Goal: Information Seeking & Learning: Learn about a topic

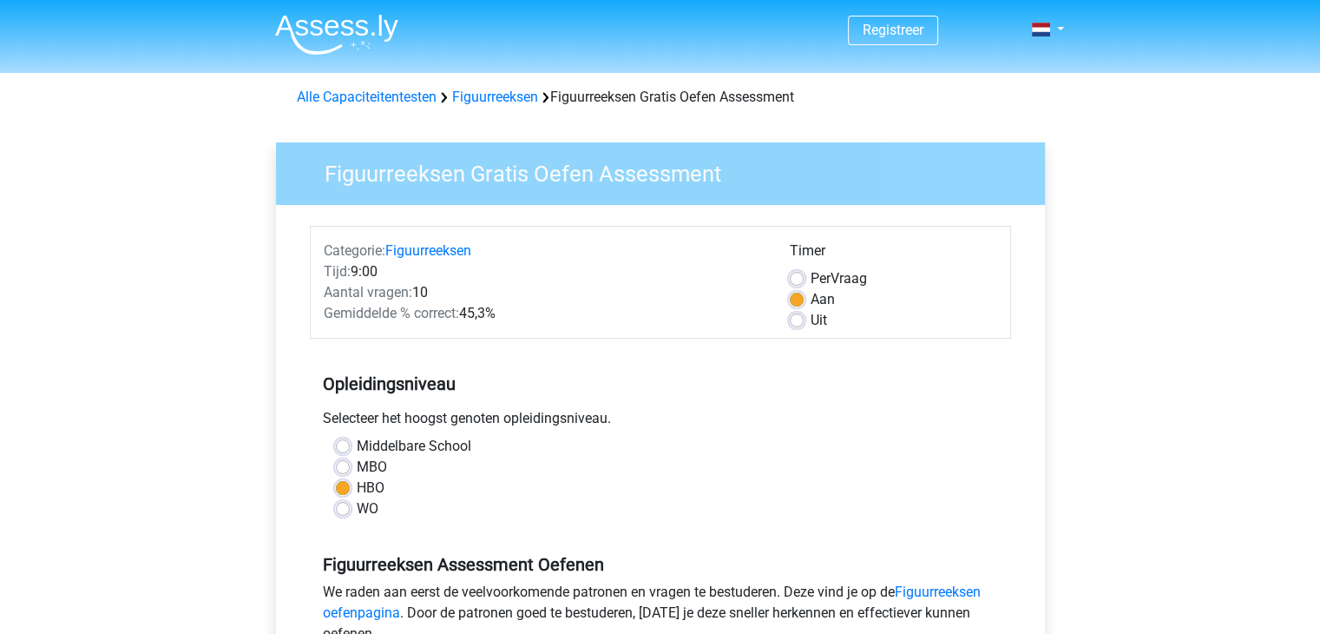
click at [350, 20] on img at bounding box center [336, 34] width 123 height 41
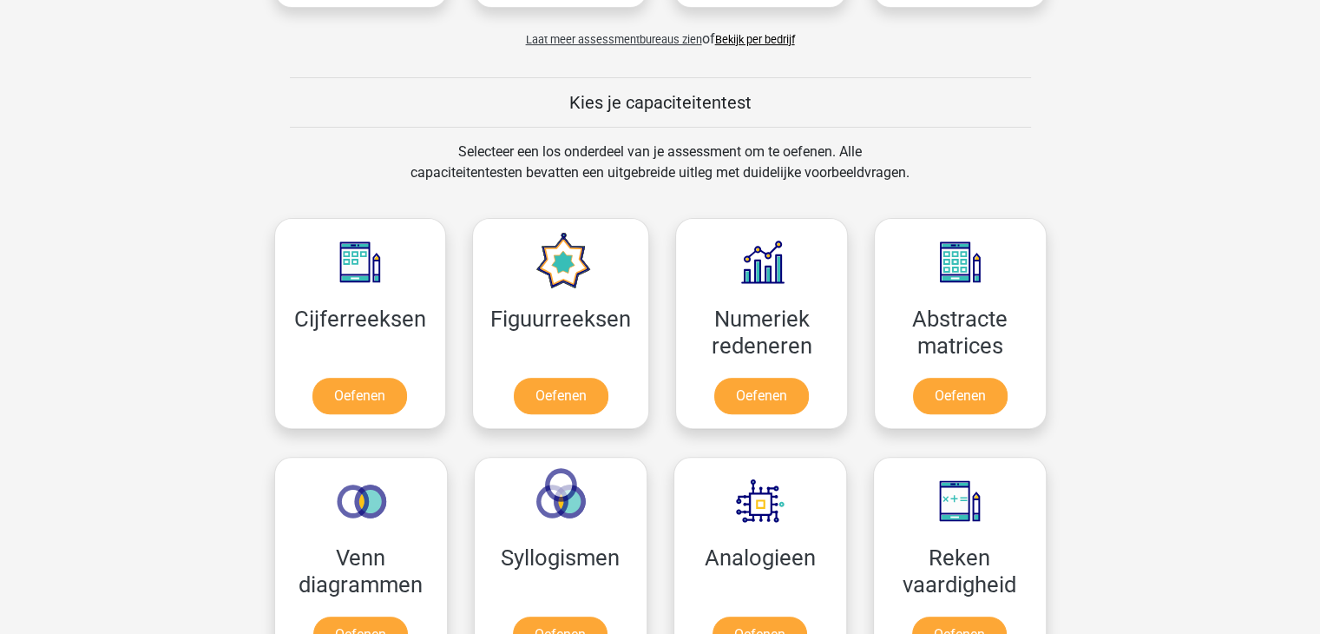
scroll to position [625, 0]
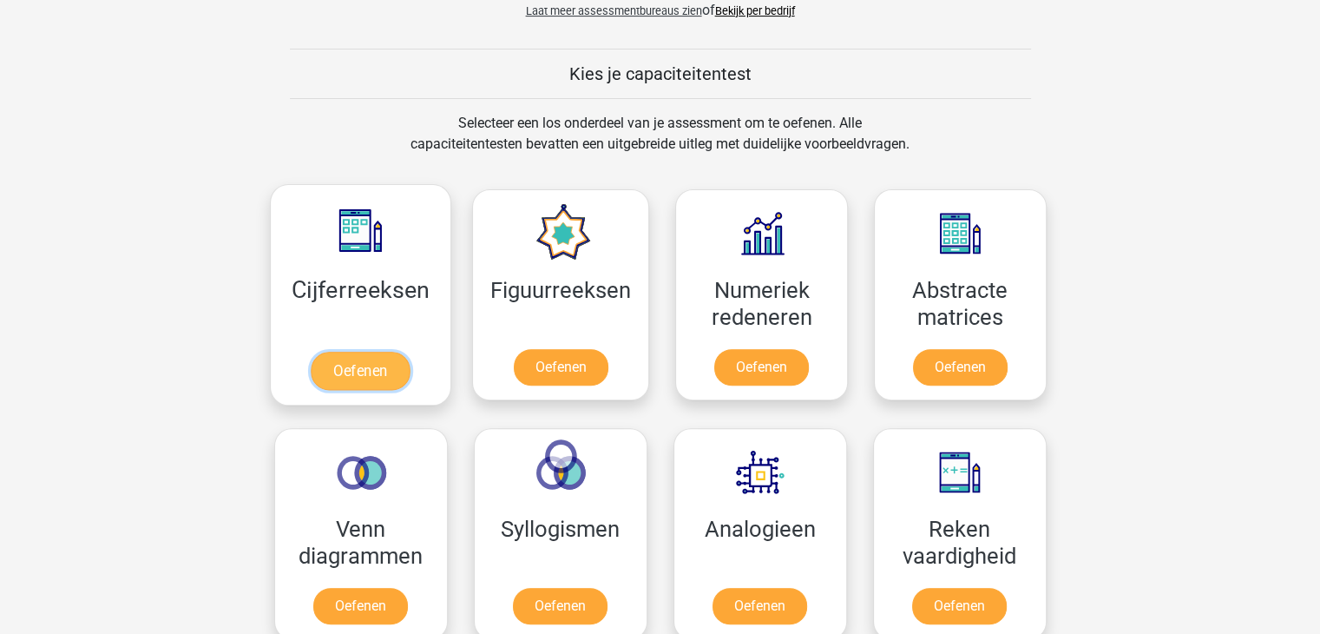
click at [352, 358] on link "Oefenen" at bounding box center [360, 371] width 99 height 38
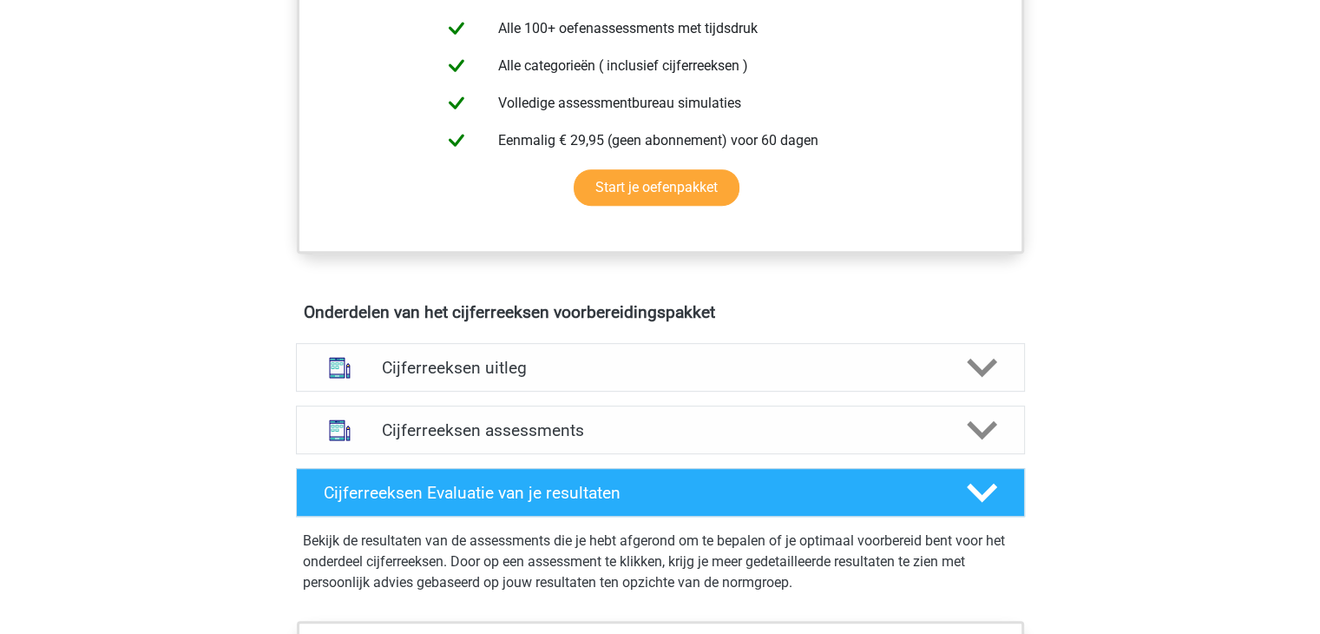
scroll to position [764, 0]
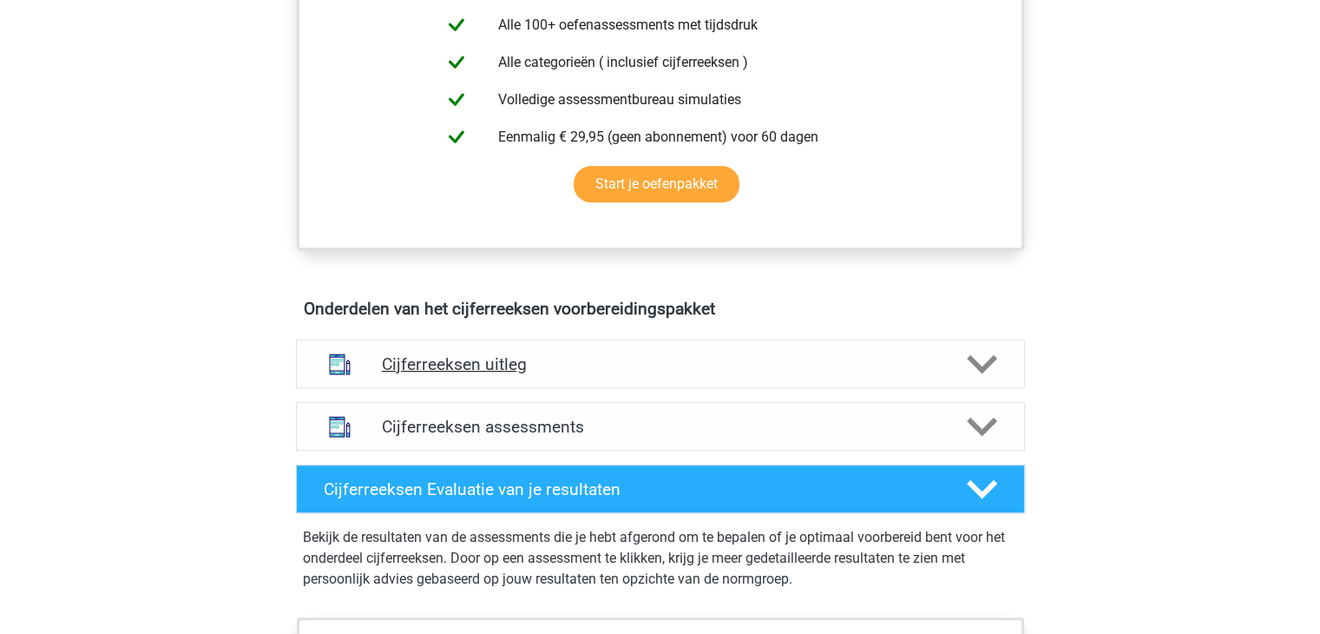
click at [398, 374] on h4 "Cijferreeksen uitleg" at bounding box center [660, 364] width 557 height 20
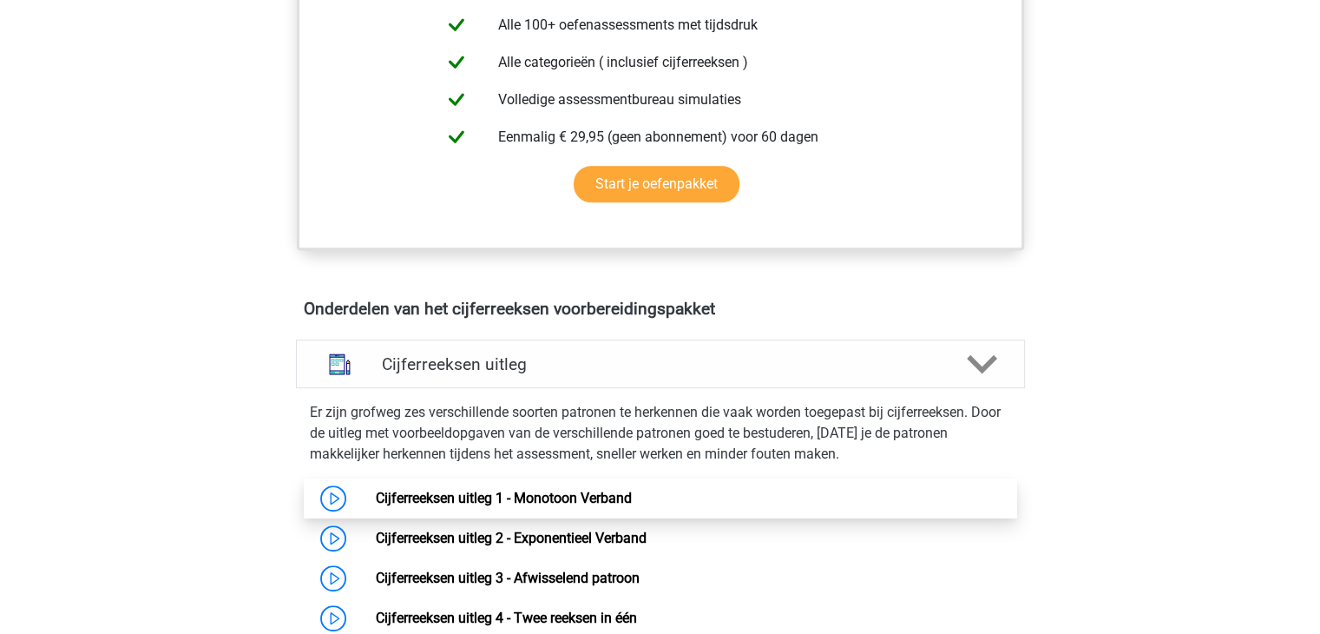
click at [569, 506] on link "Cijferreeksen uitleg 1 - Monotoon Verband" at bounding box center [504, 498] width 256 height 16
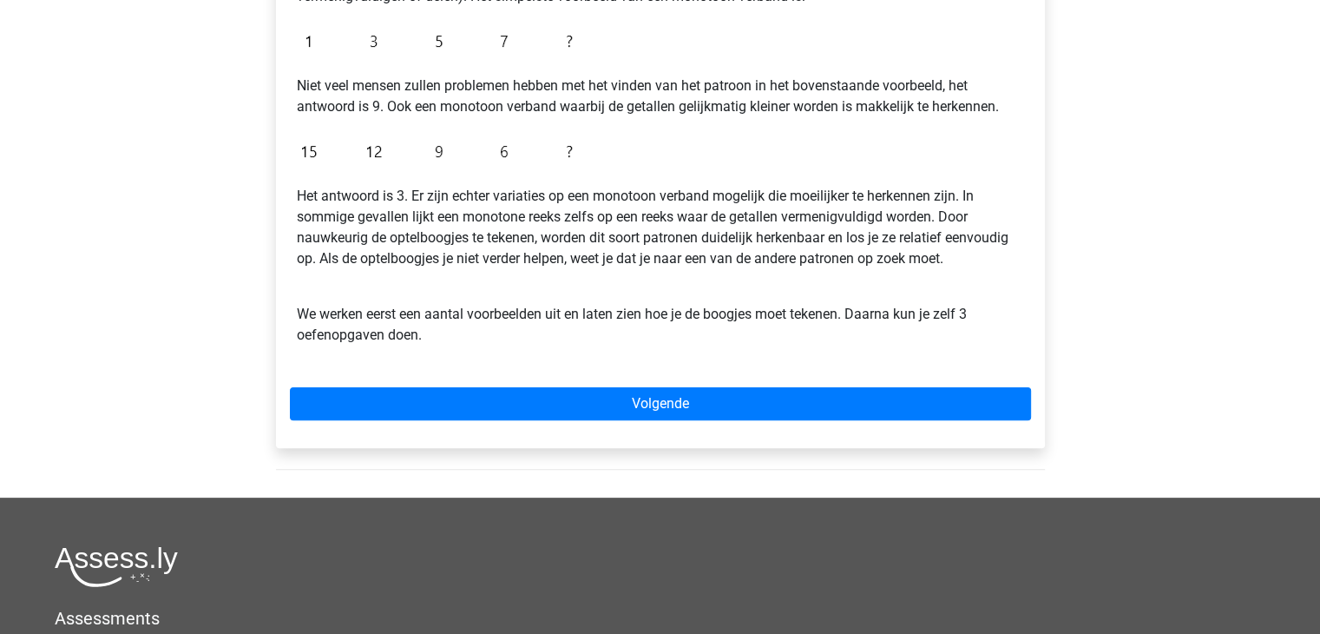
scroll to position [417, 0]
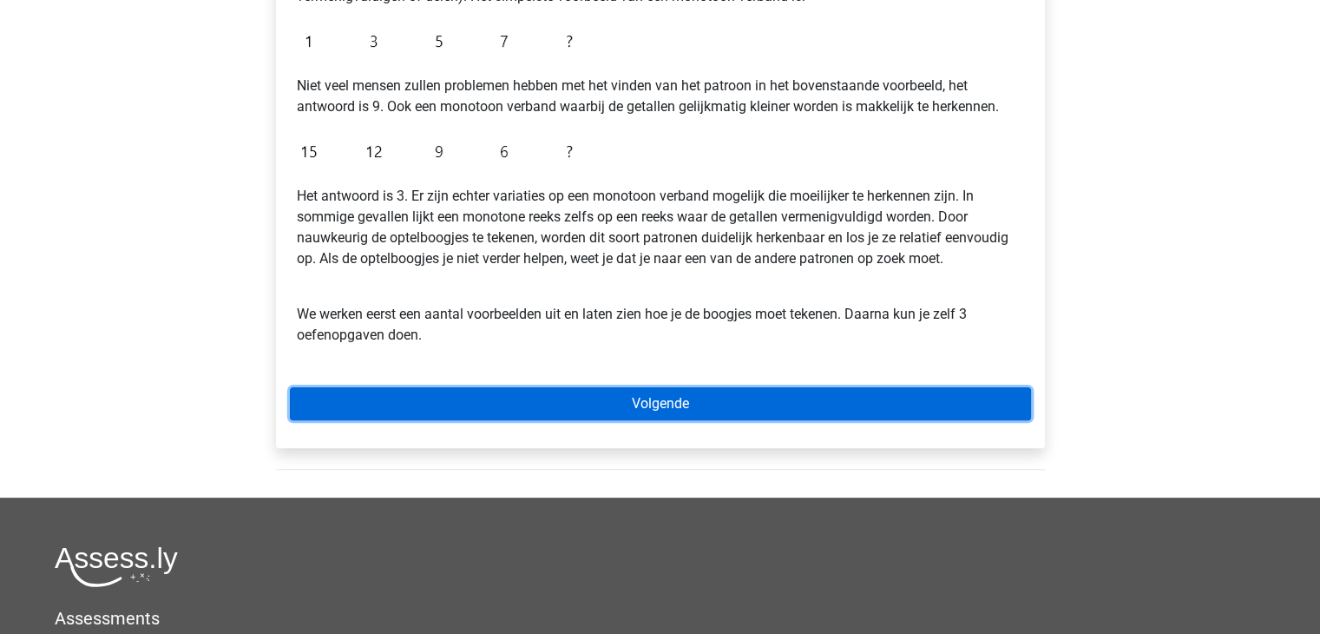
click at [687, 407] on link "Volgende" at bounding box center [660, 403] width 741 height 33
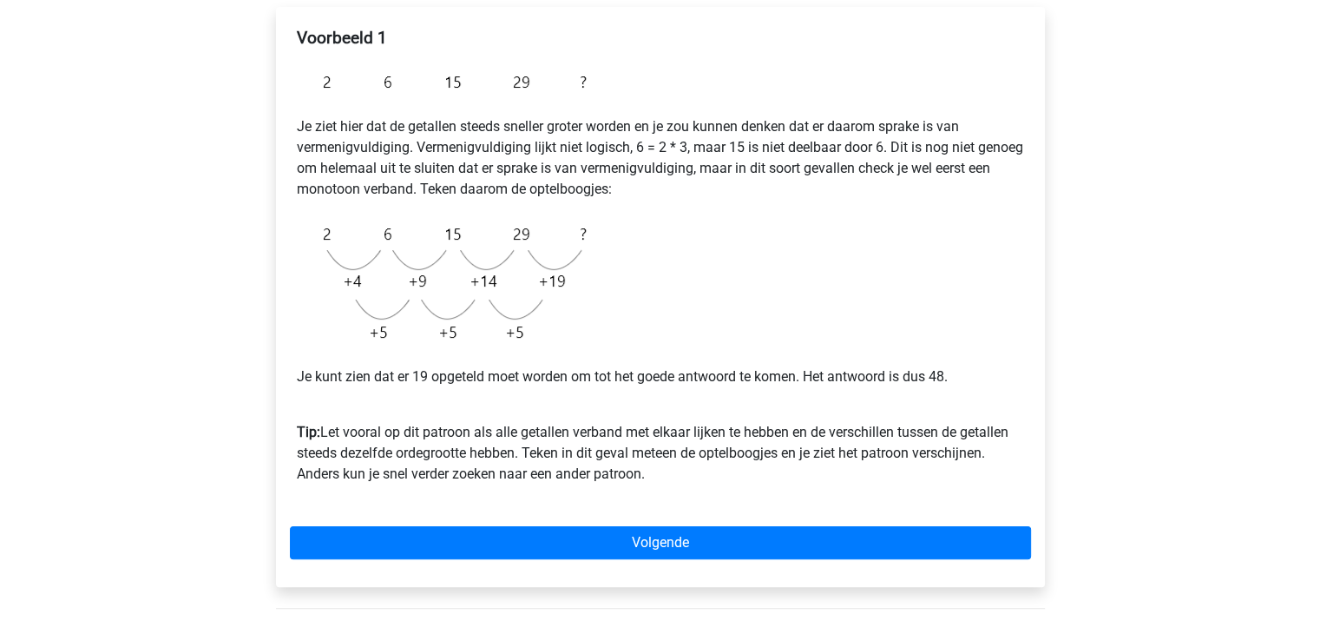
scroll to position [311, 0]
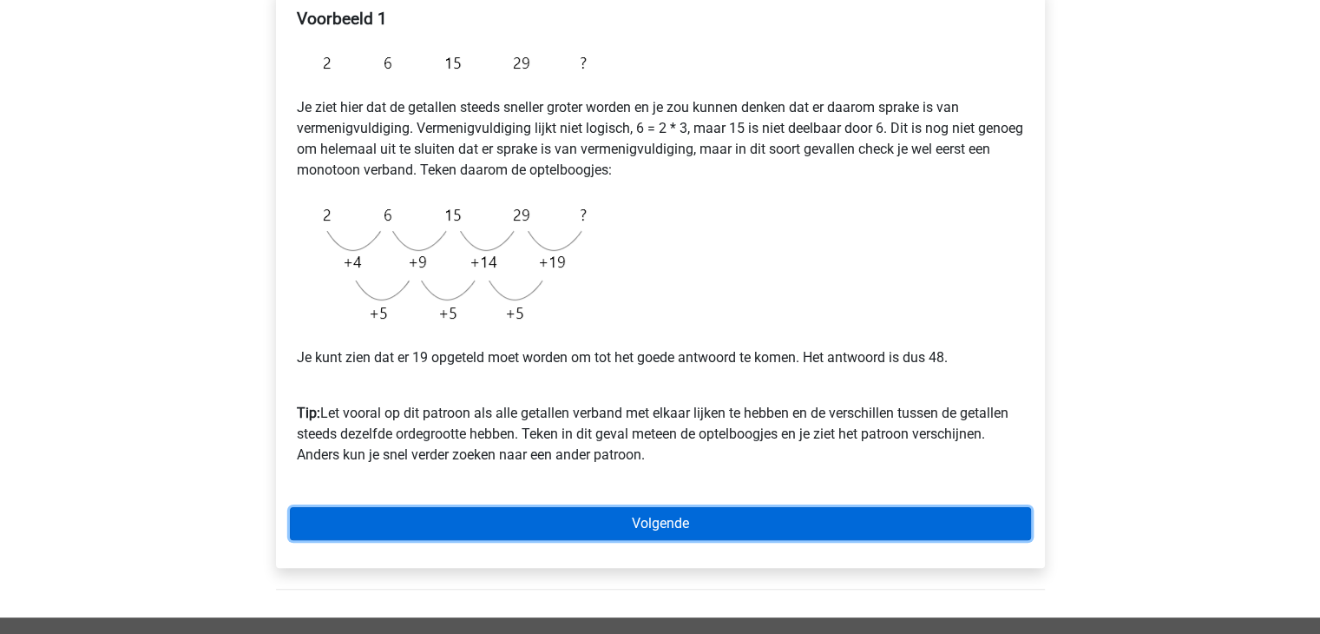
click at [698, 517] on link "Volgende" at bounding box center [660, 523] width 741 height 33
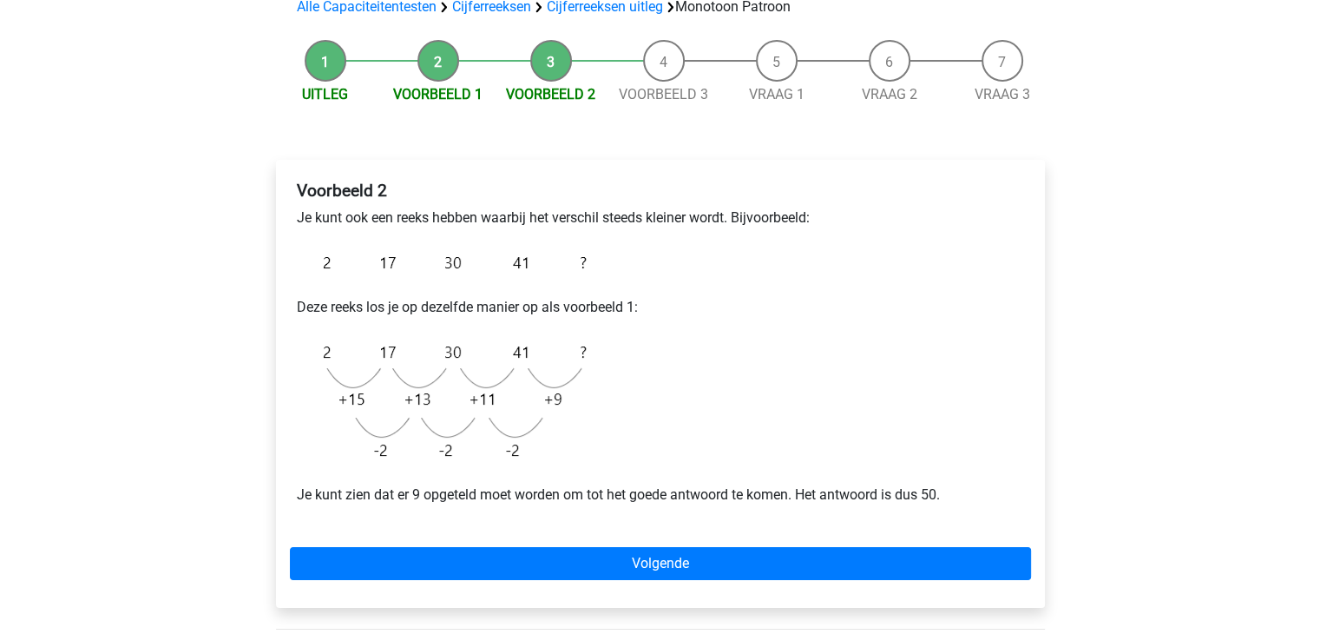
scroll to position [174, 0]
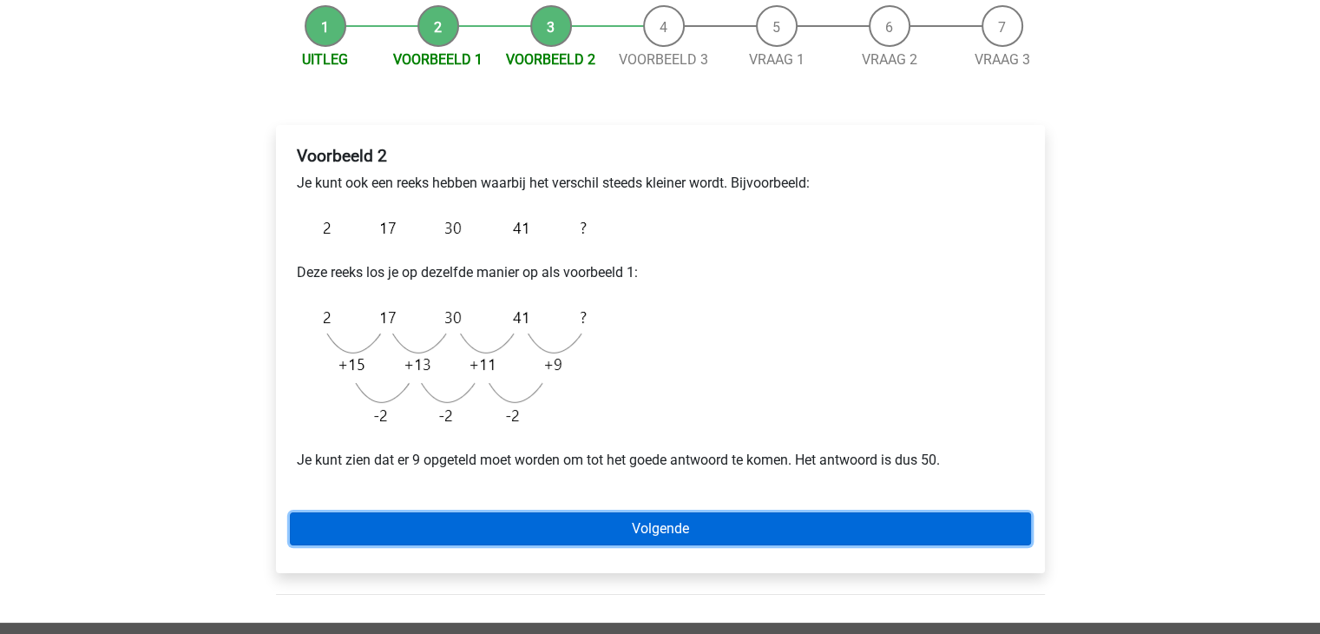
click at [706, 539] on link "Volgende" at bounding box center [660, 528] width 741 height 33
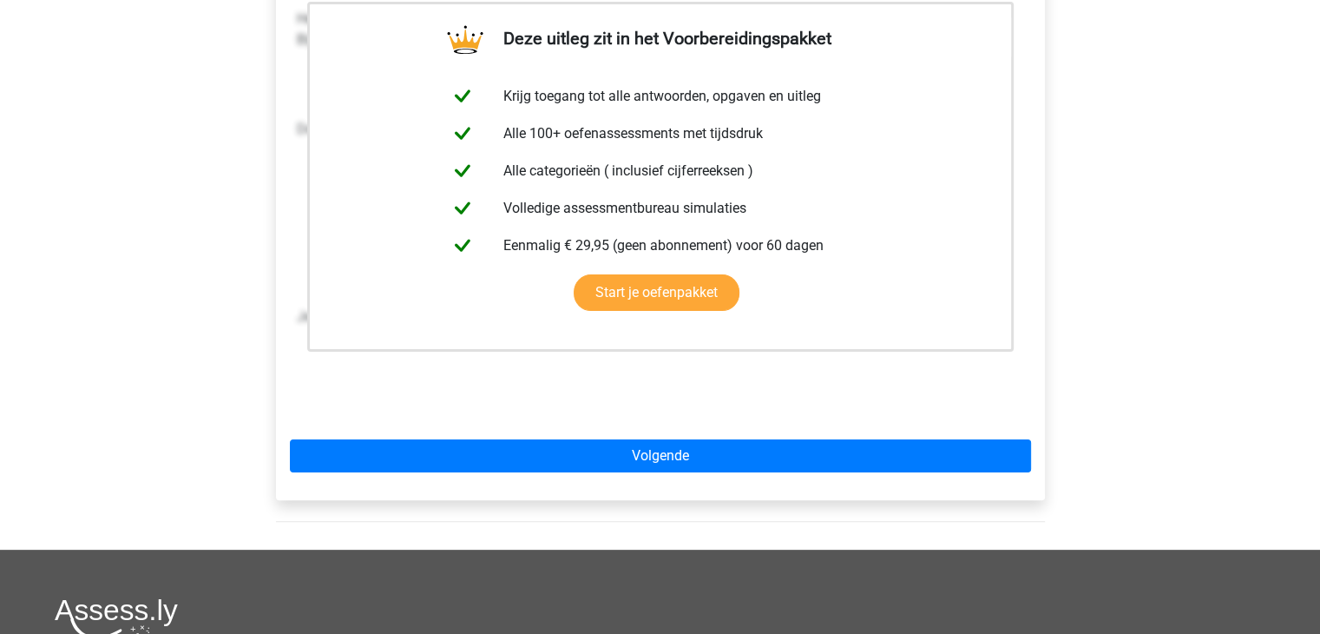
scroll to position [347, 0]
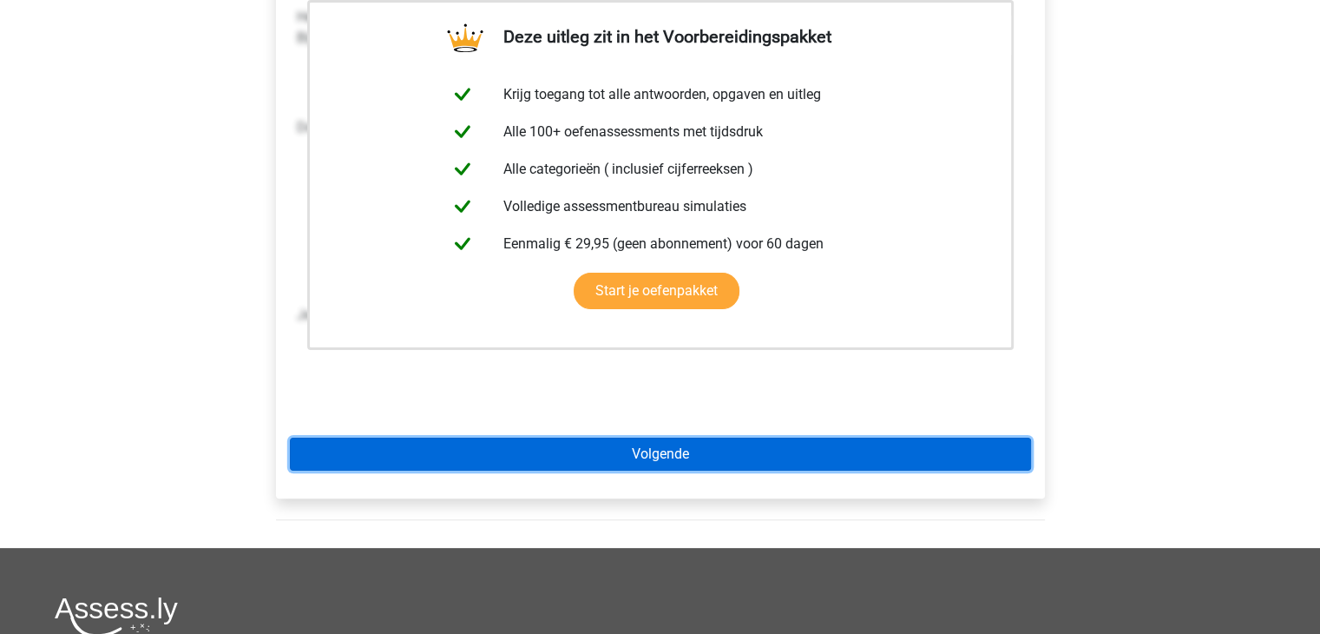
click at [708, 463] on link "Volgende" at bounding box center [660, 453] width 741 height 33
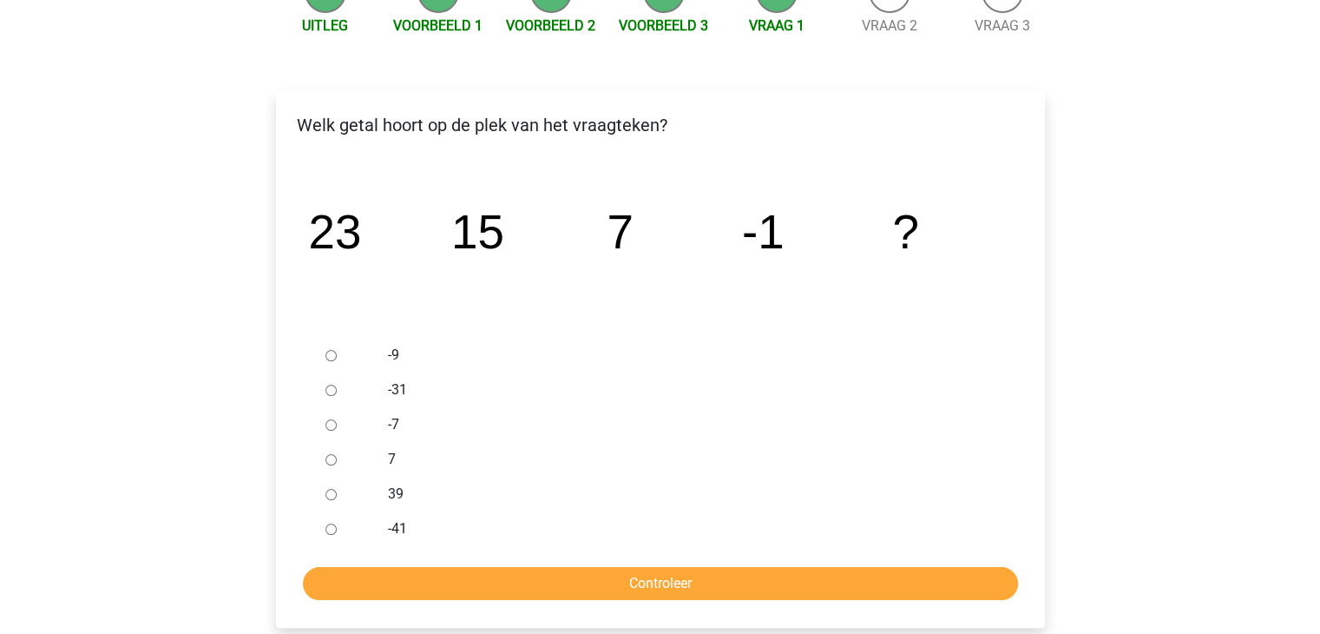
scroll to position [208, 0]
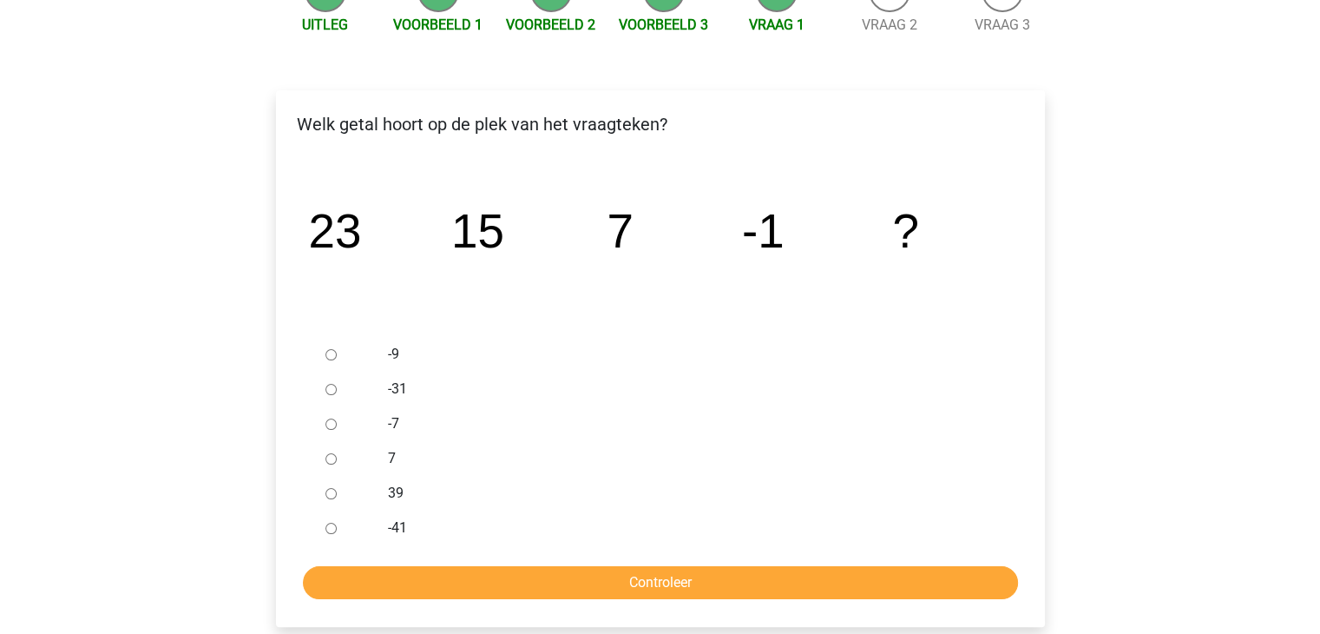
click at [339, 356] on div at bounding box center [347, 354] width 57 height 35
click at [332, 356] on input "-9" at bounding box center [330, 354] width 11 height 11
radio input "true"
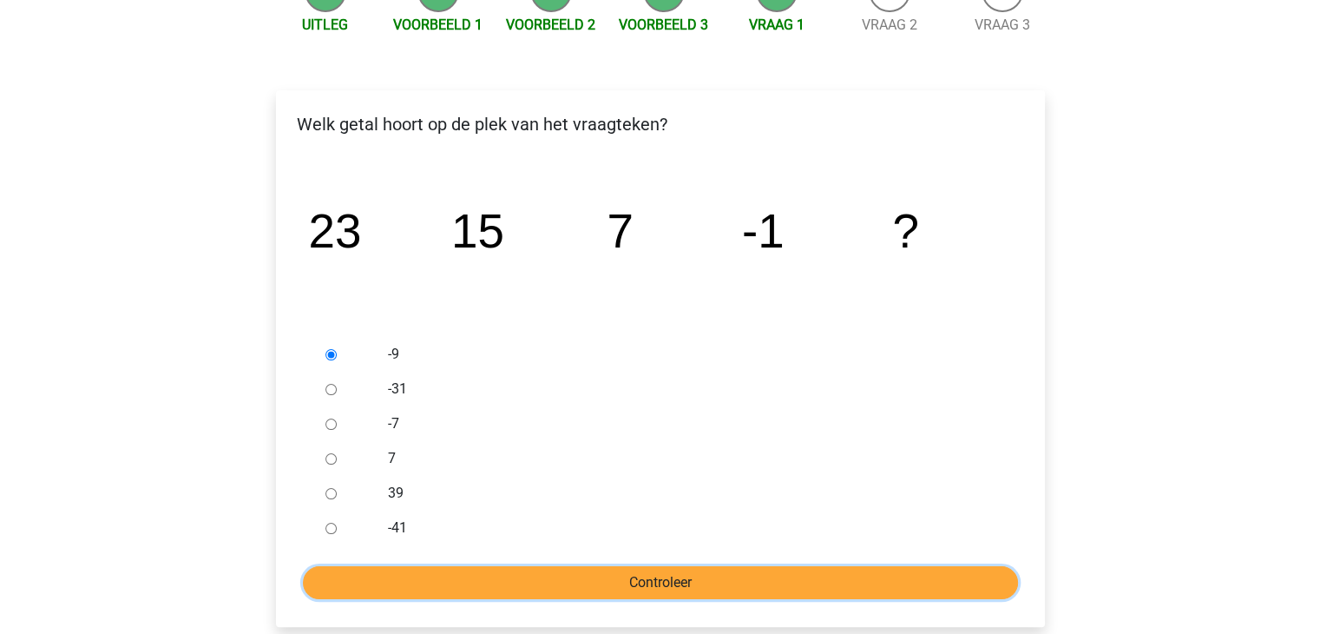
click at [569, 575] on input "Controleer" at bounding box center [660, 582] width 715 height 33
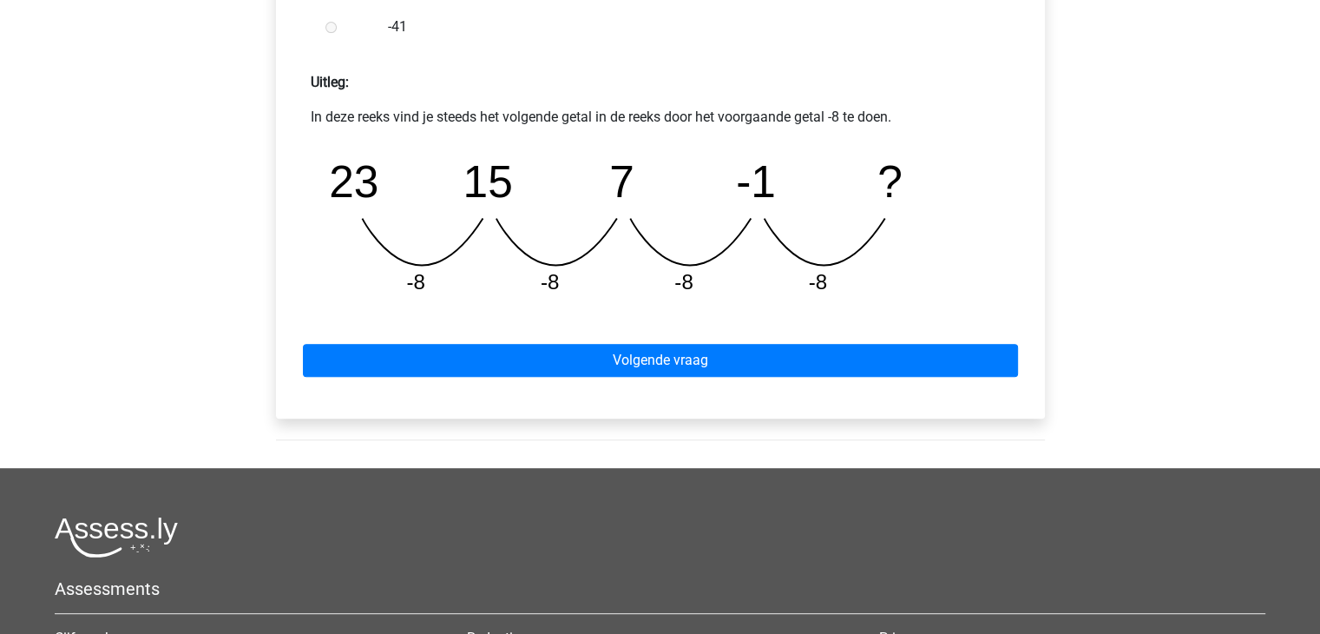
scroll to position [764, 0]
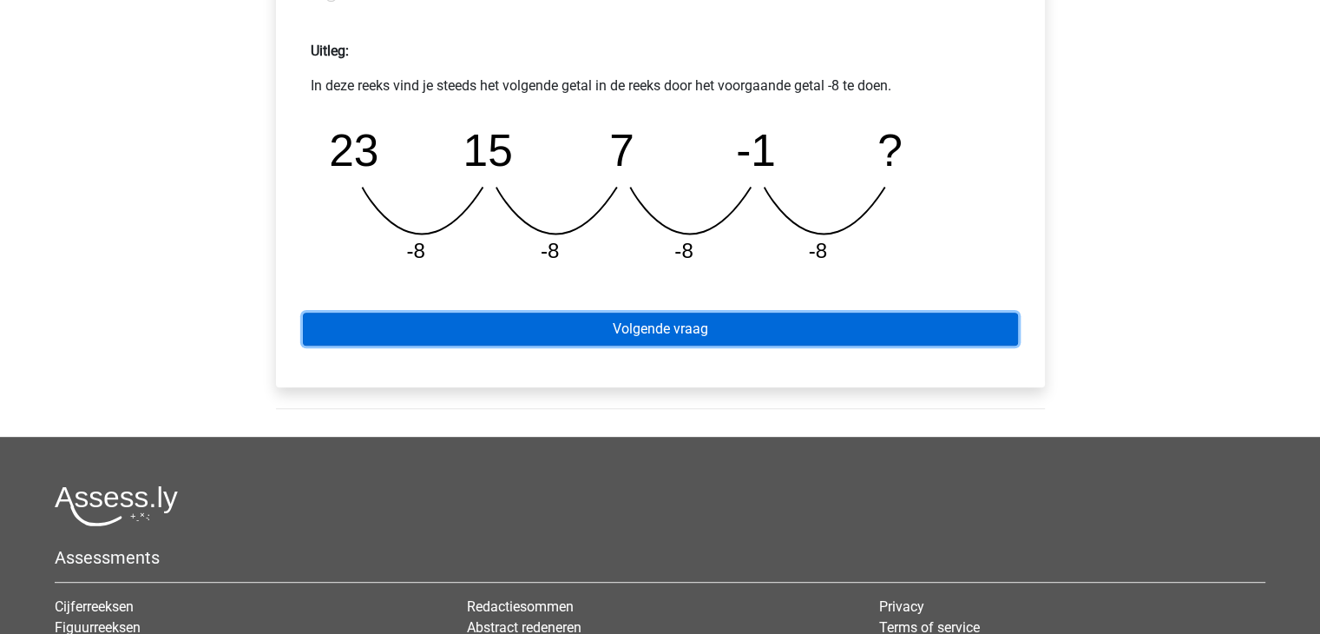
click at [684, 338] on link "Volgende vraag" at bounding box center [660, 328] width 715 height 33
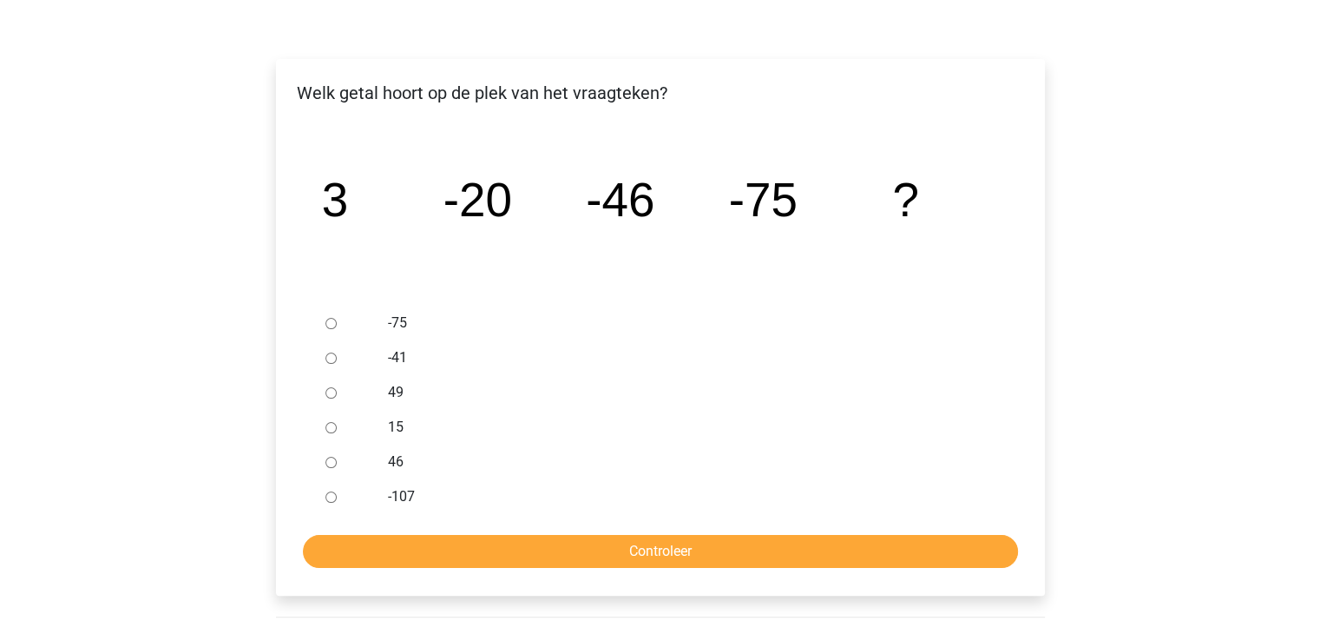
scroll to position [243, 0]
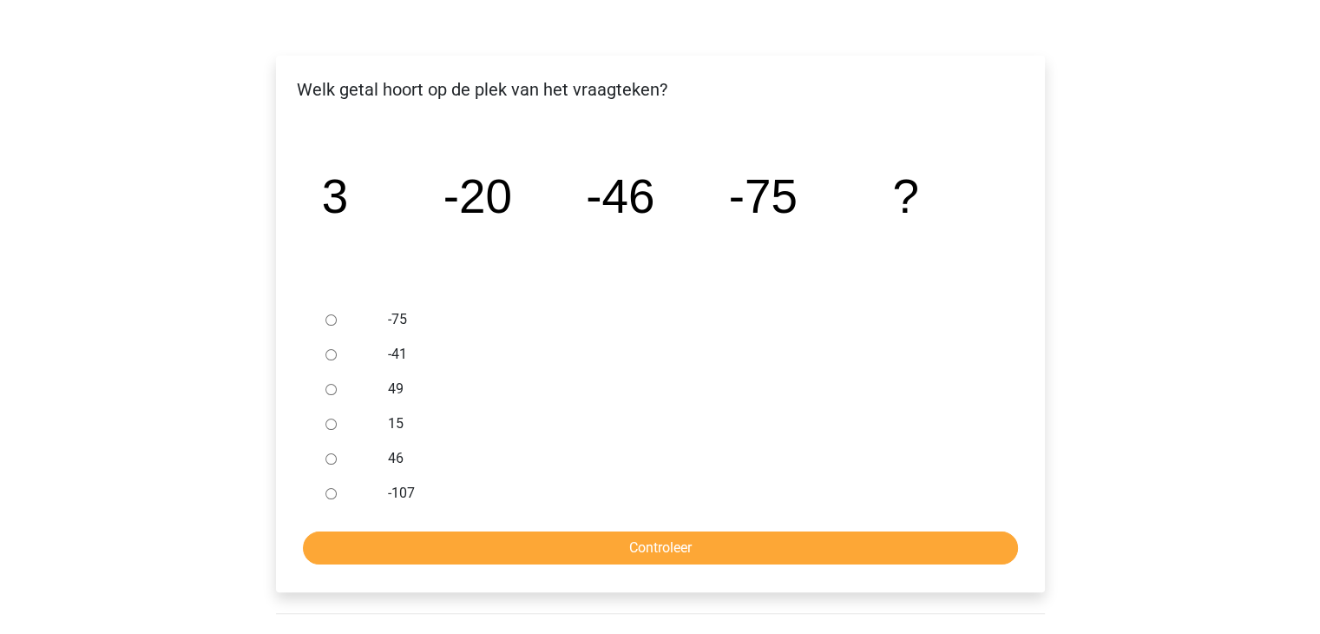
click at [413, 488] on label "-107" at bounding box center [688, 493] width 601 height 21
click at [337, 488] on input "-107" at bounding box center [330, 493] width 11 height 11
radio input "true"
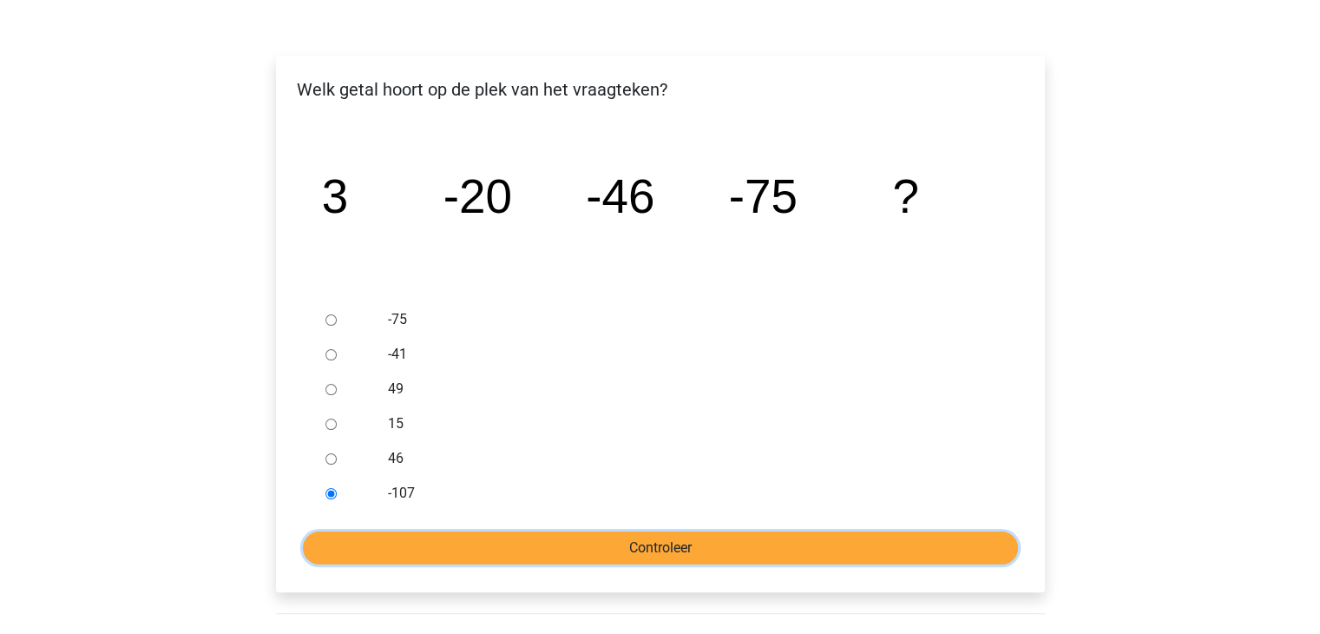
click at [518, 537] on input "Controleer" at bounding box center [660, 547] width 715 height 33
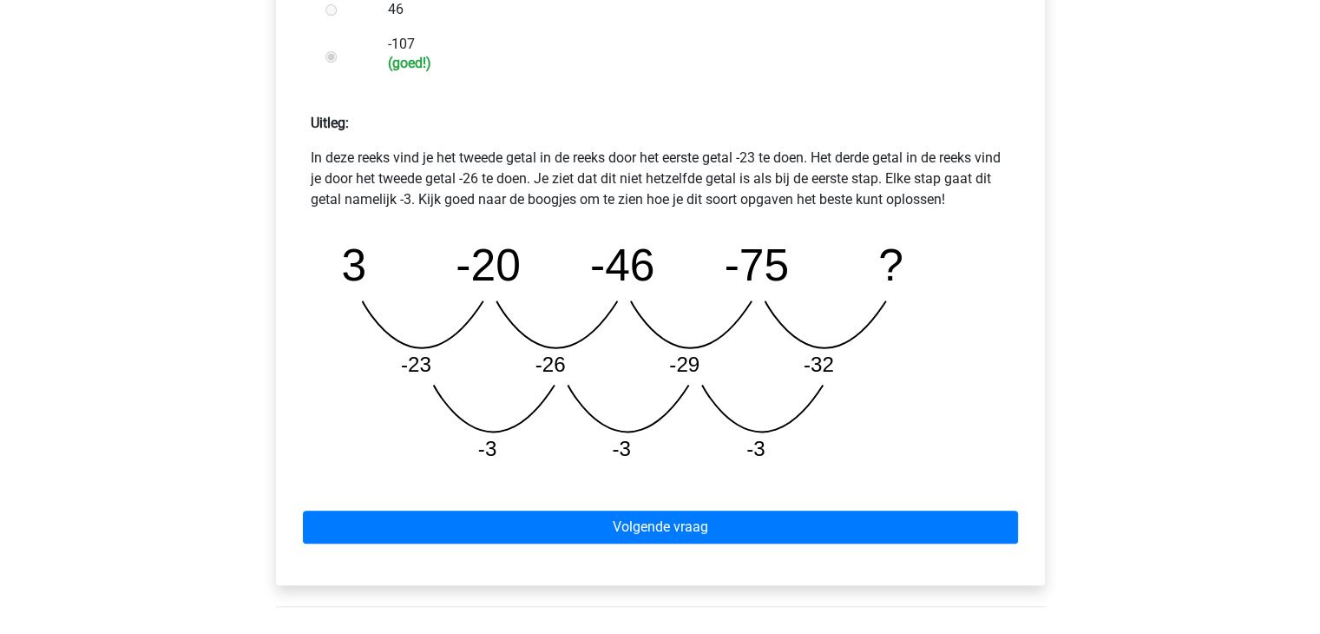
scroll to position [694, 0]
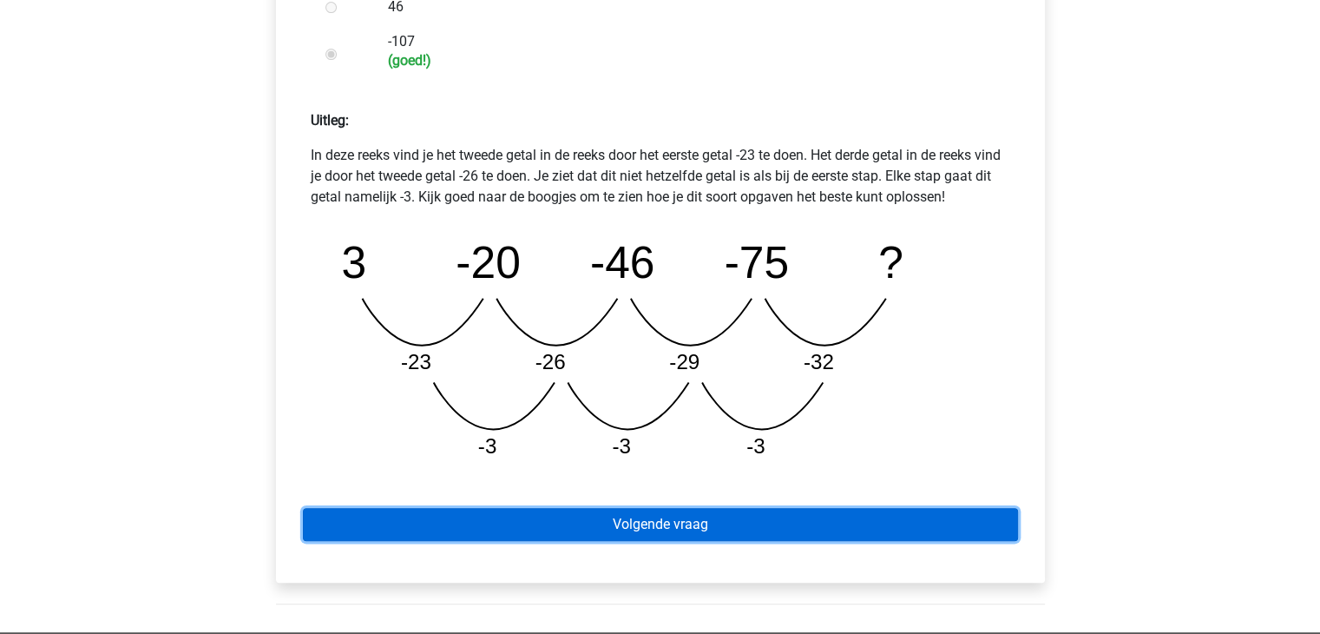
click at [518, 537] on link "Volgende vraag" at bounding box center [660, 524] width 715 height 33
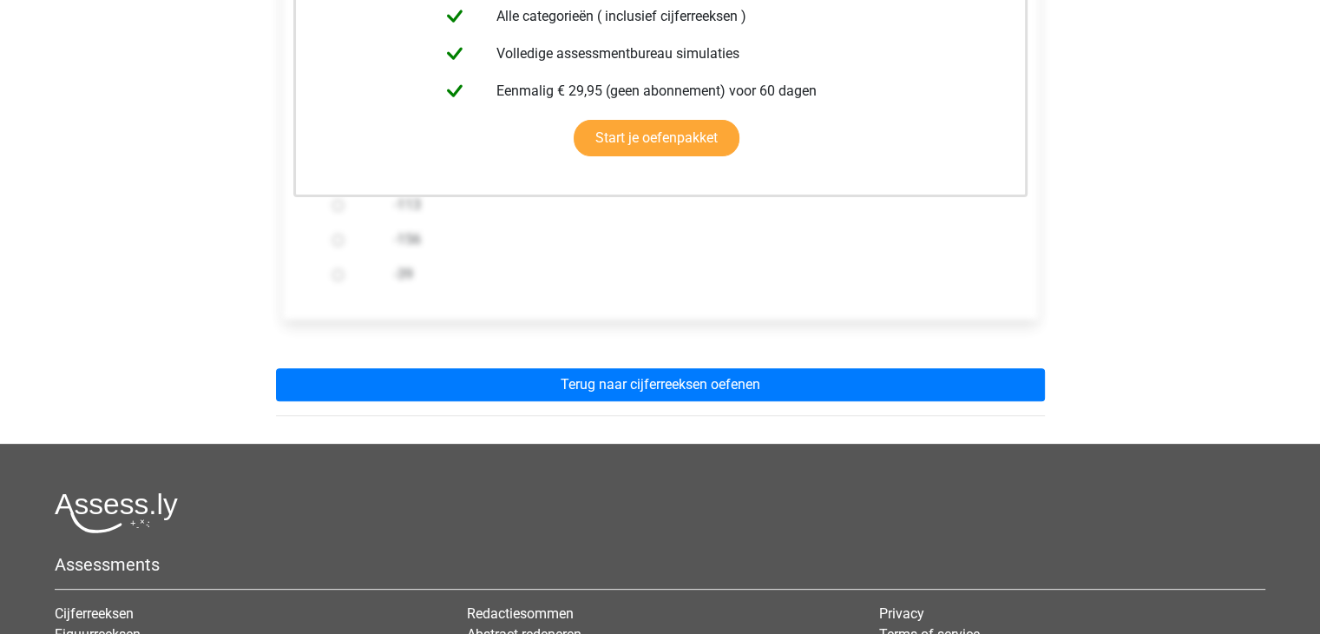
scroll to position [486, 0]
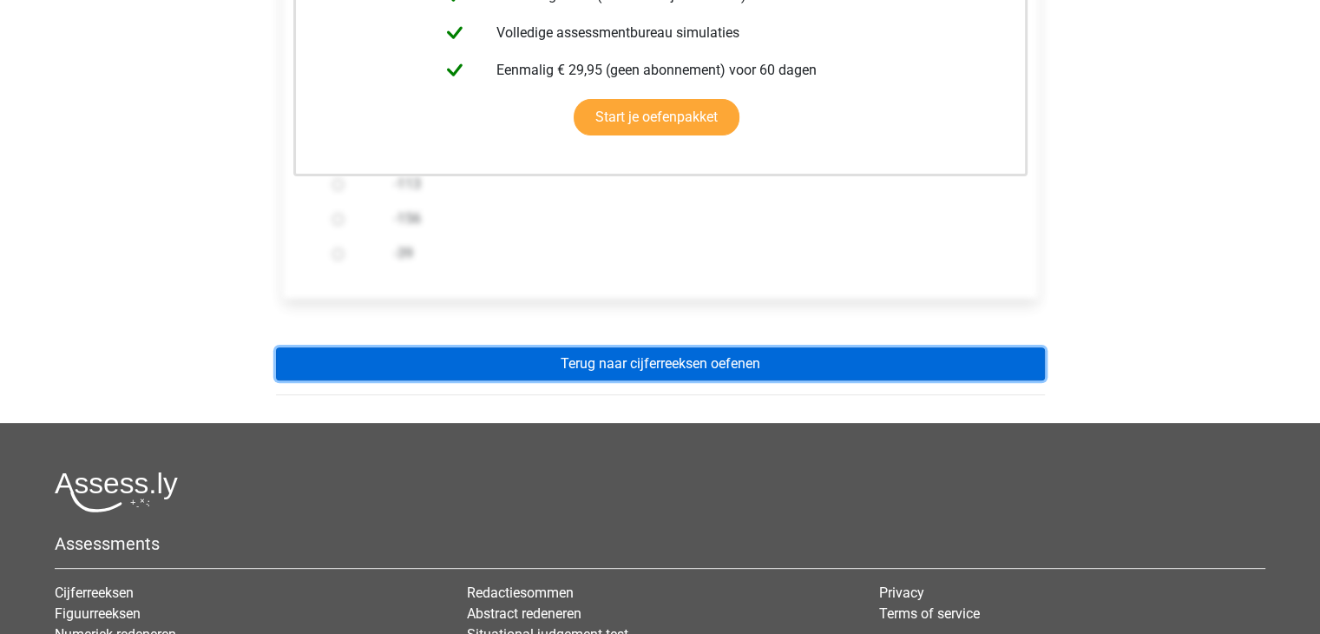
click at [701, 372] on link "Terug naar cijferreeksen oefenen" at bounding box center [660, 363] width 769 height 33
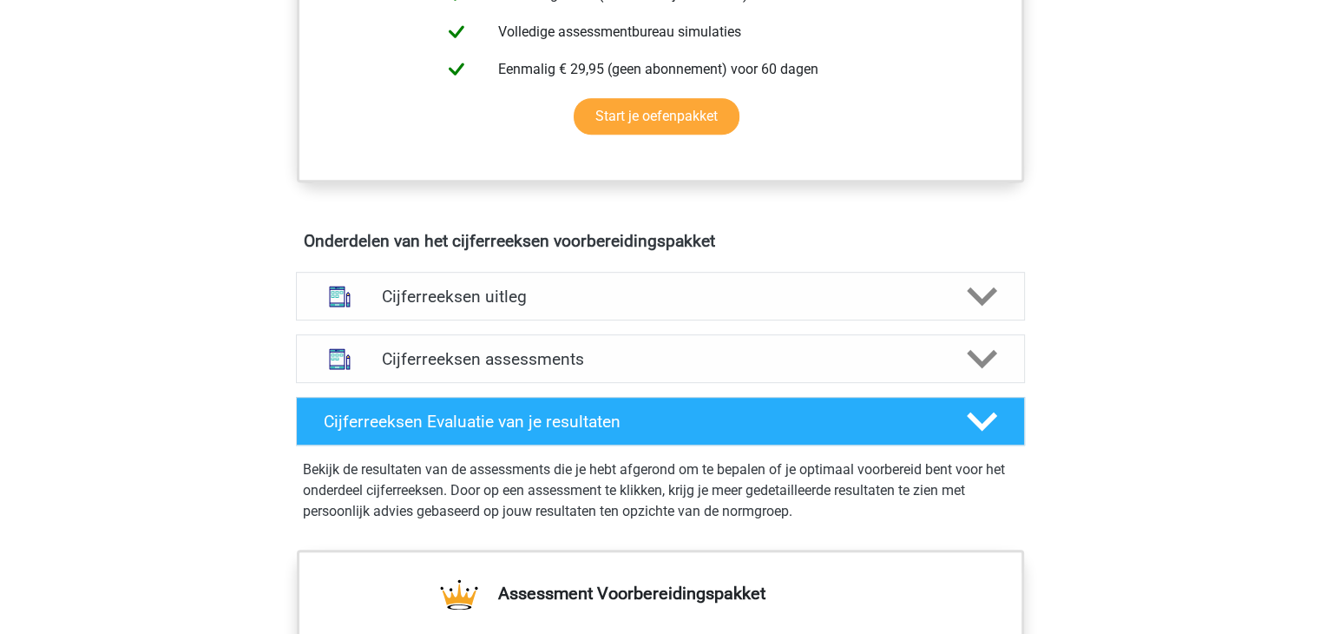
scroll to position [833, 0]
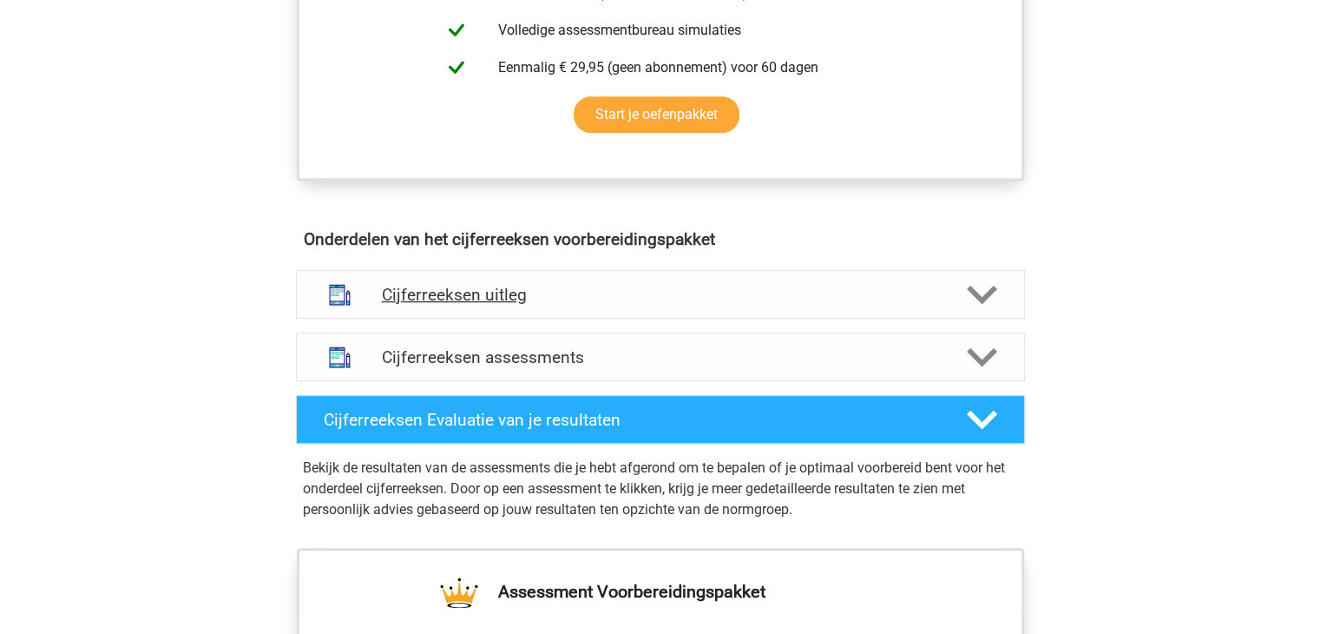
click at [707, 319] on div "Cijferreeksen uitleg" at bounding box center [660, 294] width 729 height 49
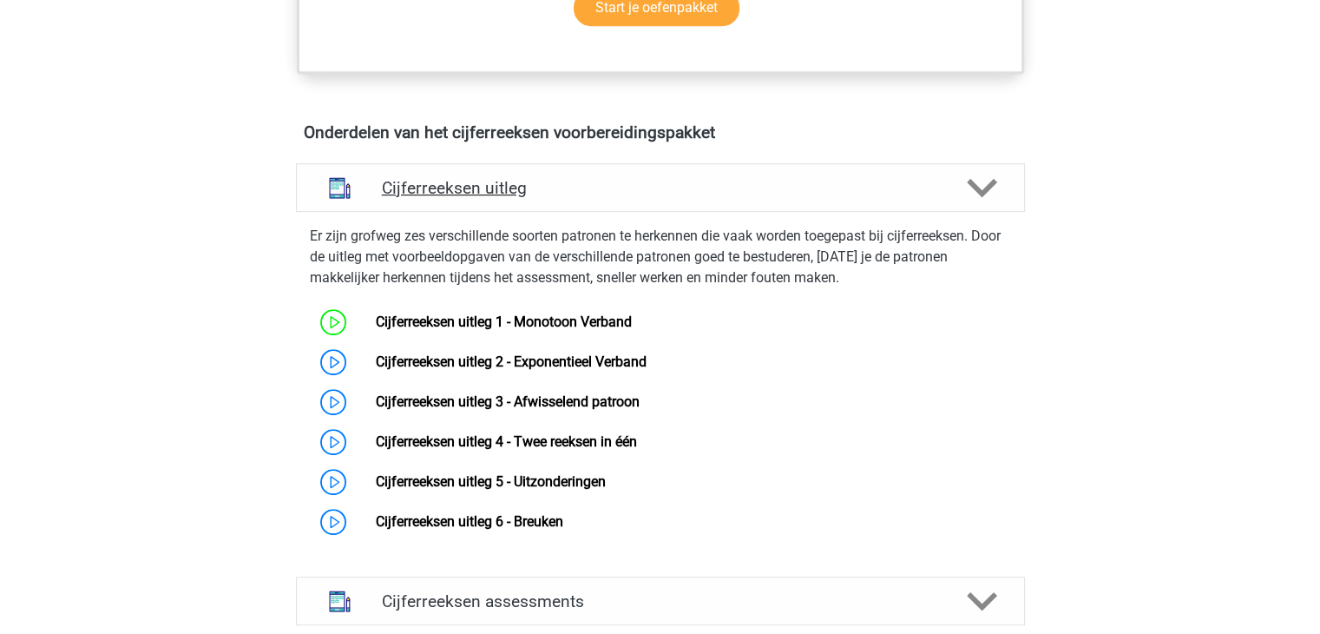
scroll to position [972, 0]
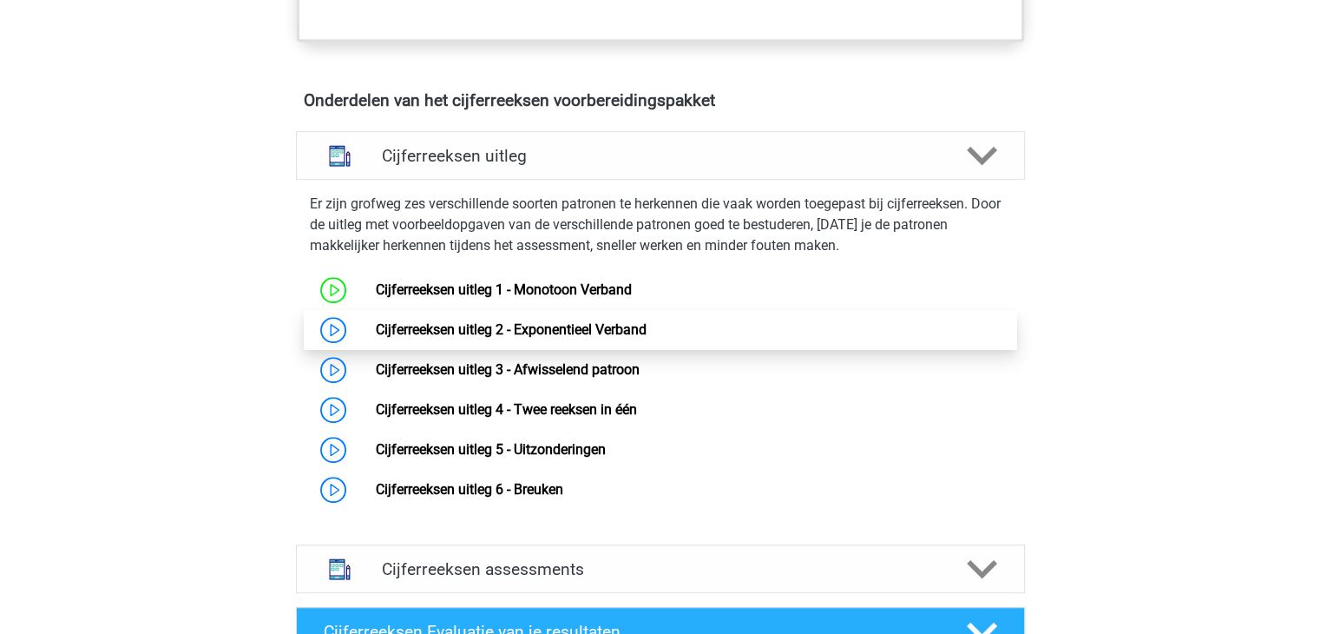
click at [647, 338] on link "Cijferreeksen uitleg 2 - Exponentieel Verband" at bounding box center [511, 329] width 271 height 16
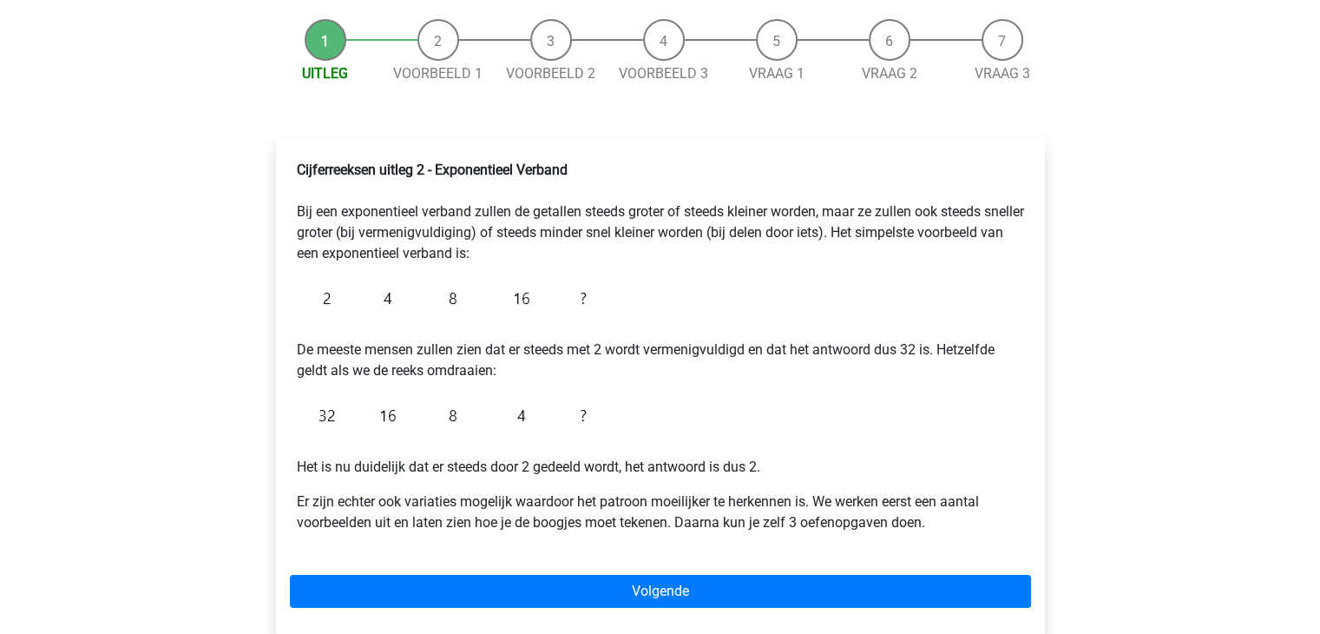
scroll to position [174, 0]
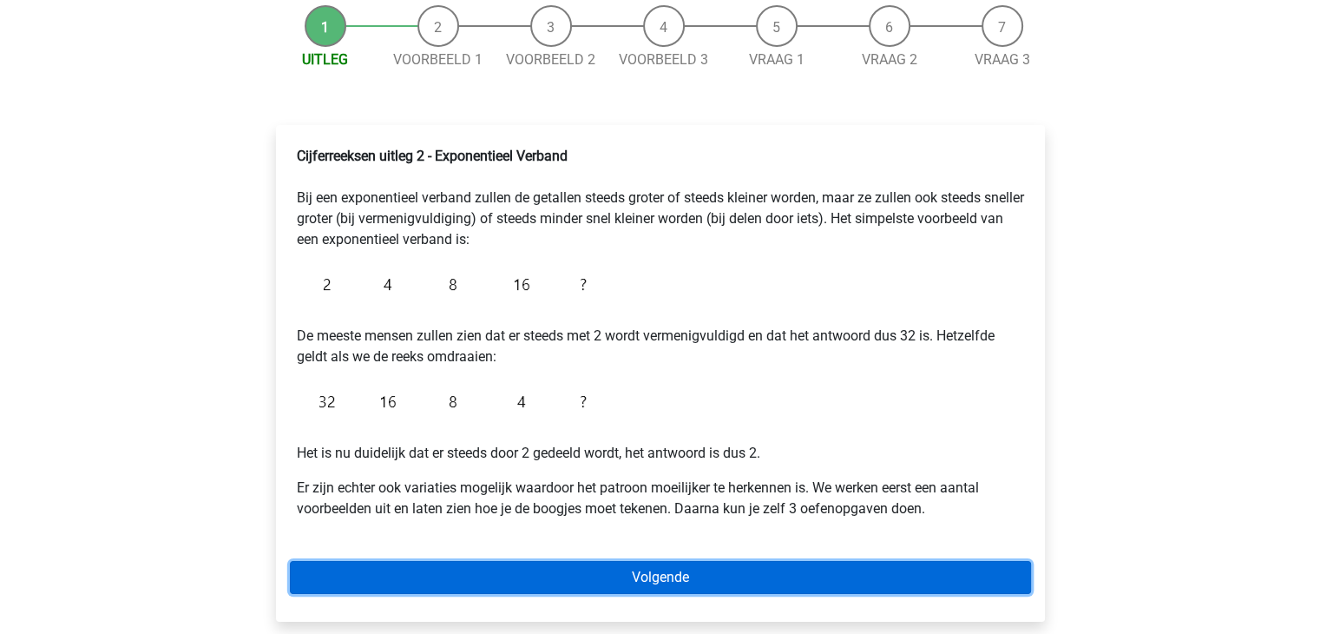
click at [771, 569] on link "Volgende" at bounding box center [660, 577] width 741 height 33
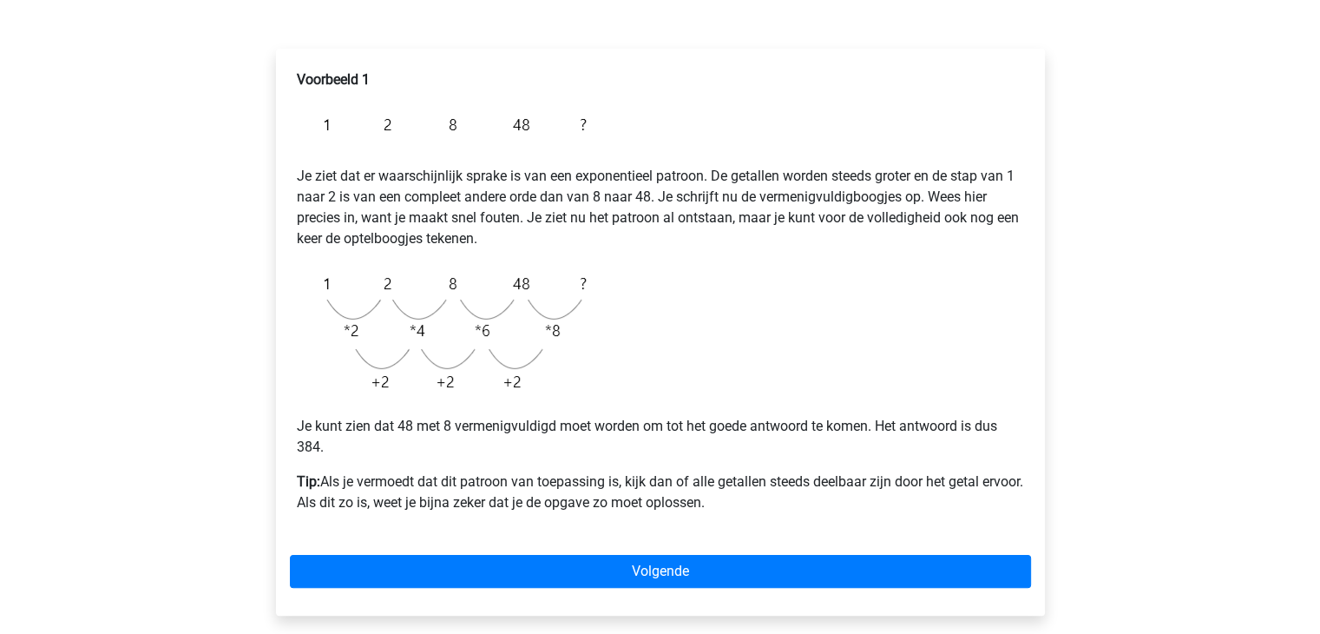
scroll to position [278, 0]
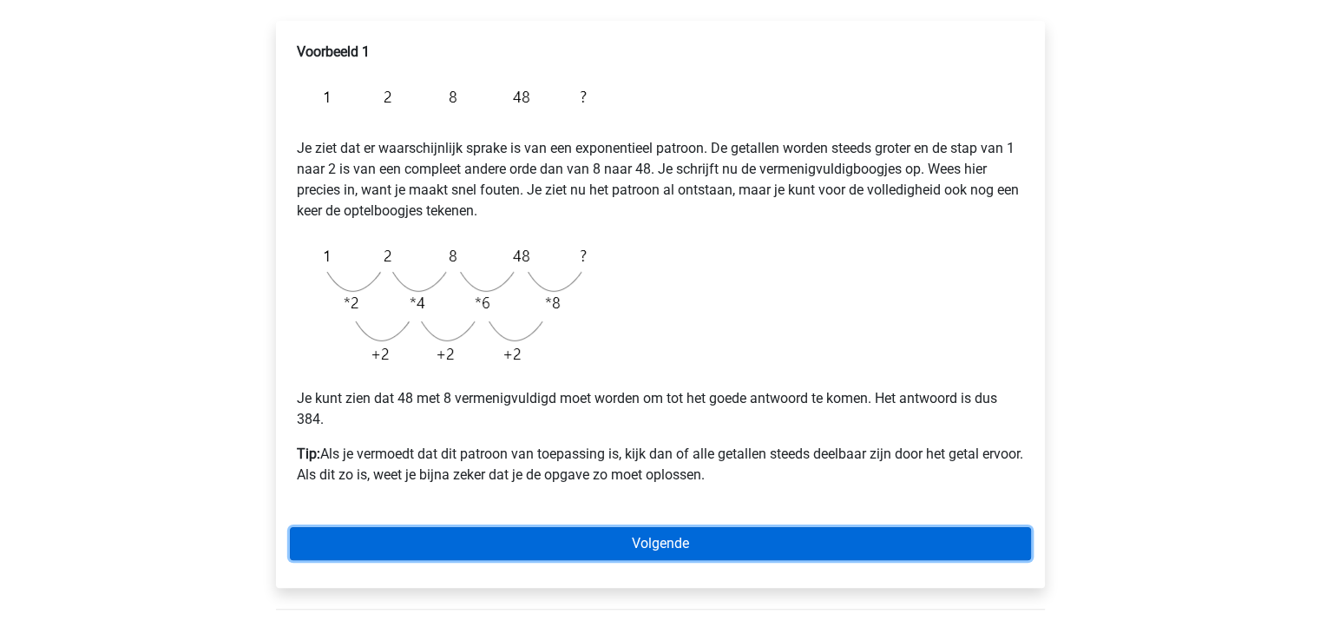
click at [745, 536] on link "Volgende" at bounding box center [660, 543] width 741 height 33
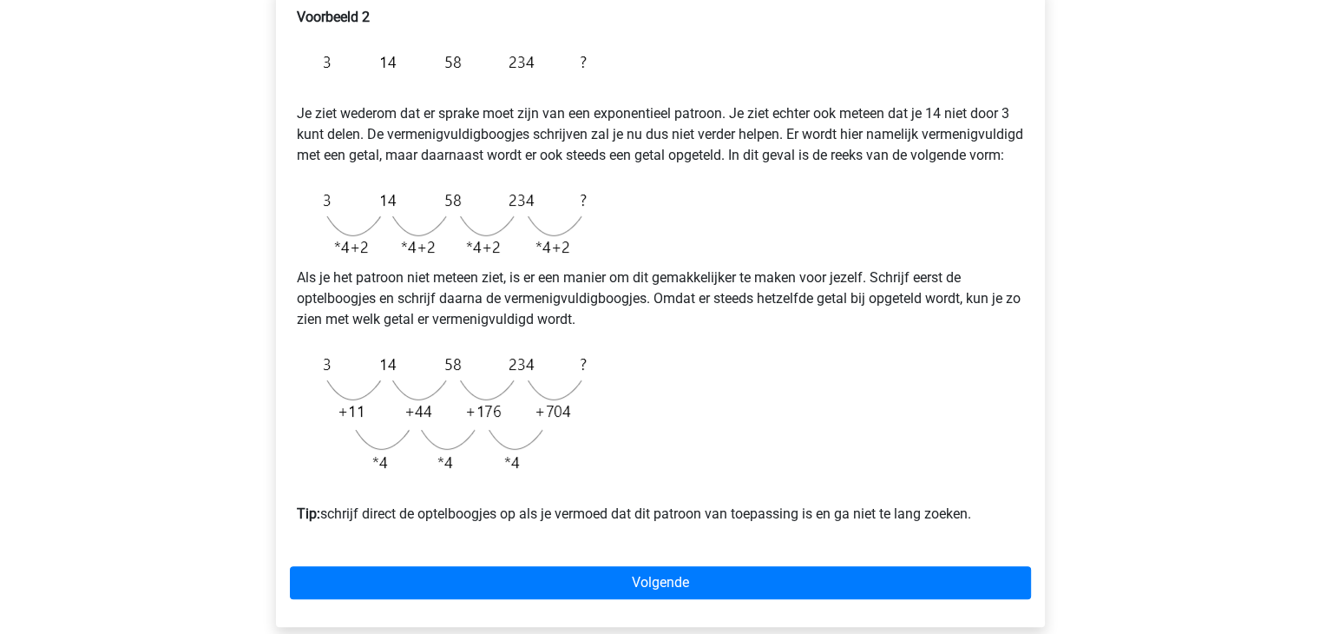
scroll to position [347, 0]
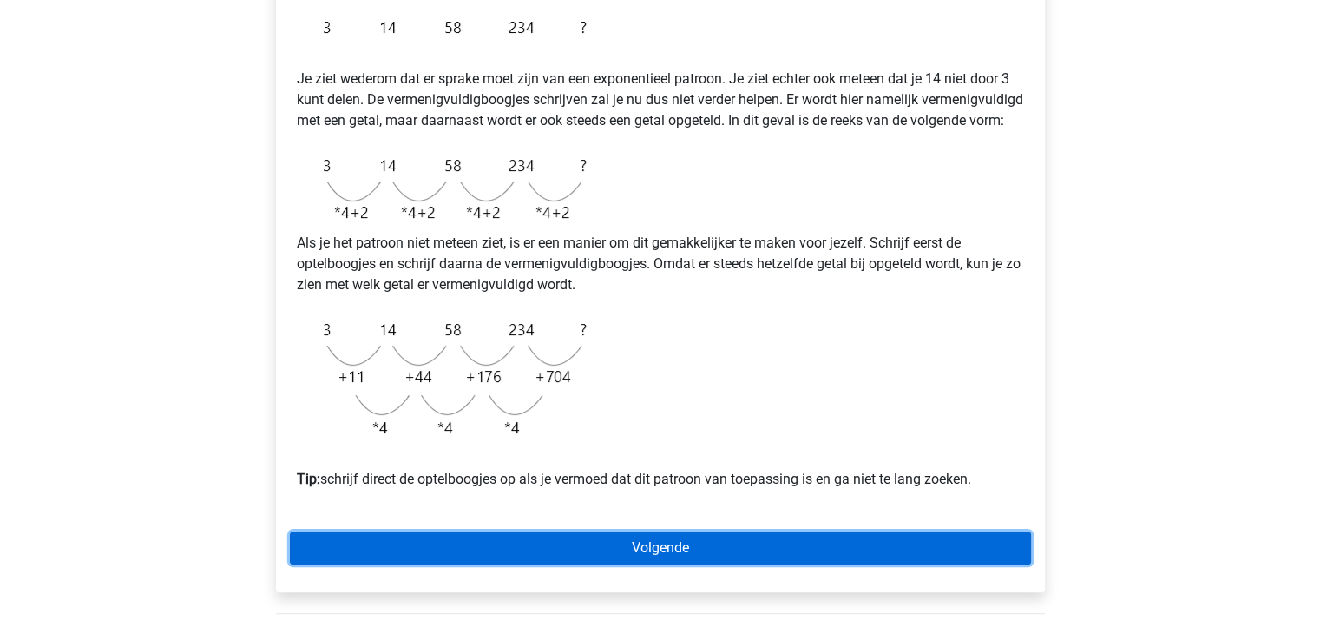
click at [776, 564] on link "Volgende" at bounding box center [660, 547] width 741 height 33
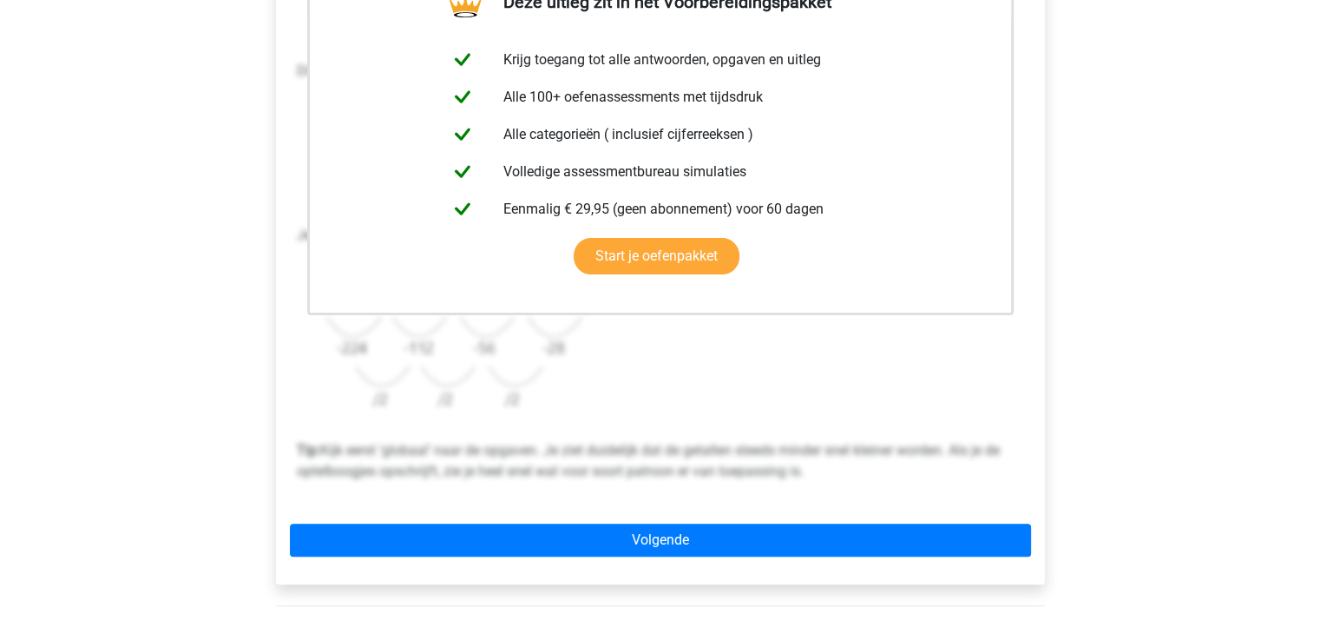
scroll to position [417, 0]
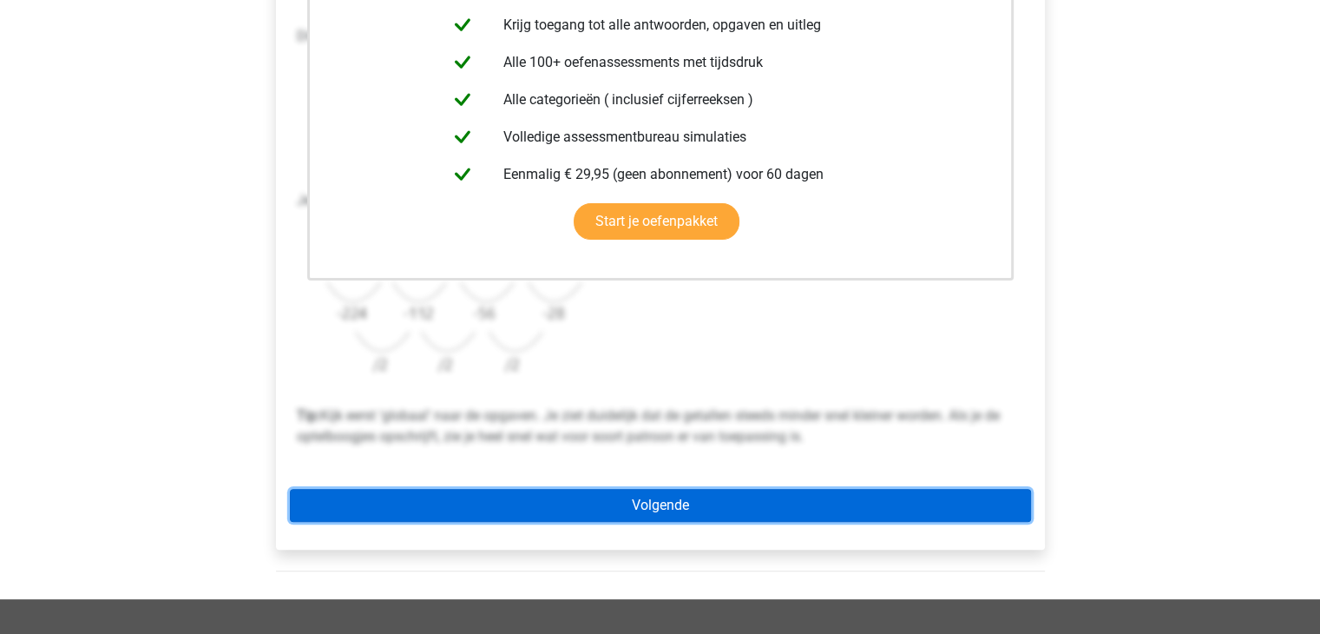
click at [752, 504] on link "Volgende" at bounding box center [660, 505] width 741 height 33
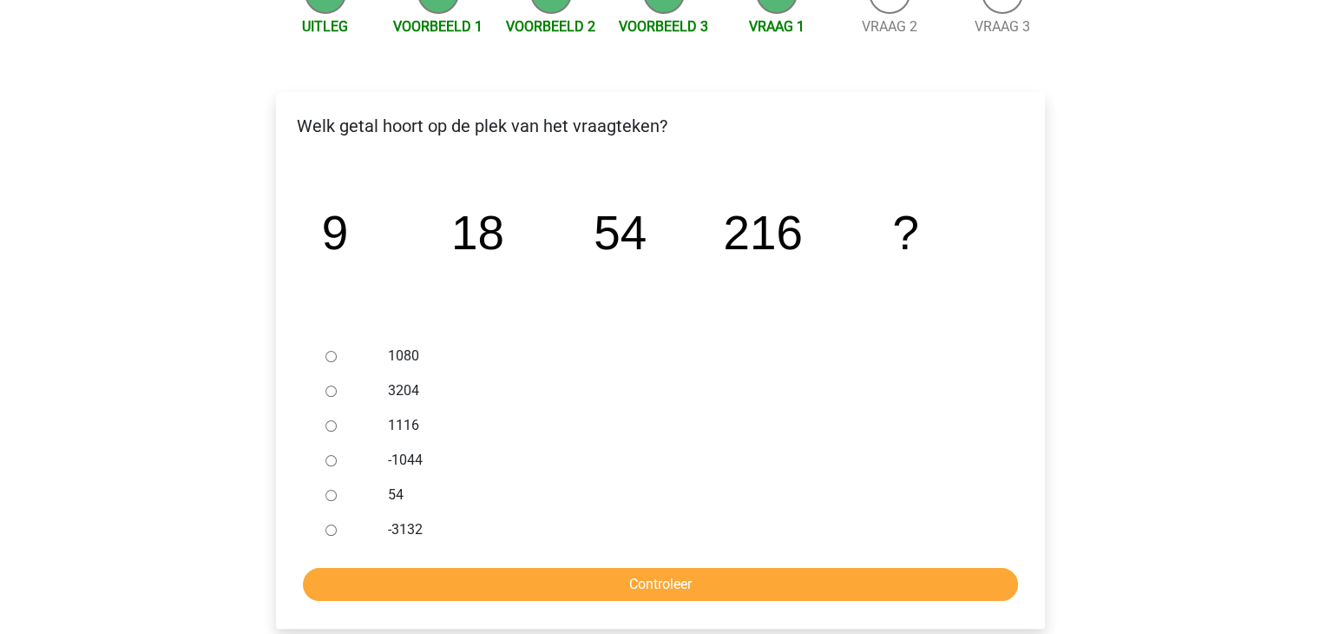
scroll to position [208, 0]
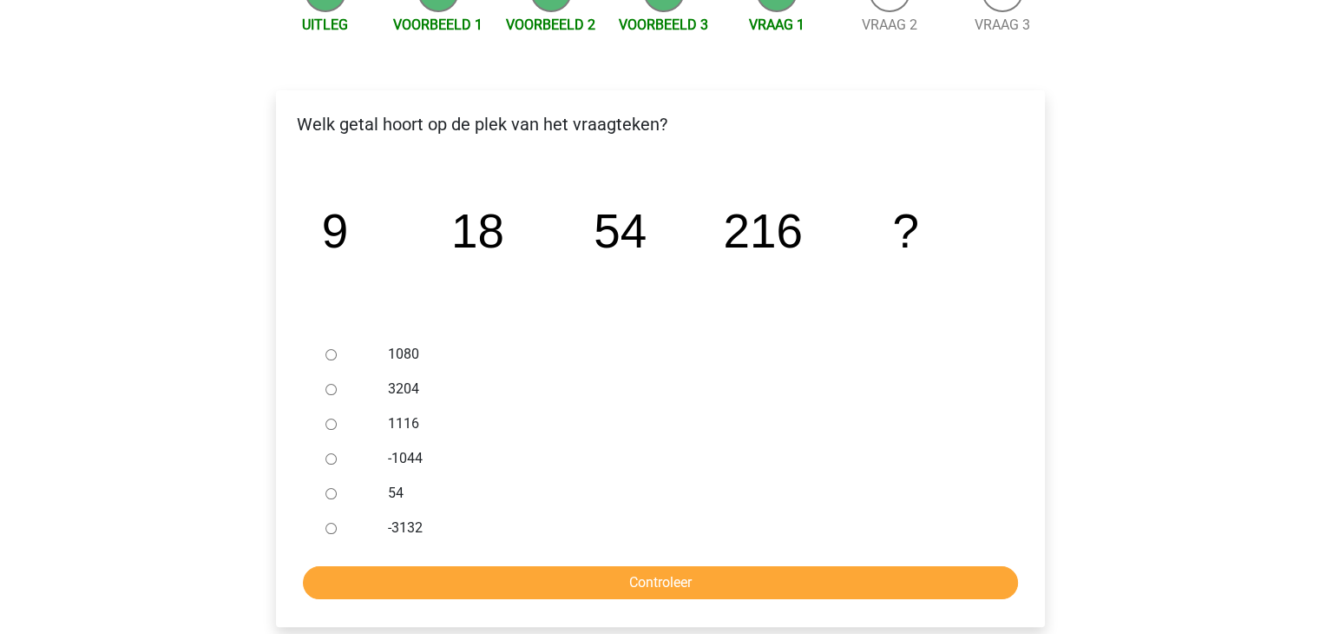
click at [381, 421] on div "1116" at bounding box center [688, 423] width 627 height 35
click at [326, 418] on input "1116" at bounding box center [330, 423] width 11 height 11
radio input "true"
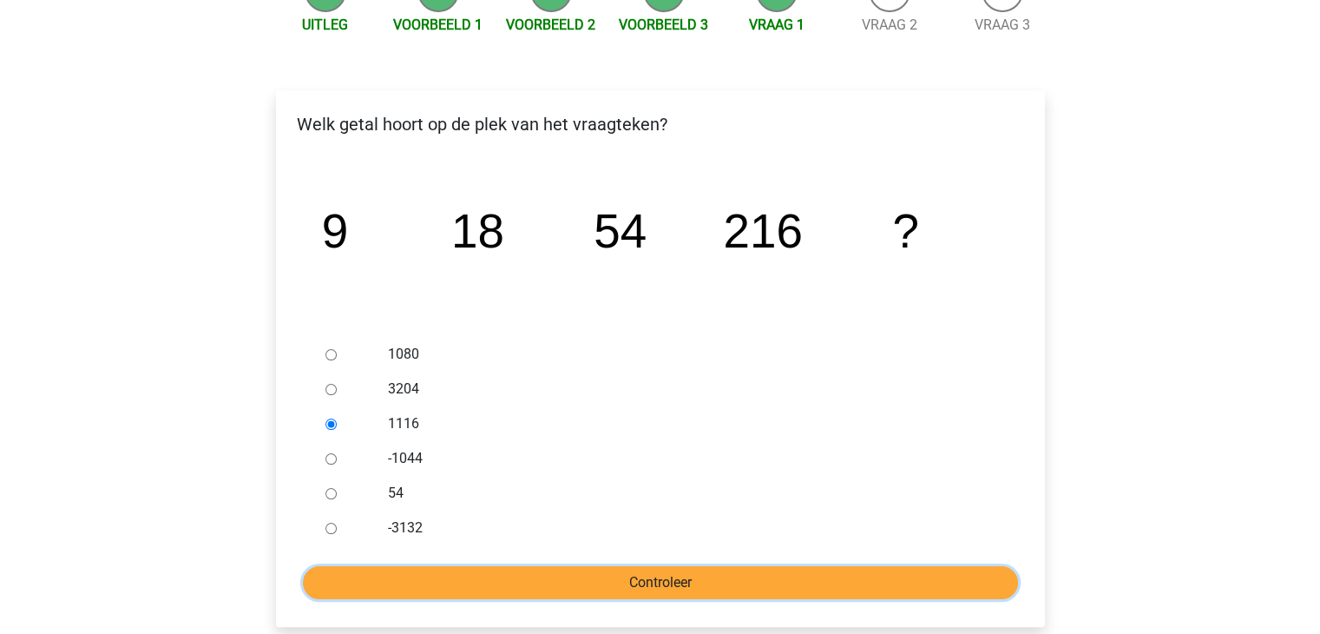
click at [575, 574] on input "Controleer" at bounding box center [660, 582] width 715 height 33
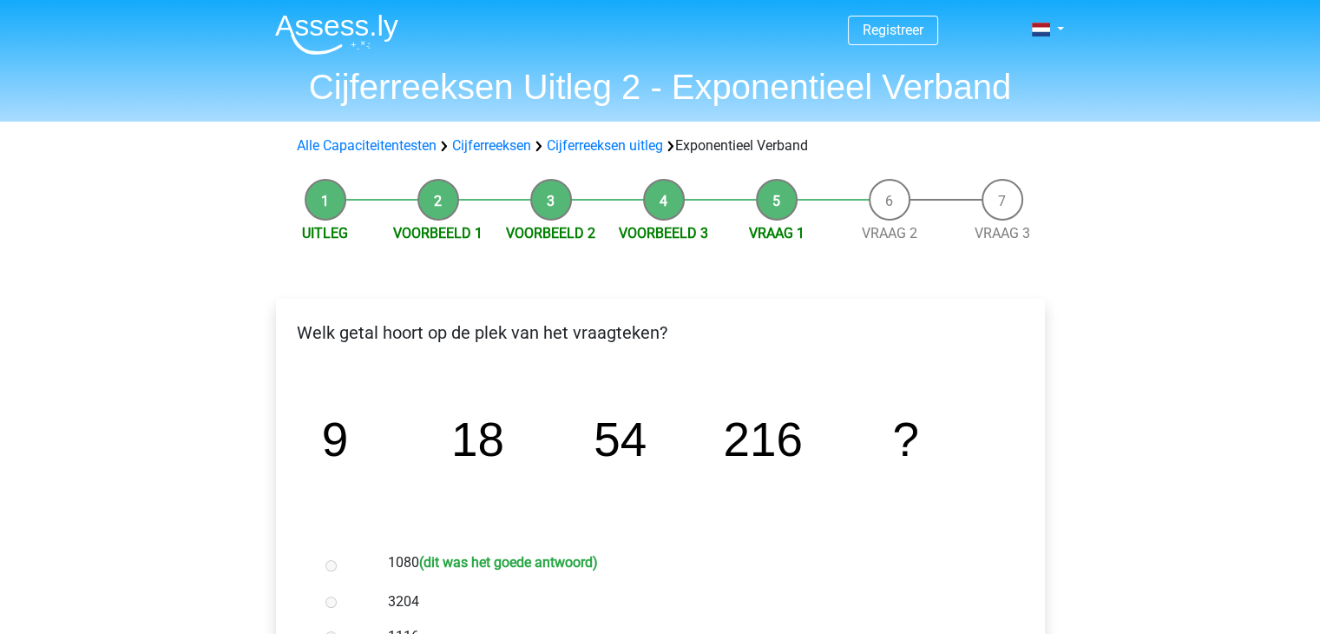
click at [575, 574] on label "1080 (dit was het goede antwoord)" at bounding box center [688, 564] width 601 height 25
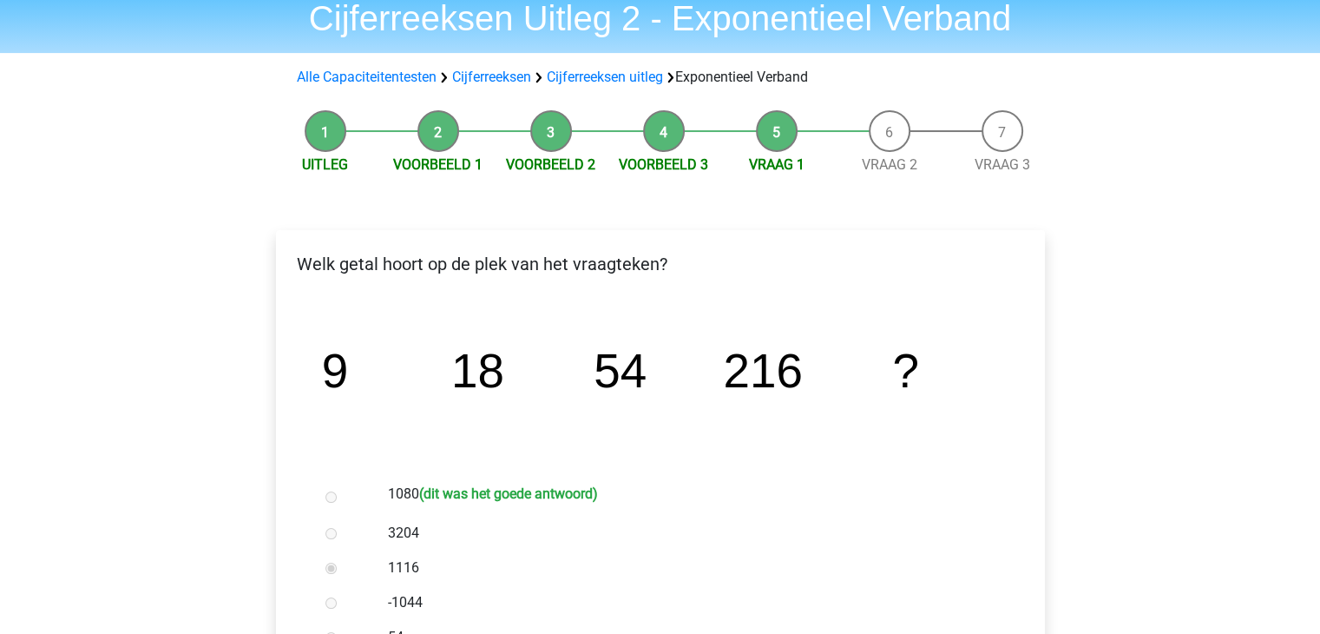
click at [575, 574] on div "1080 (dit was het goede antwoord) 3204 1116 -1044 54 -3132" at bounding box center [661, 583] width 684 height 213
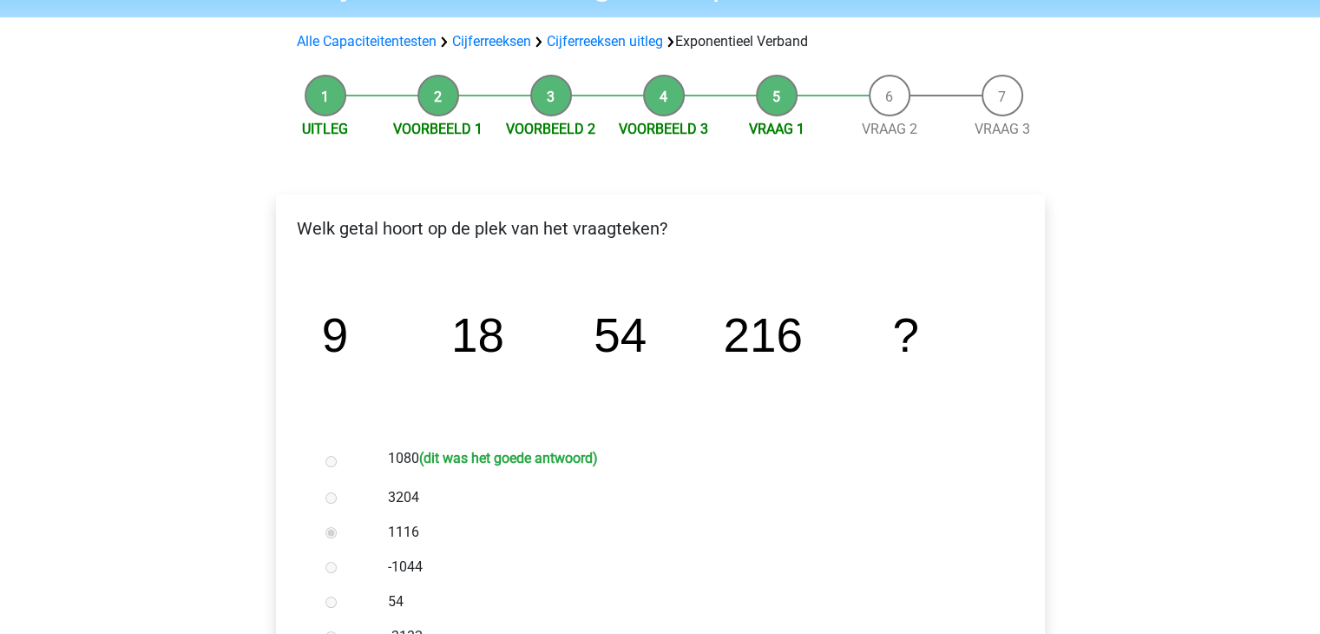
click at [575, 574] on label "-1044" at bounding box center [688, 566] width 601 height 21
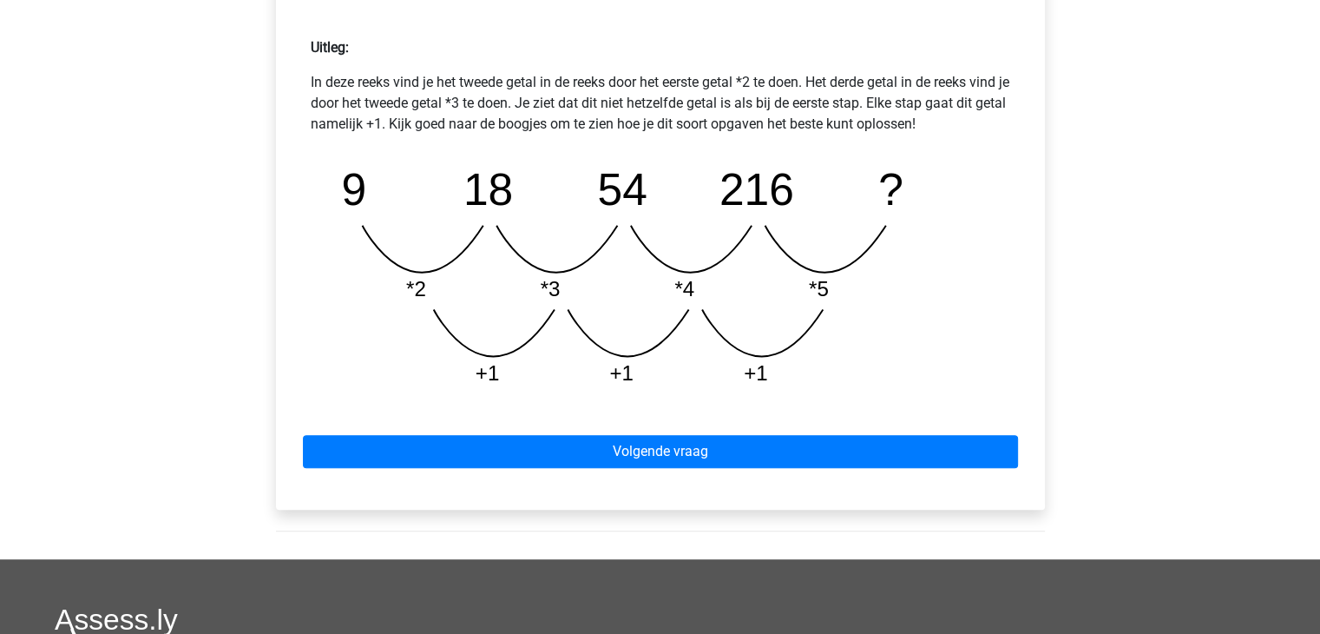
scroll to position [782, 0]
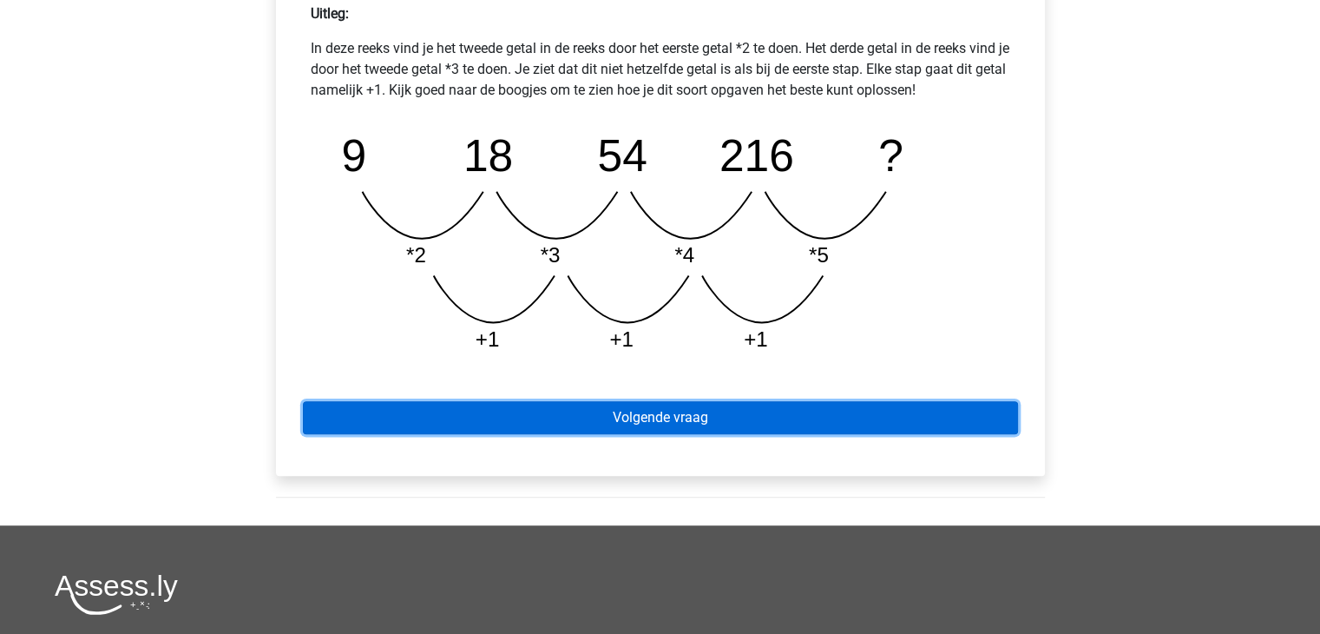
click at [743, 412] on link "Volgende vraag" at bounding box center [660, 417] width 715 height 33
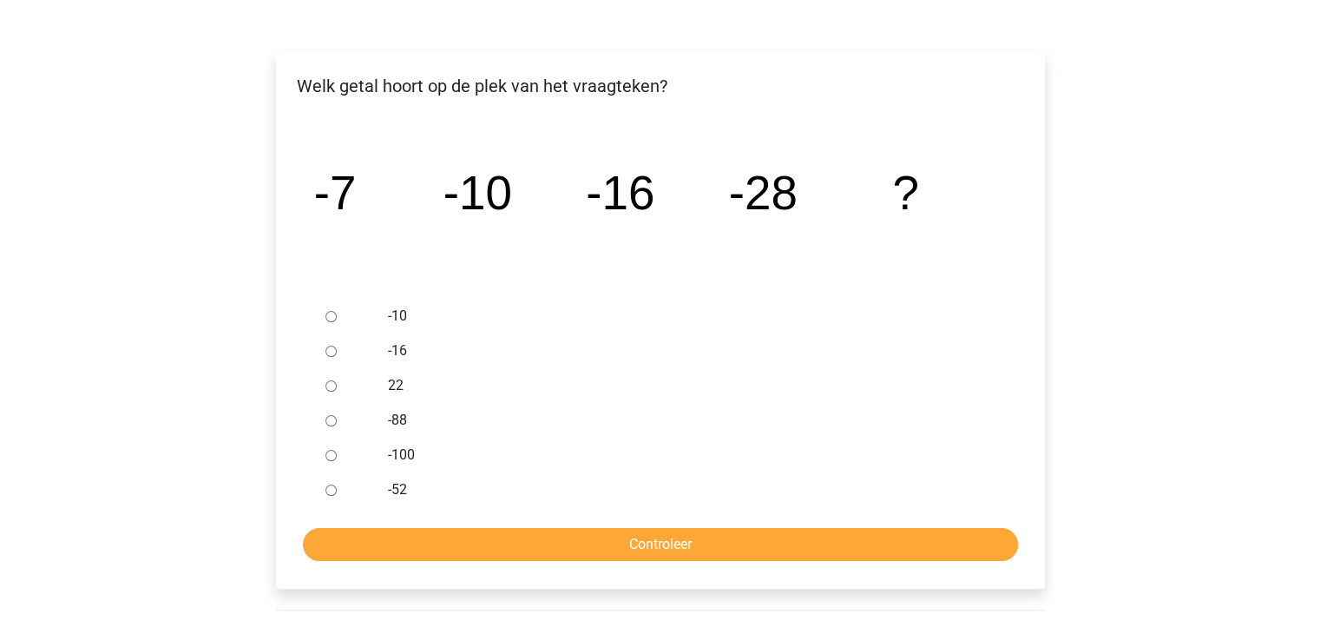
scroll to position [249, 0]
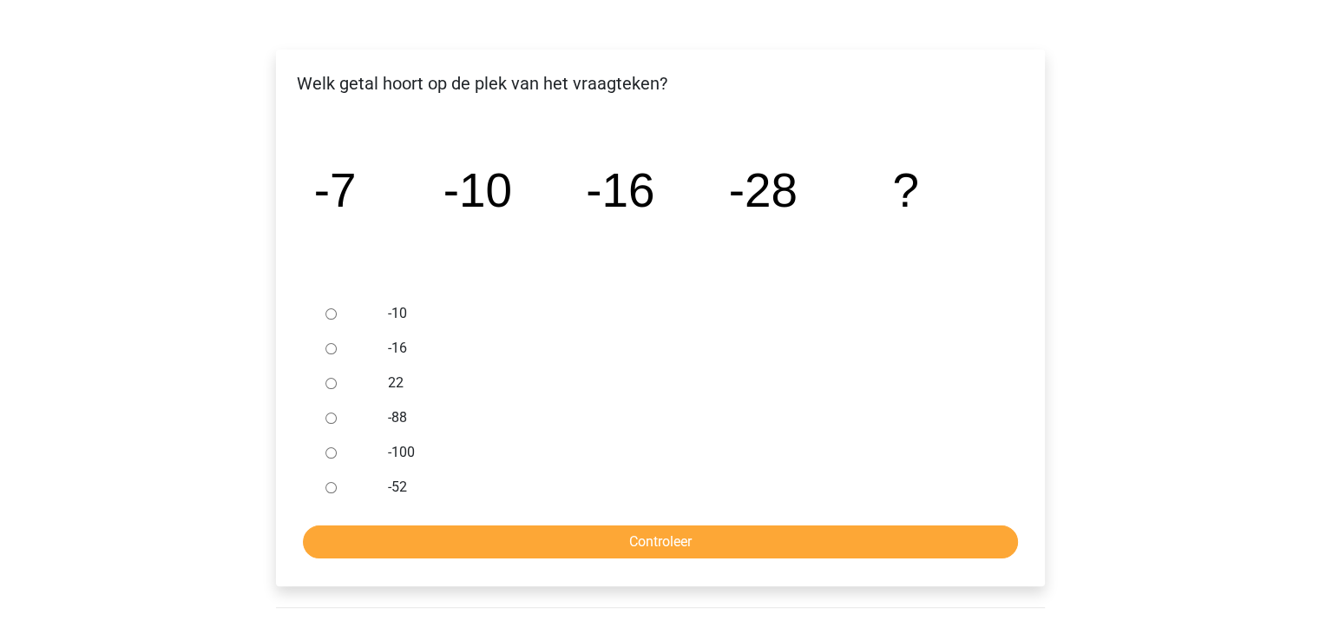
click at [405, 386] on label "22" at bounding box center [688, 382] width 601 height 21
click at [337, 386] on input "22" at bounding box center [330, 383] width 11 height 11
radio input "true"
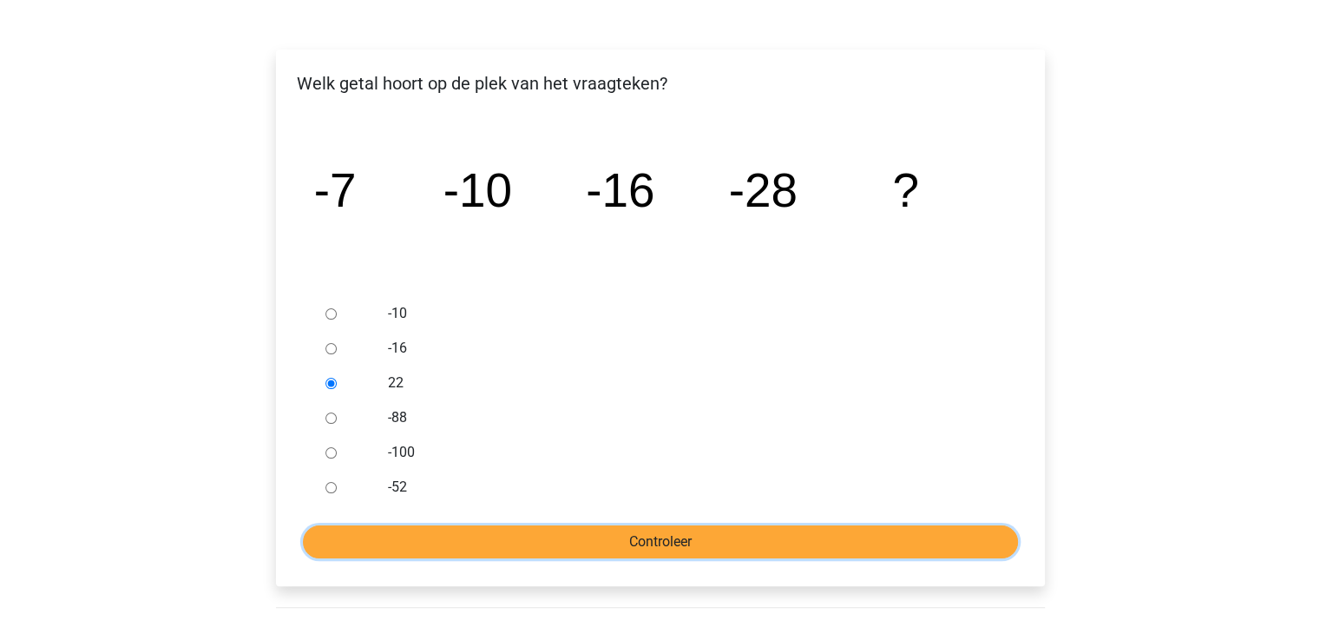
click at [594, 533] on input "Controleer" at bounding box center [660, 541] width 715 height 33
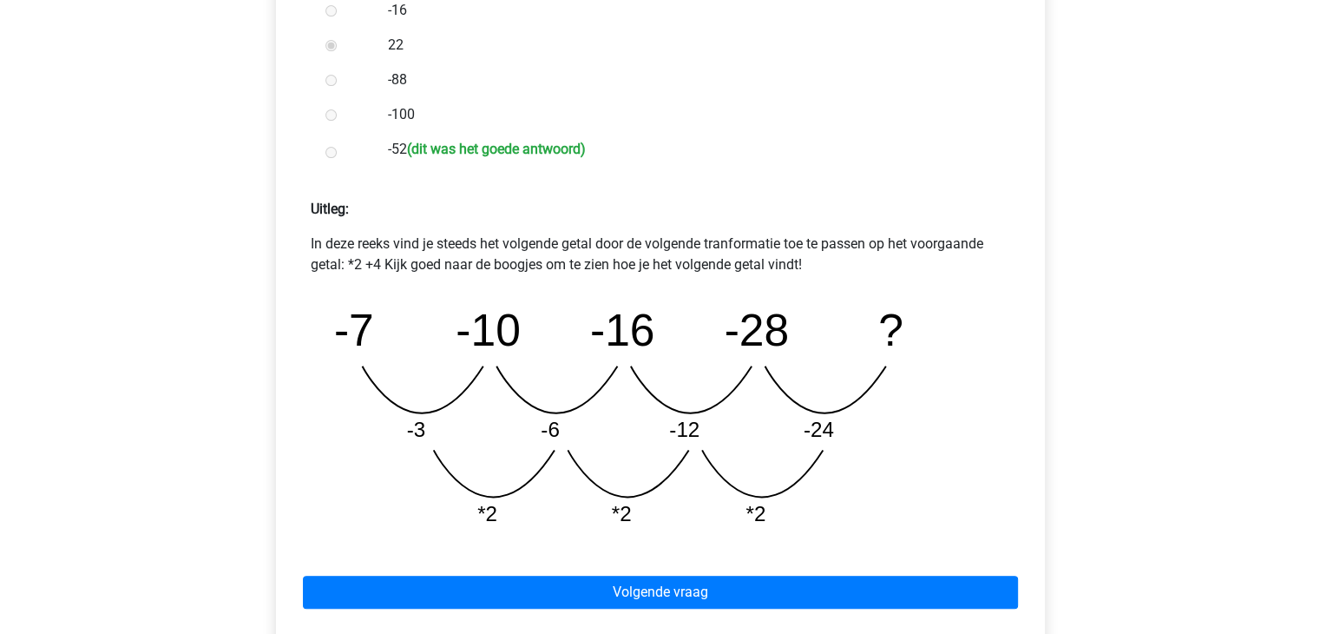
scroll to position [589, 0]
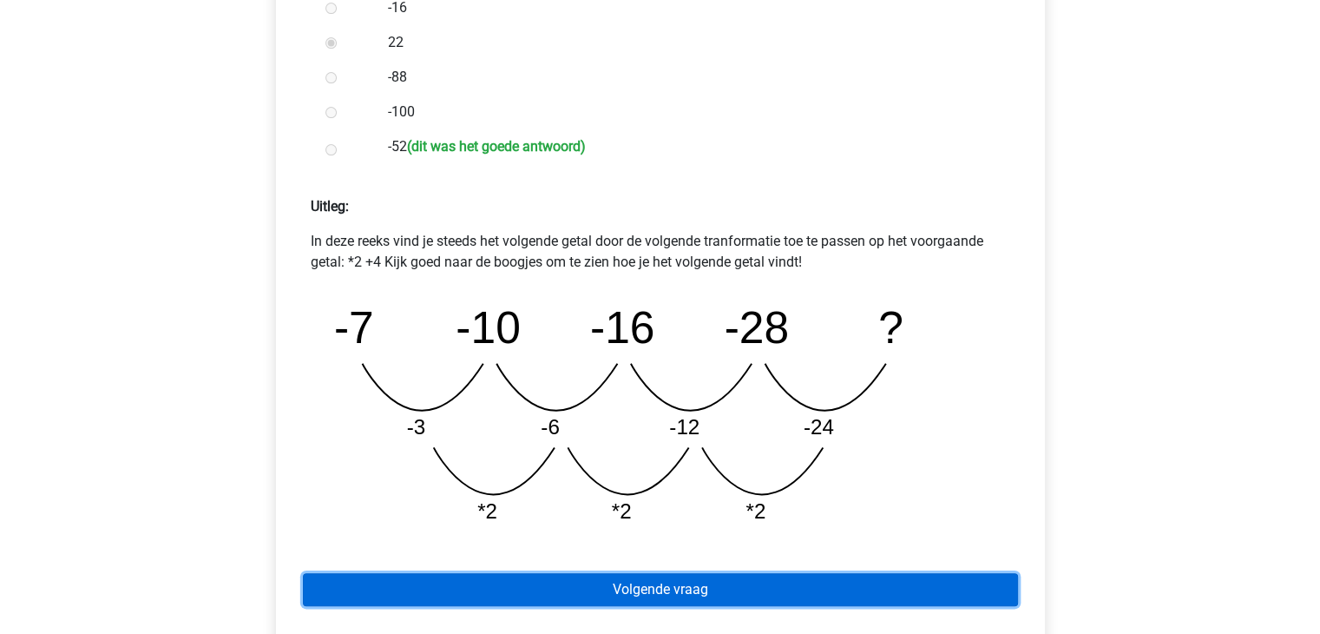
click at [872, 588] on link "Volgende vraag" at bounding box center [660, 589] width 715 height 33
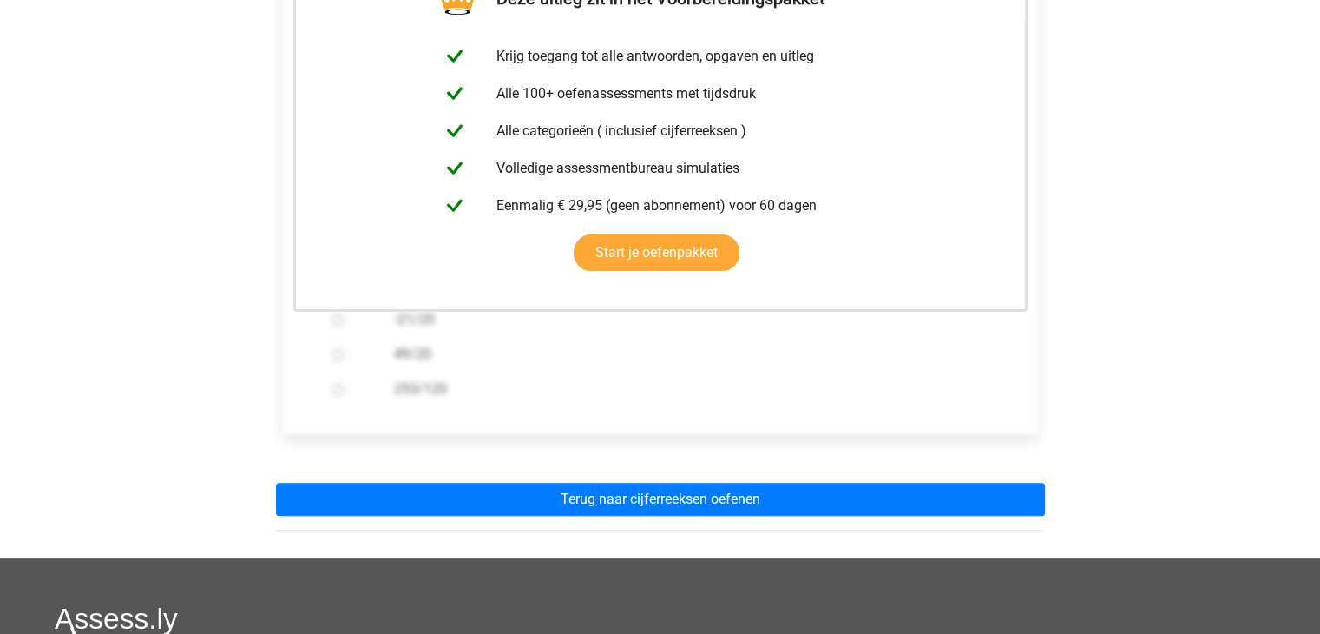
scroll to position [419, 0]
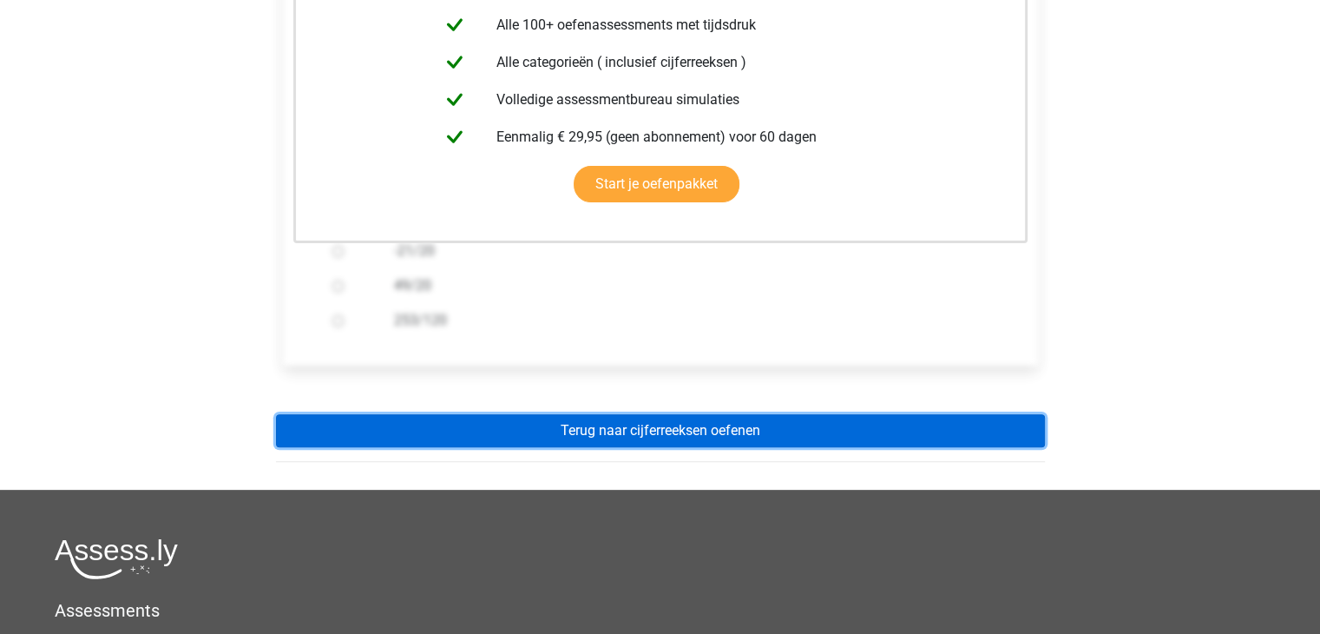
click at [849, 436] on link "Terug naar cijferreeksen oefenen" at bounding box center [660, 430] width 769 height 33
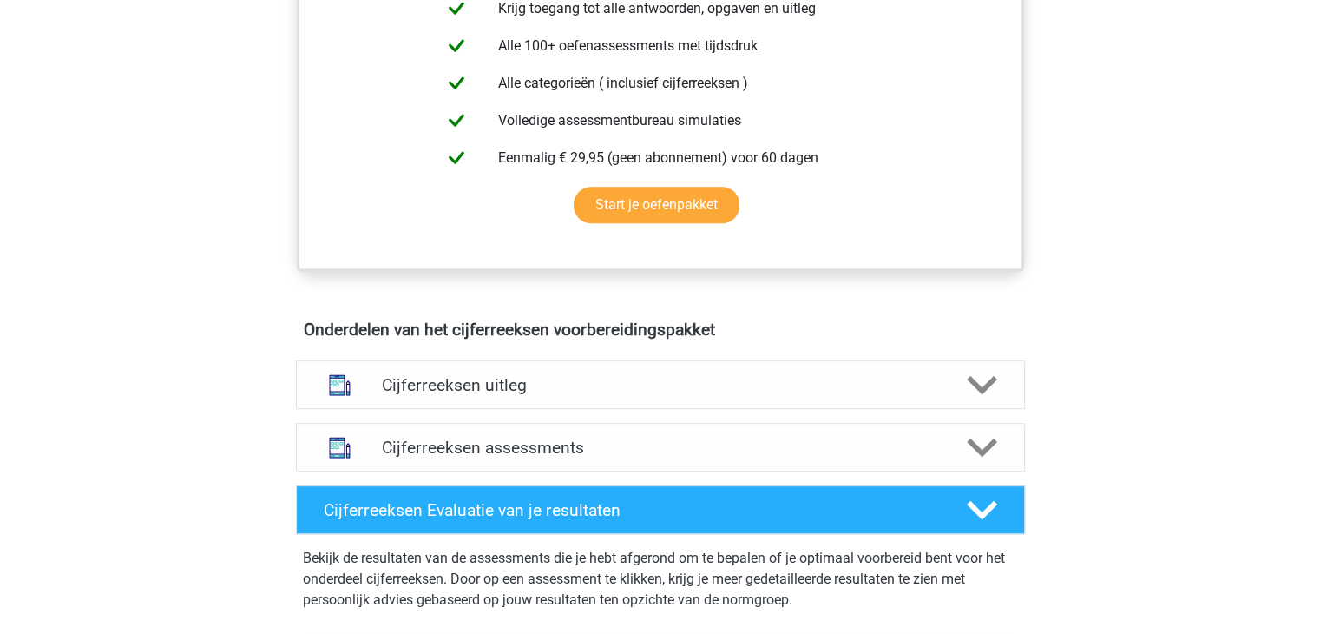
scroll to position [751, 0]
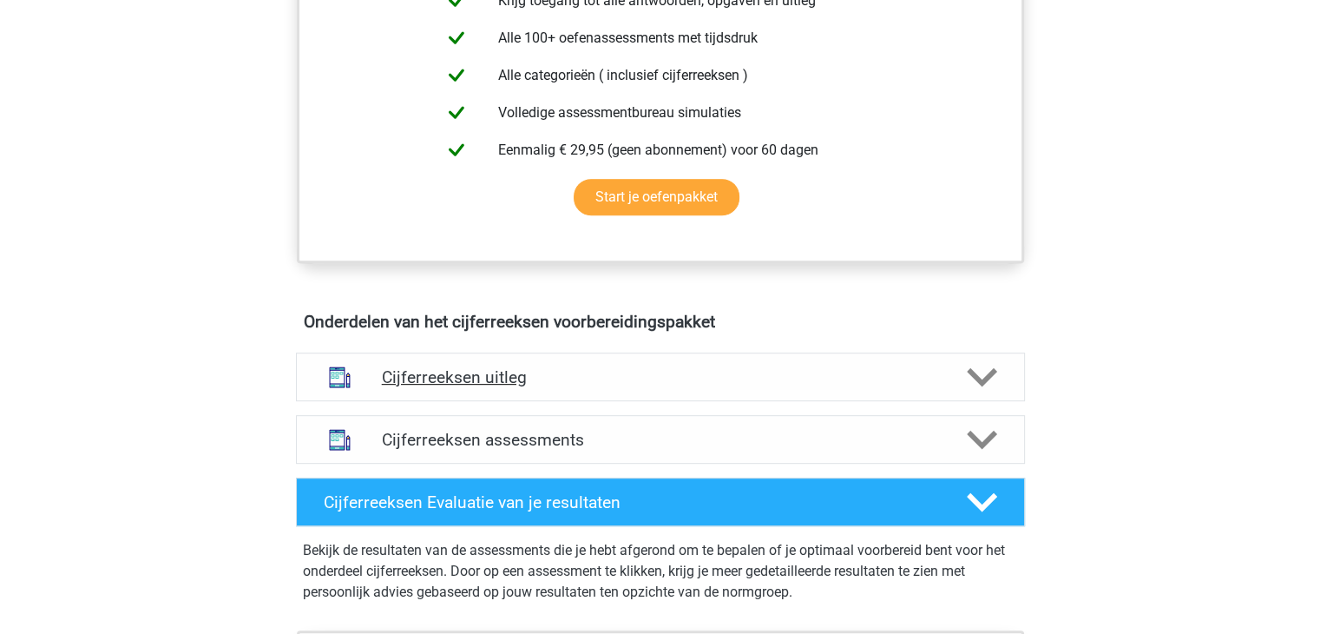
click at [858, 401] on div "Cijferreeksen uitleg" at bounding box center [660, 376] width 729 height 49
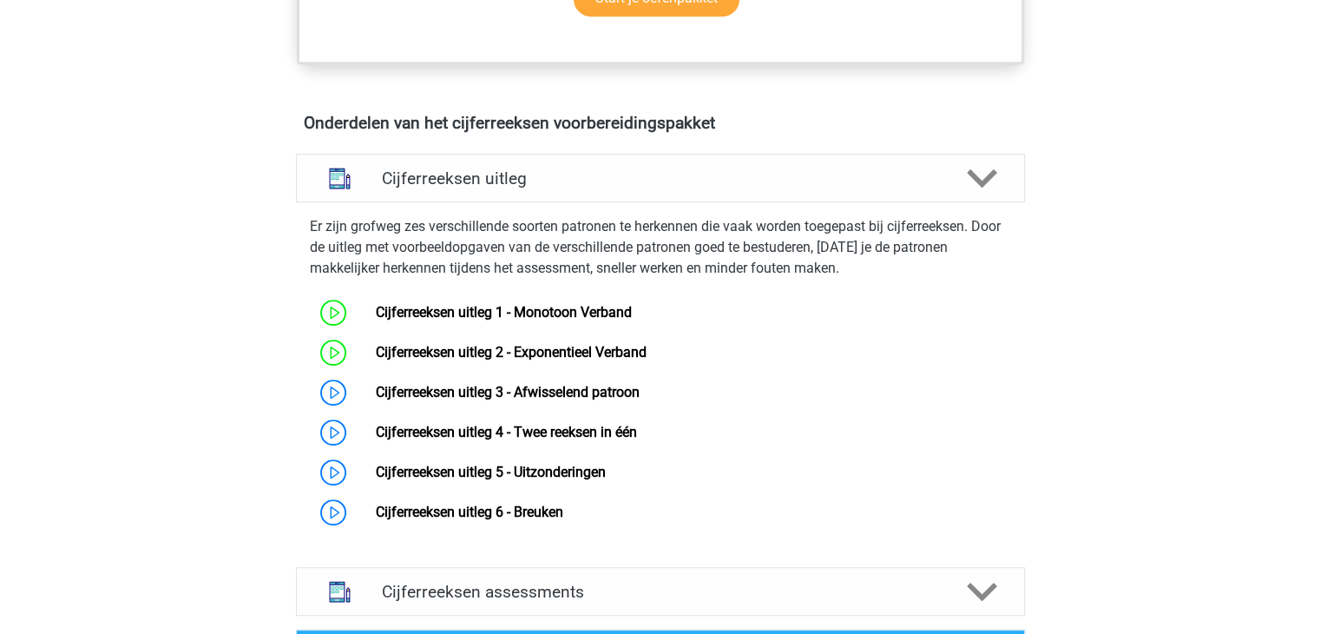
scroll to position [958, 0]
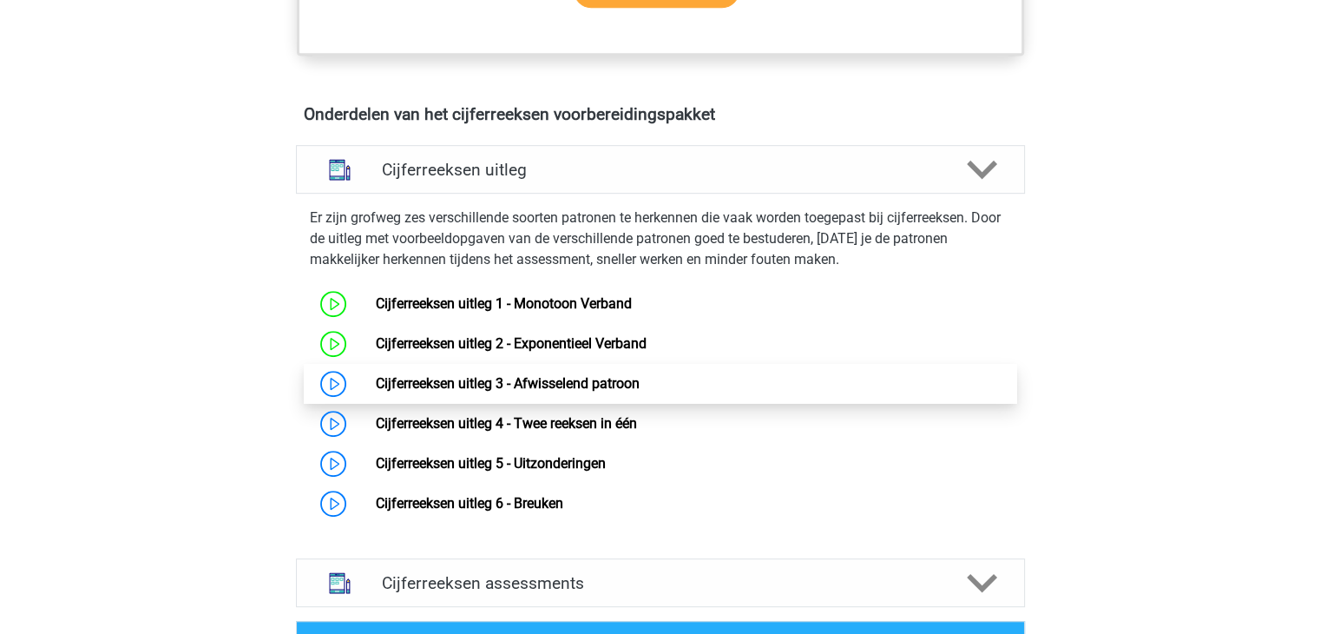
click at [615, 391] on link "Cijferreeksen uitleg 3 - Afwisselend patroon" at bounding box center [508, 383] width 264 height 16
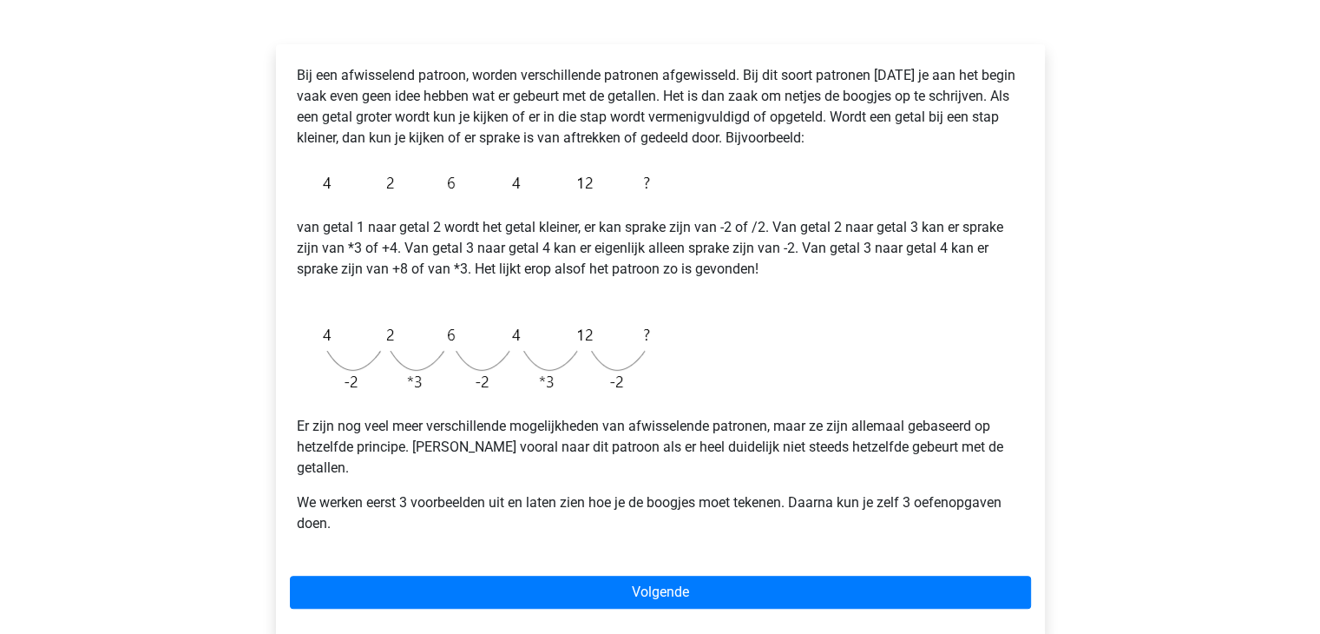
scroll to position [339, 0]
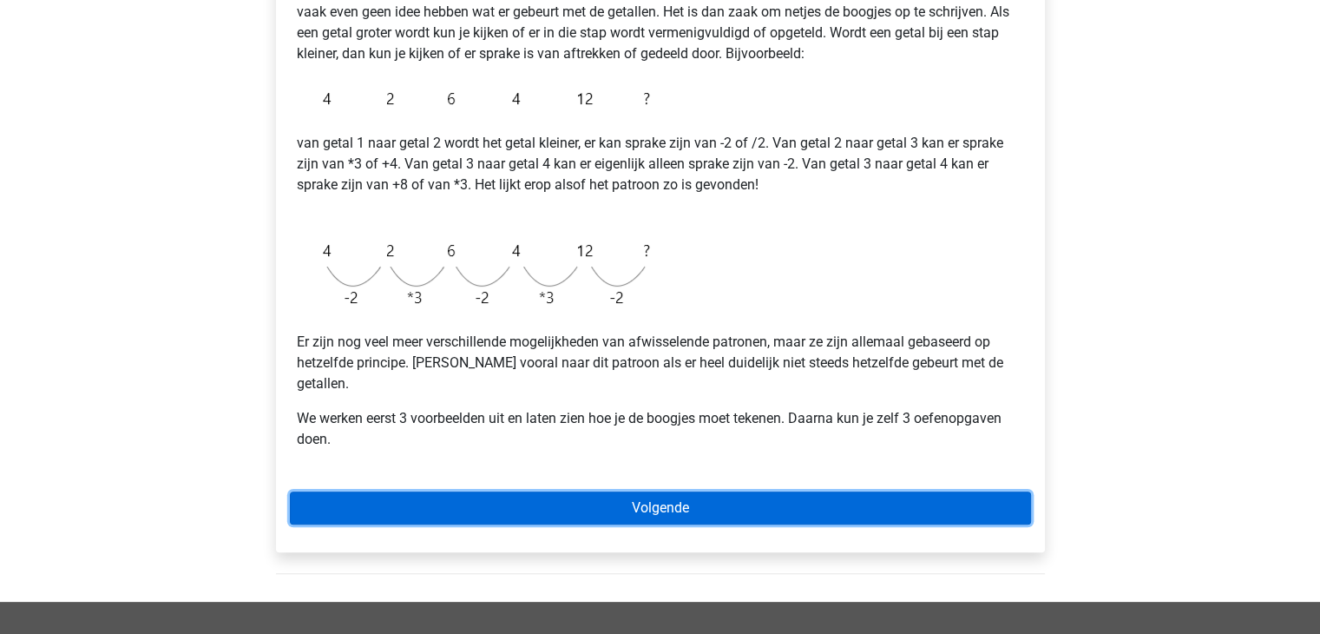
click at [916, 491] on link "Volgende" at bounding box center [660, 507] width 741 height 33
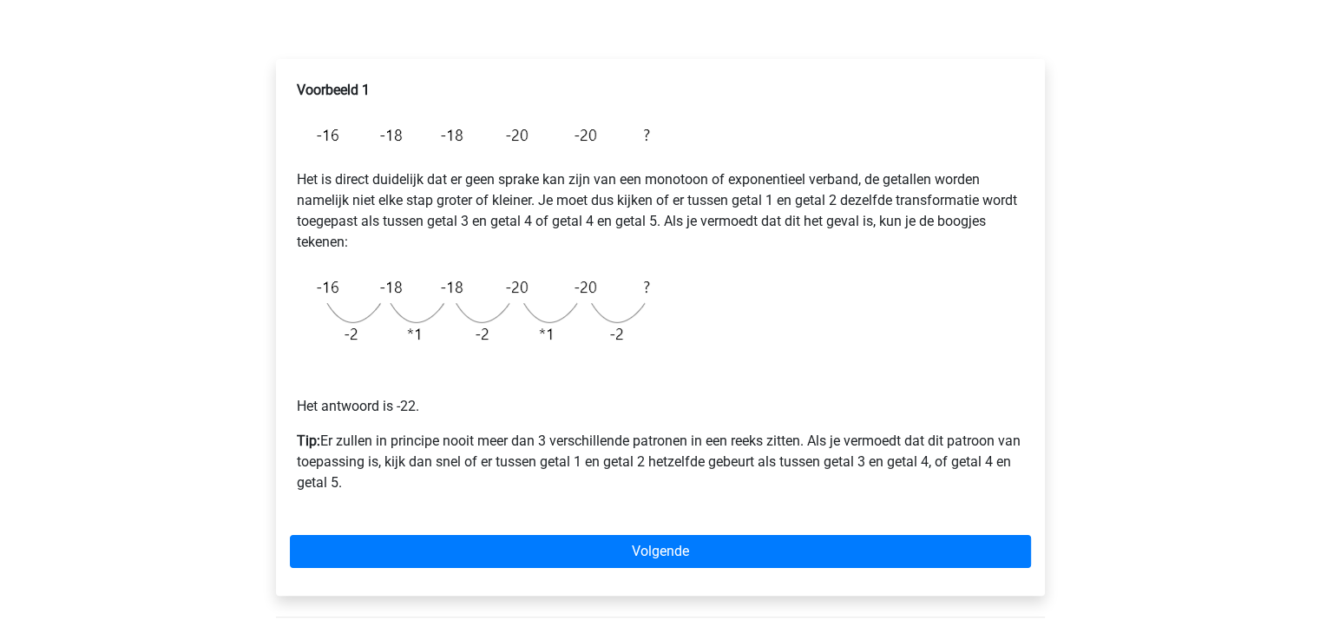
scroll to position [243, 0]
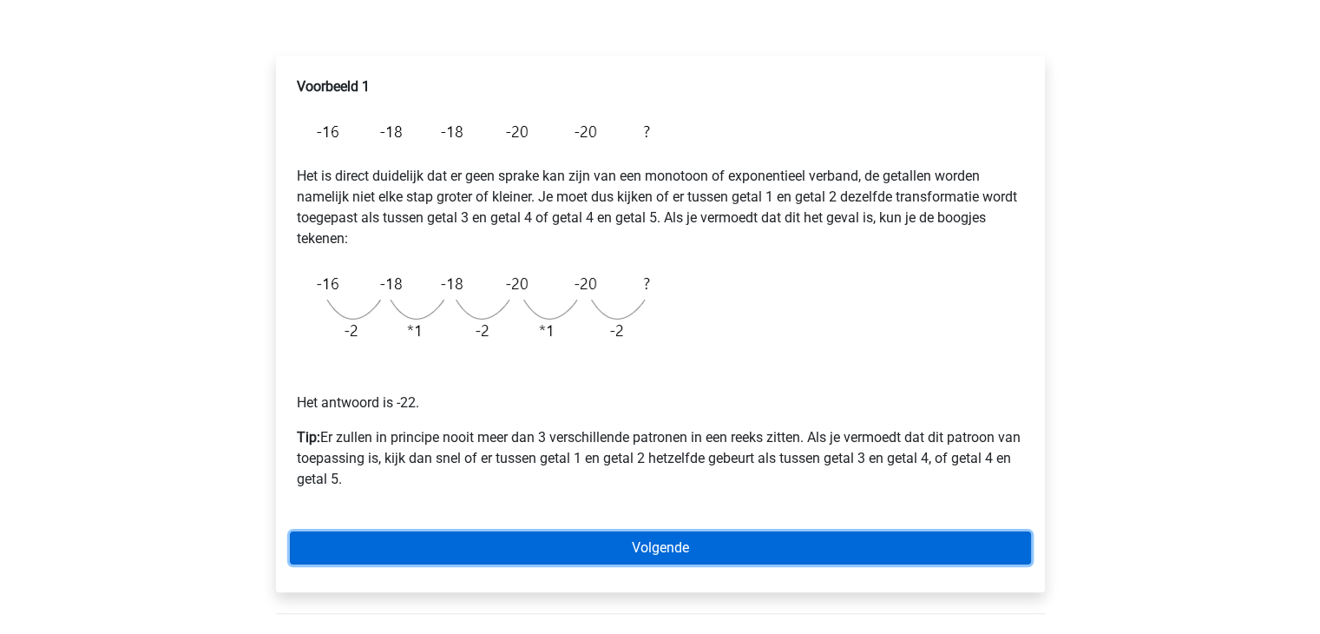
click at [892, 539] on link "Volgende" at bounding box center [660, 547] width 741 height 33
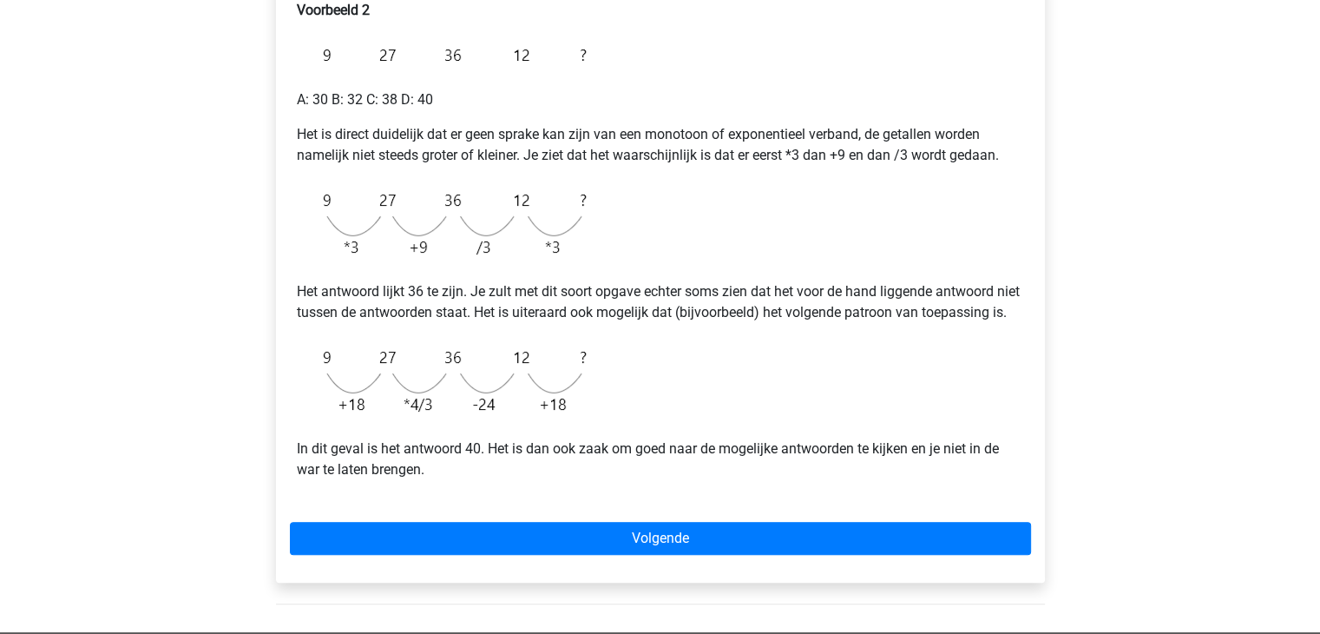
scroll to position [347, 0]
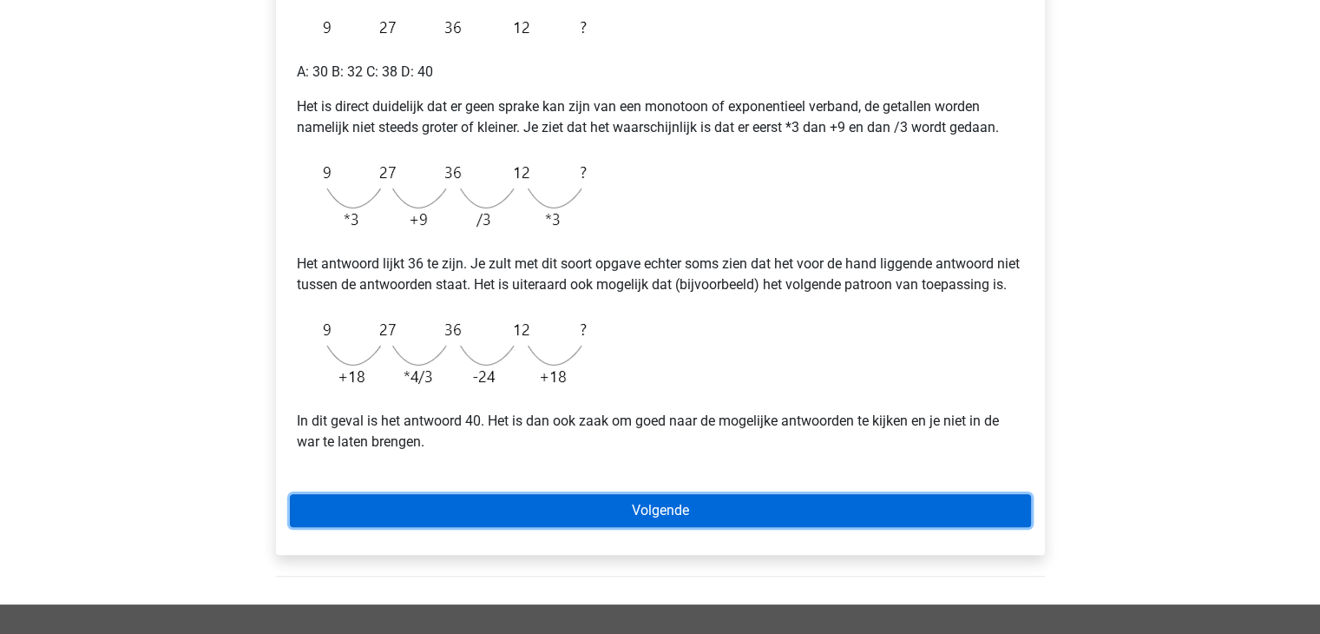
click at [892, 527] on link "Volgende" at bounding box center [660, 510] width 741 height 33
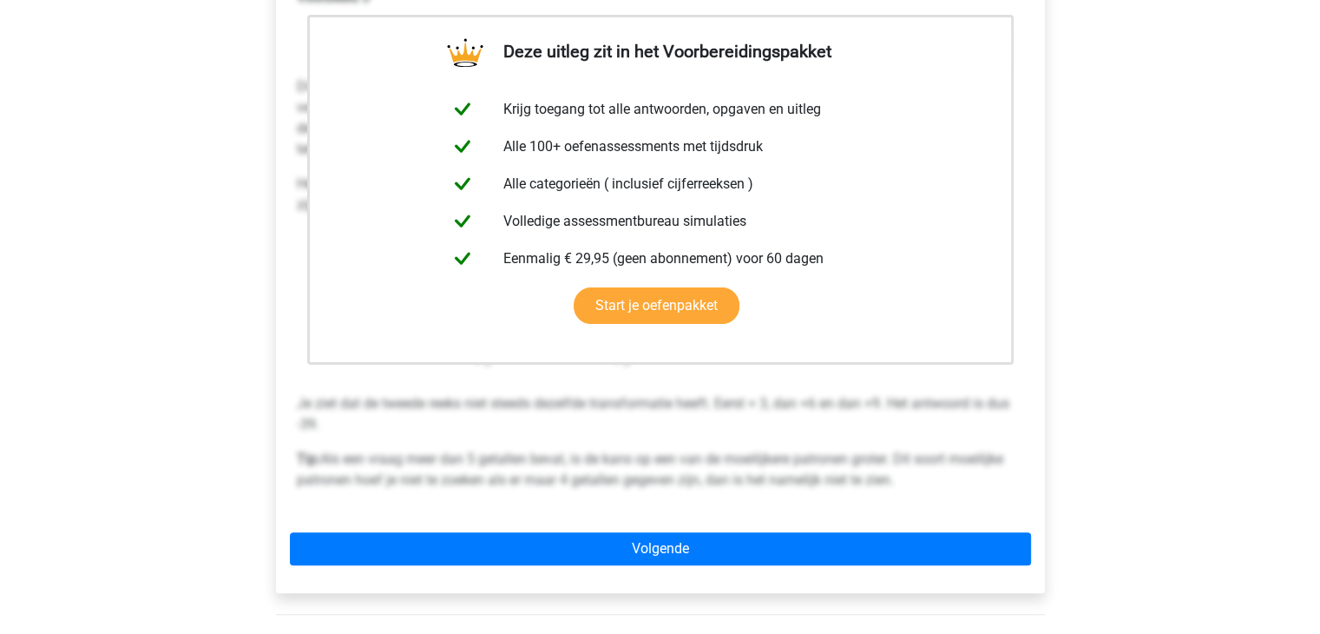
scroll to position [347, 0]
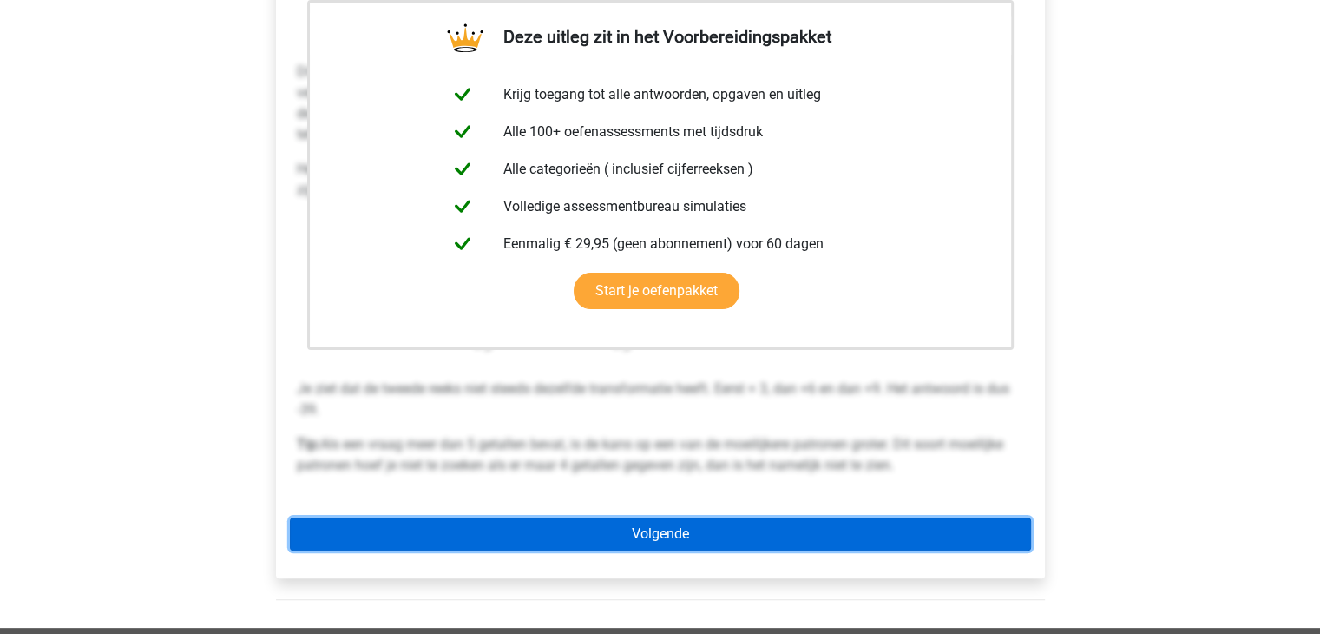
click at [892, 539] on link "Volgende" at bounding box center [660, 533] width 741 height 33
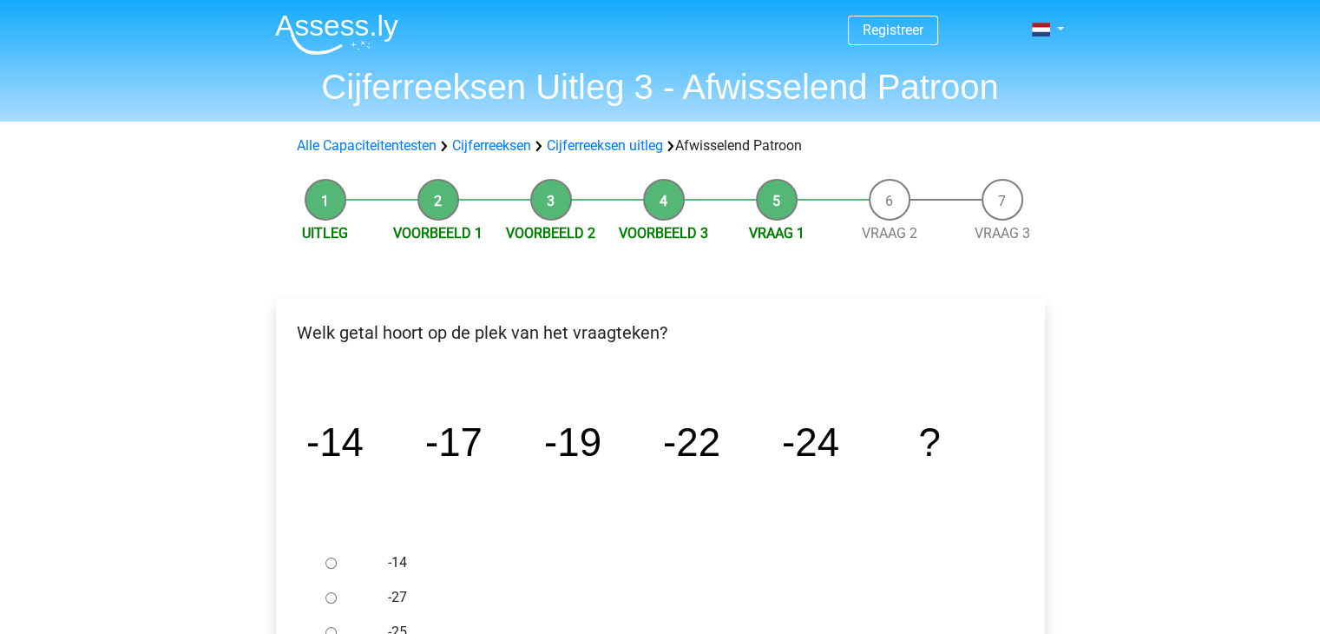
click at [339, 598] on div at bounding box center [347, 597] width 57 height 35
click at [326, 595] on input "-27" at bounding box center [330, 597] width 11 height 11
radio input "true"
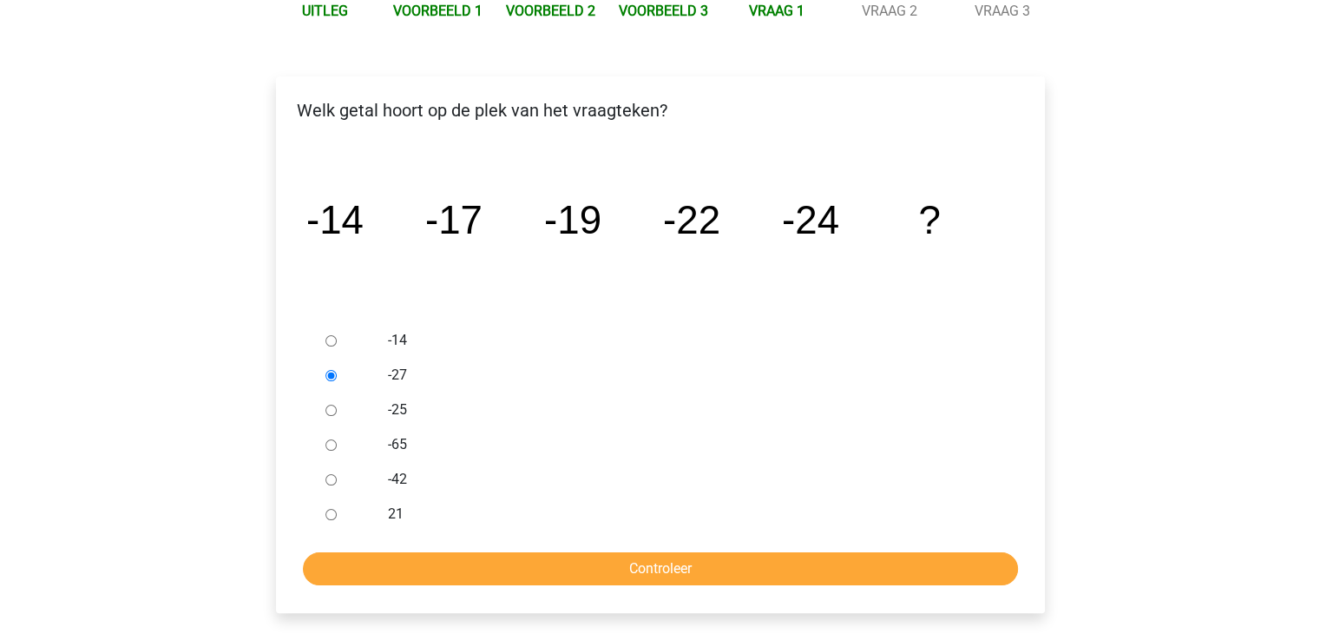
scroll to position [253, 0]
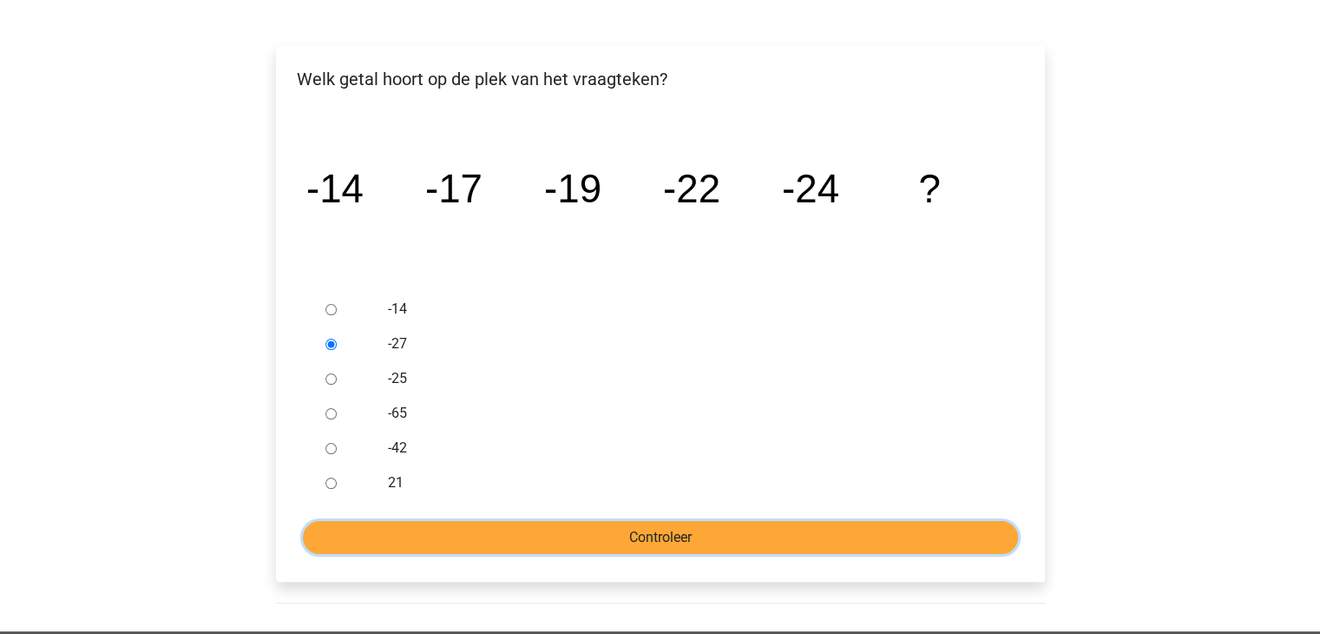
click at [778, 536] on input "Controleer" at bounding box center [660, 537] width 715 height 33
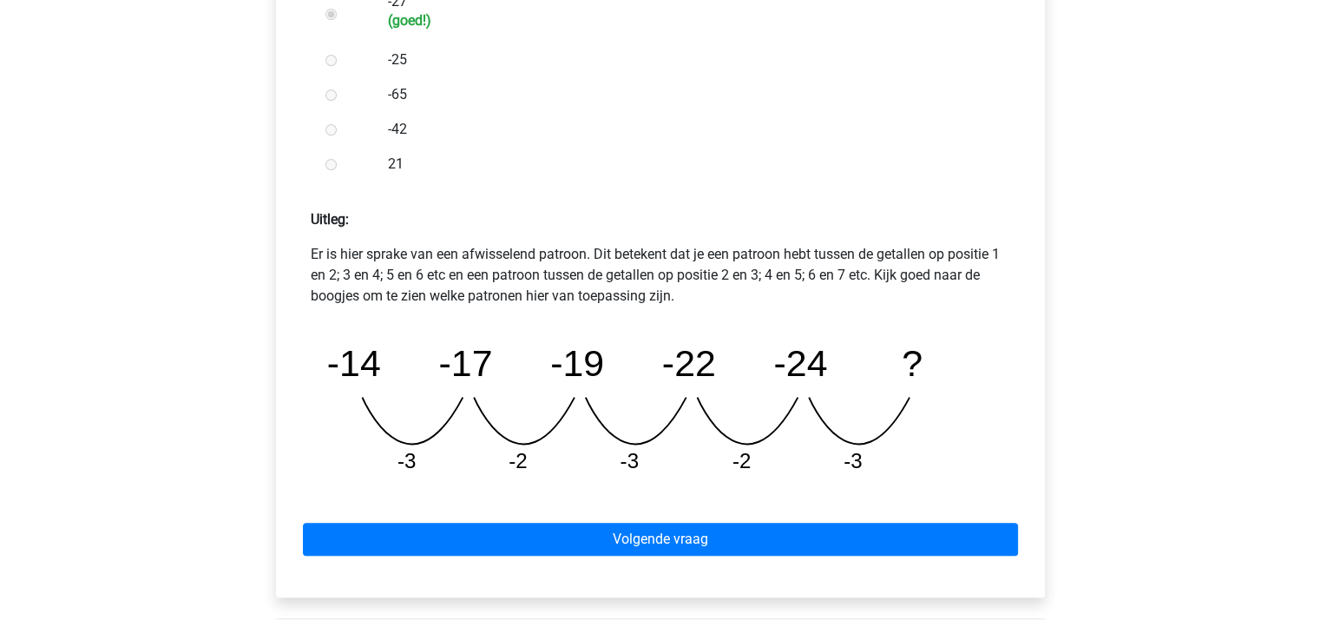
scroll to position [601, 0]
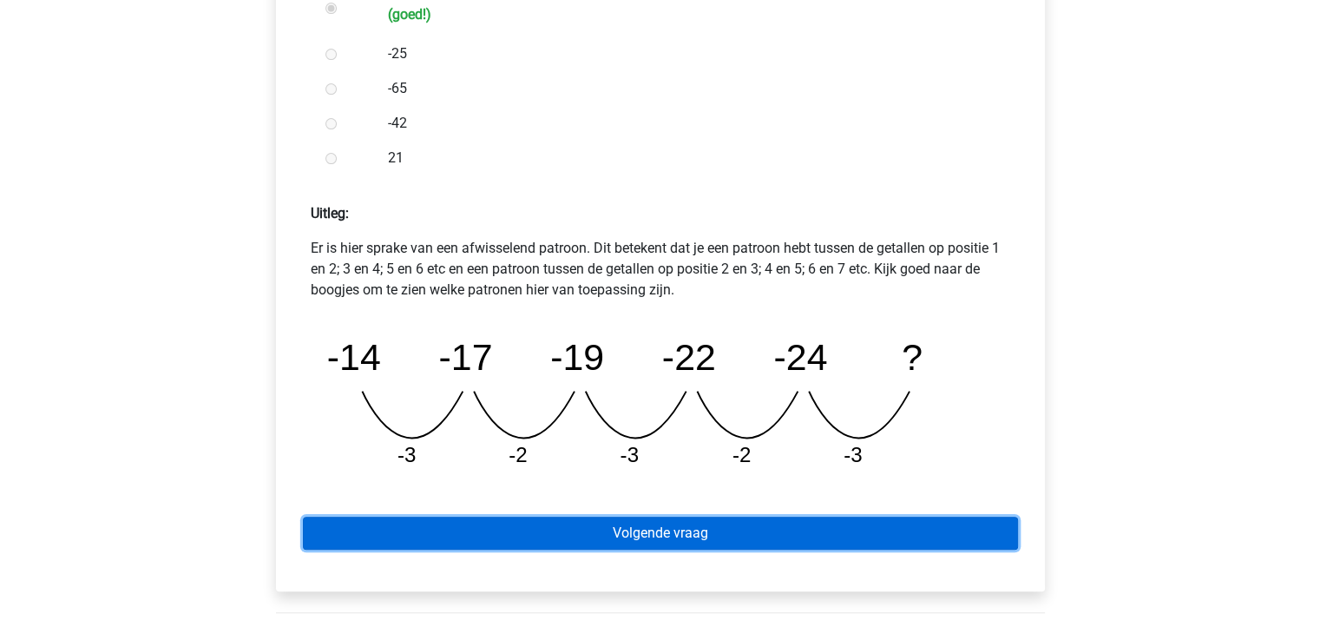
click at [753, 525] on link "Volgende vraag" at bounding box center [660, 532] width 715 height 33
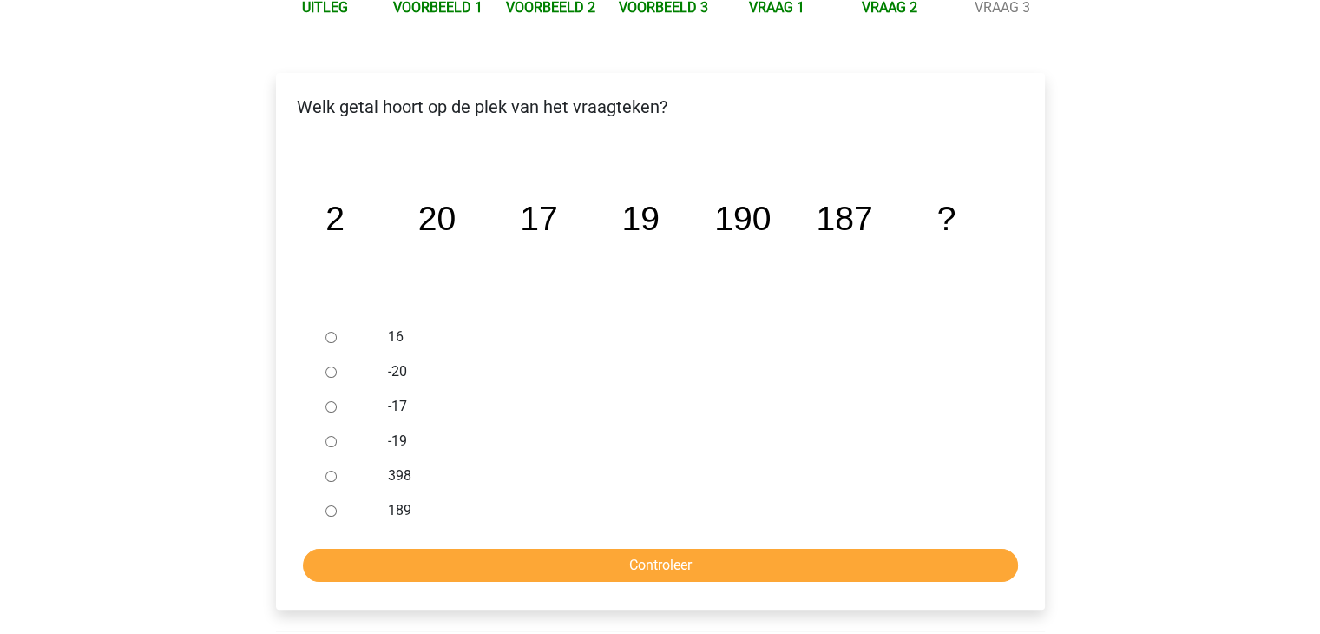
scroll to position [230, 0]
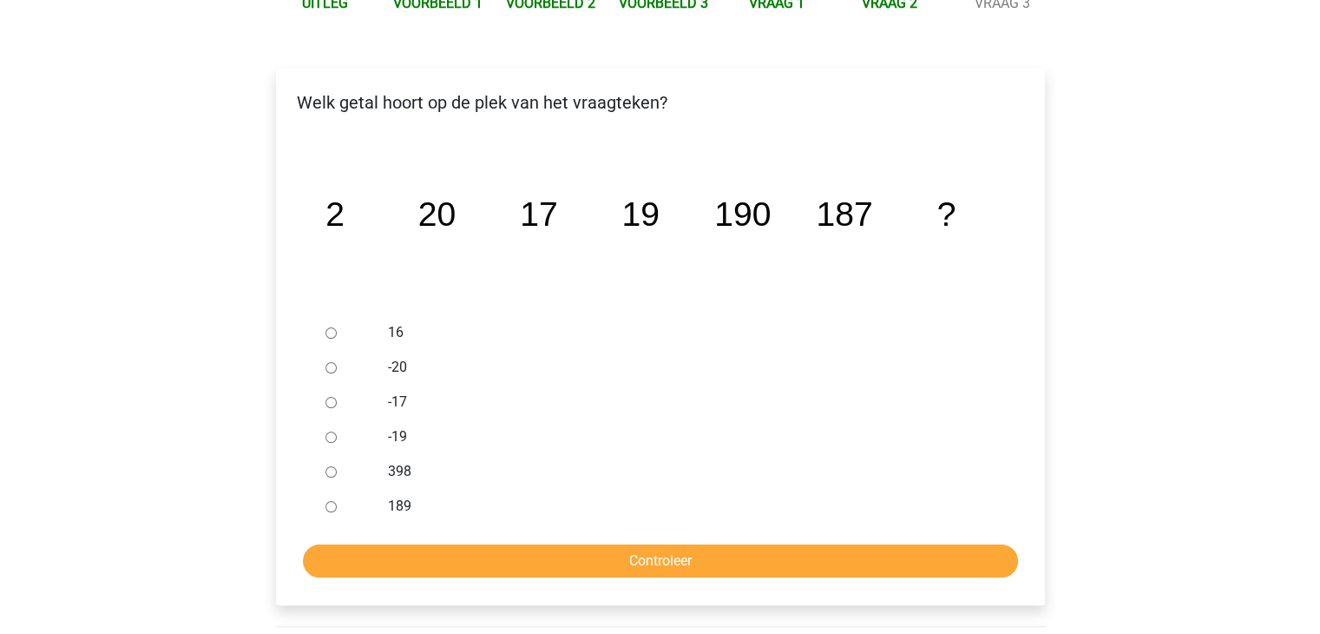
click at [333, 505] on input "189" at bounding box center [330, 506] width 11 height 11
radio input "true"
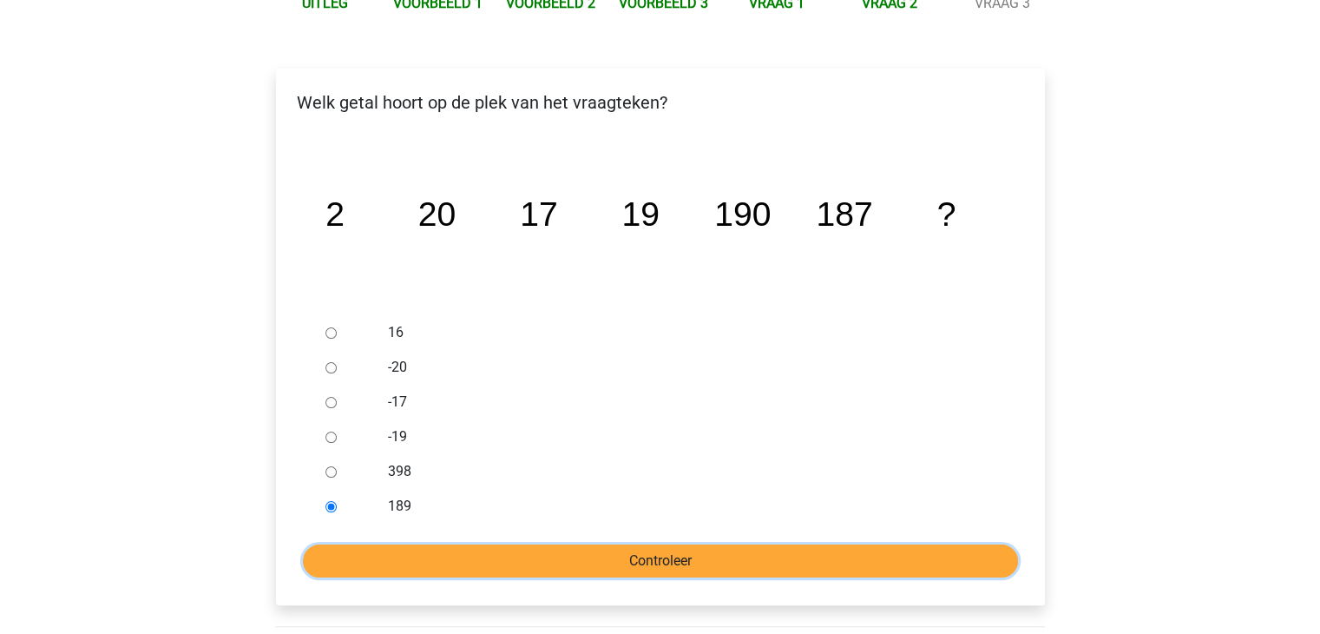
click at [446, 555] on input "Controleer" at bounding box center [660, 560] width 715 height 33
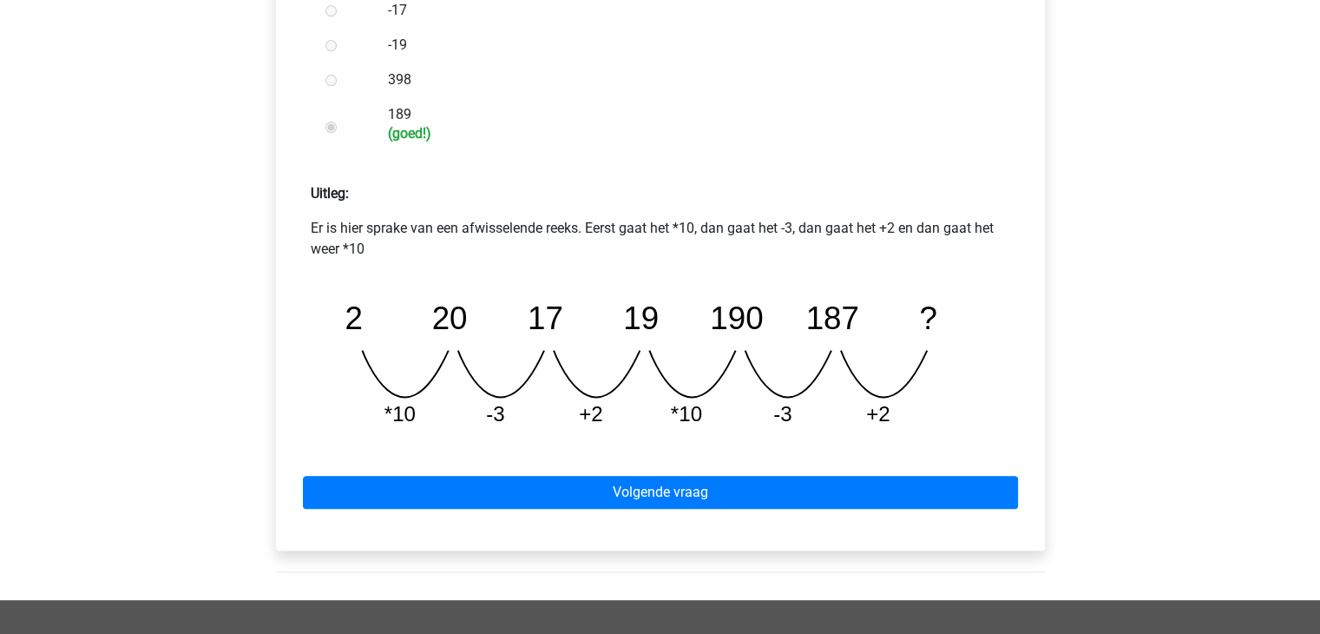
scroll to position [623, 0]
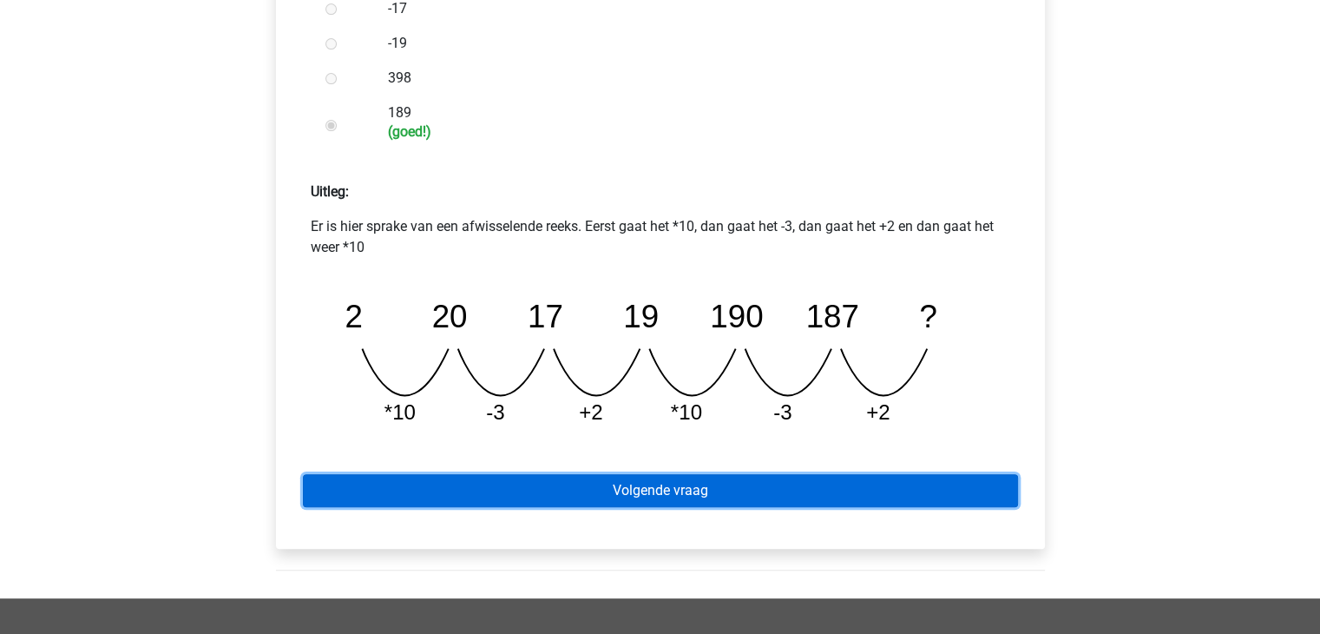
click at [969, 491] on link "Volgende vraag" at bounding box center [660, 490] width 715 height 33
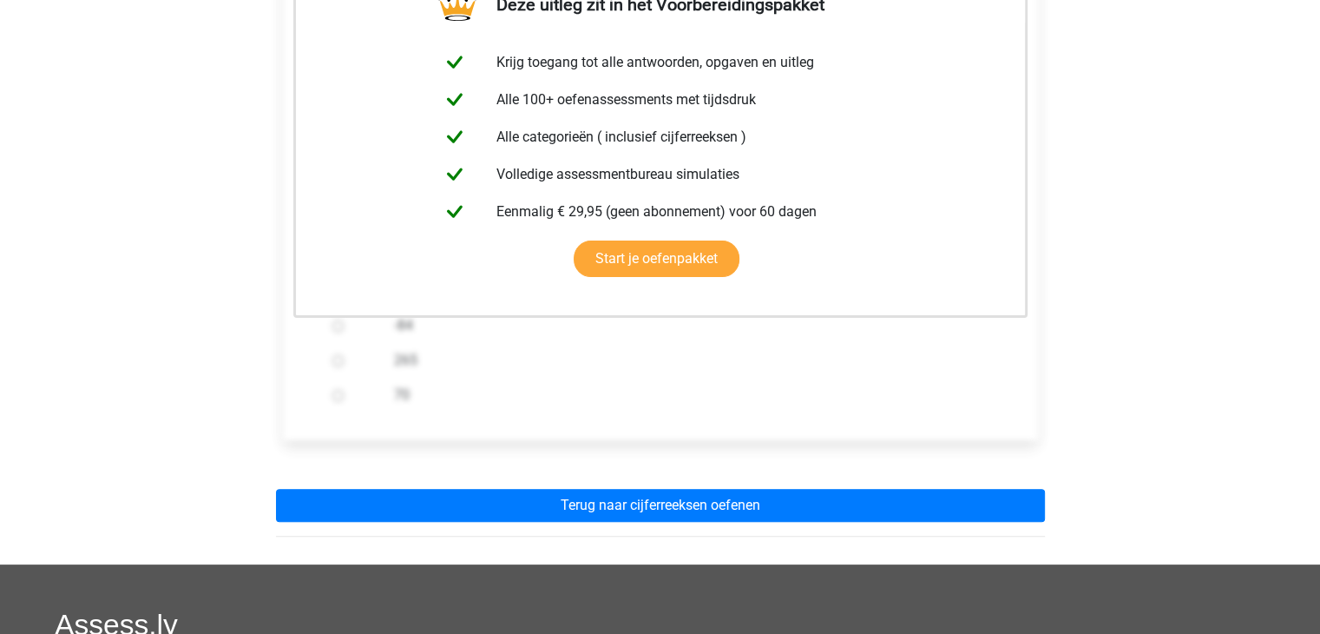
scroll to position [346, 0]
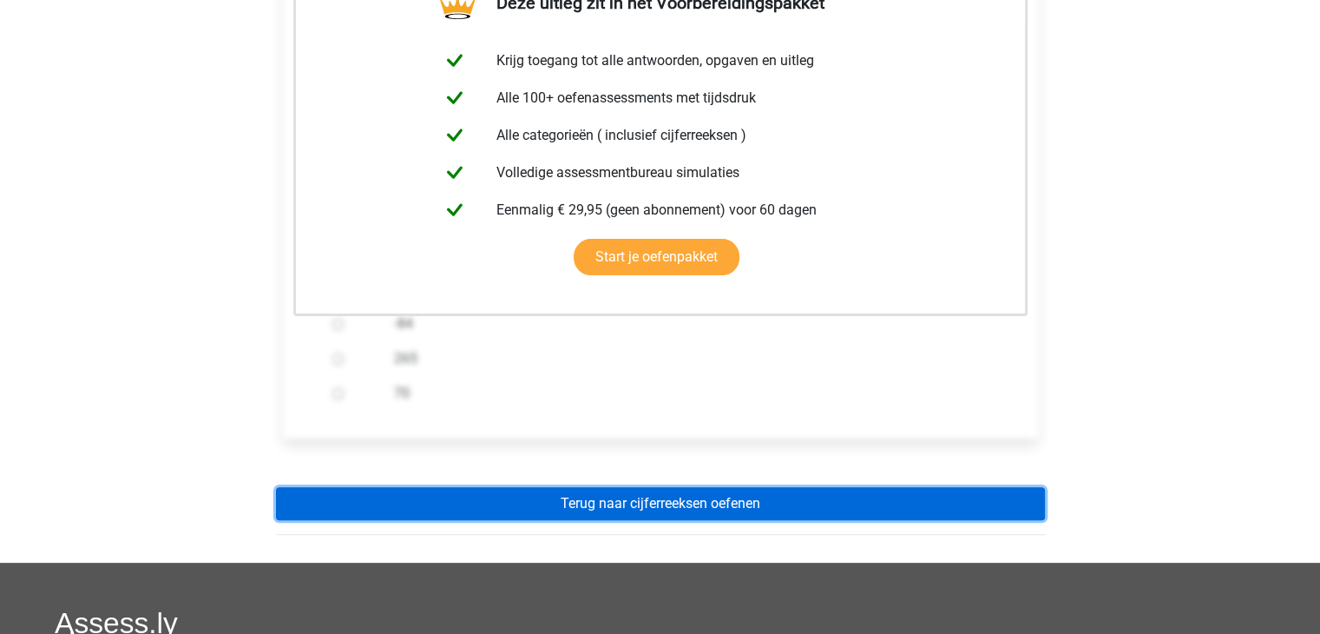
click at [834, 504] on link "Terug naar cijferreeksen oefenen" at bounding box center [660, 503] width 769 height 33
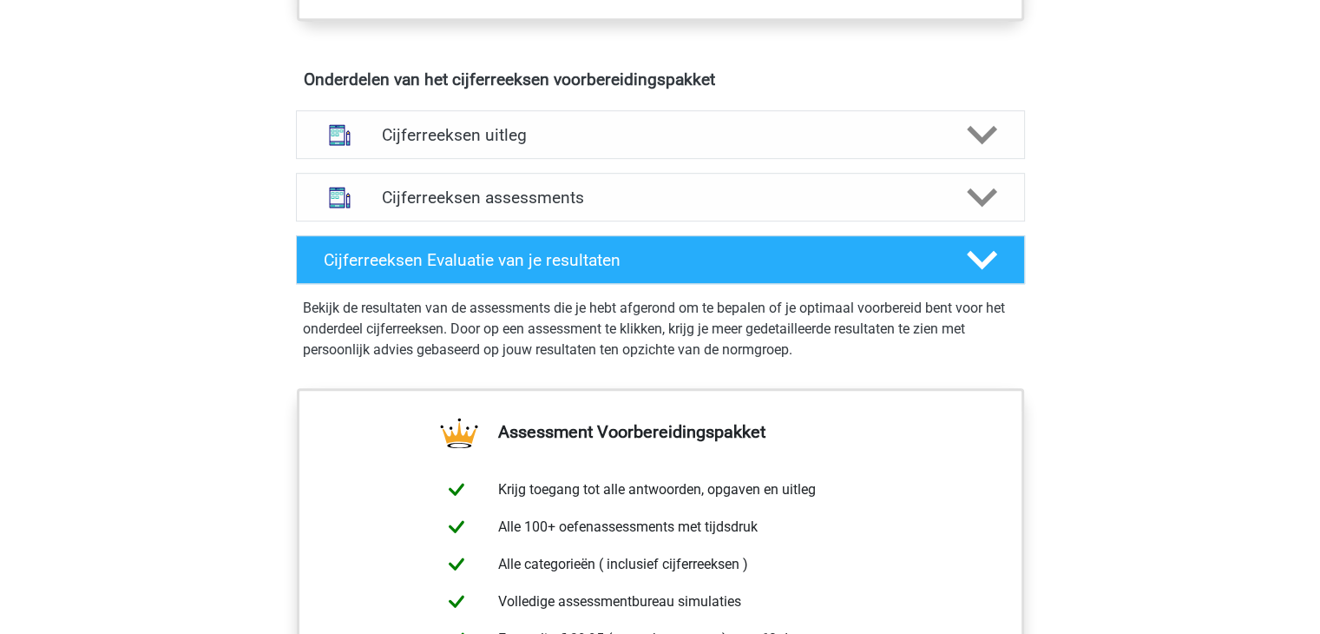
scroll to position [1046, 0]
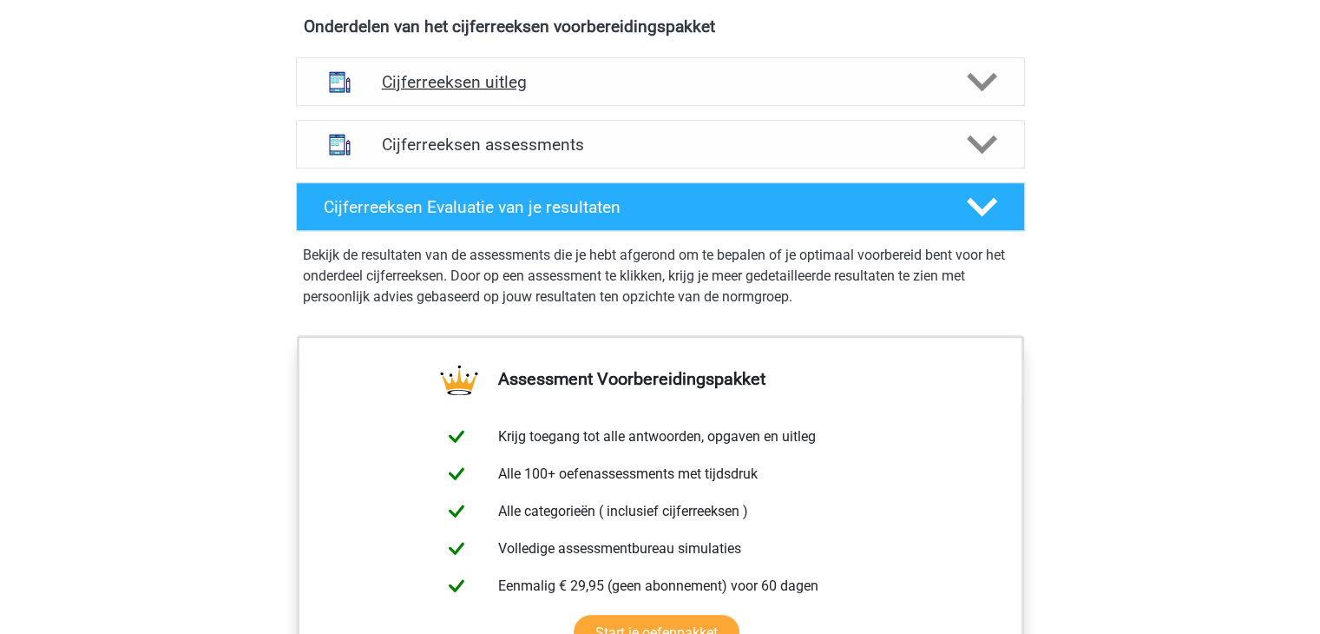
click at [891, 92] on h4 "Cijferreeksen uitleg" at bounding box center [660, 82] width 557 height 20
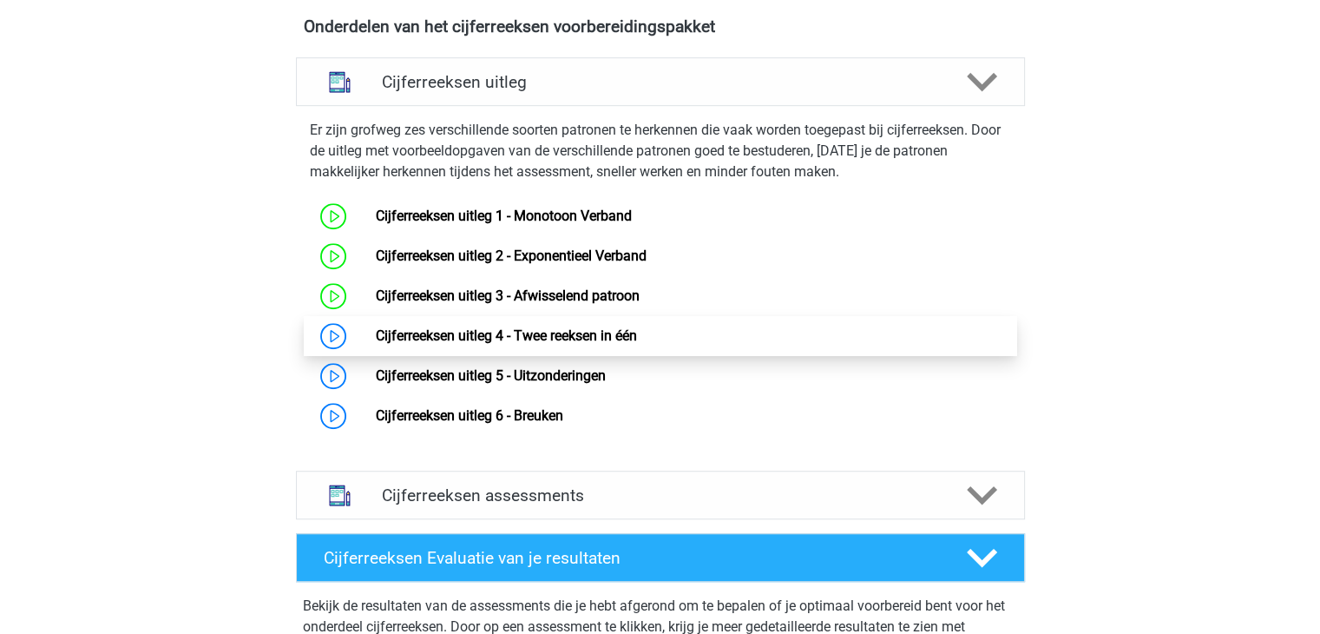
click at [603, 344] on link "Cijferreeksen uitleg 4 - Twee reeksen in één" at bounding box center [506, 335] width 261 height 16
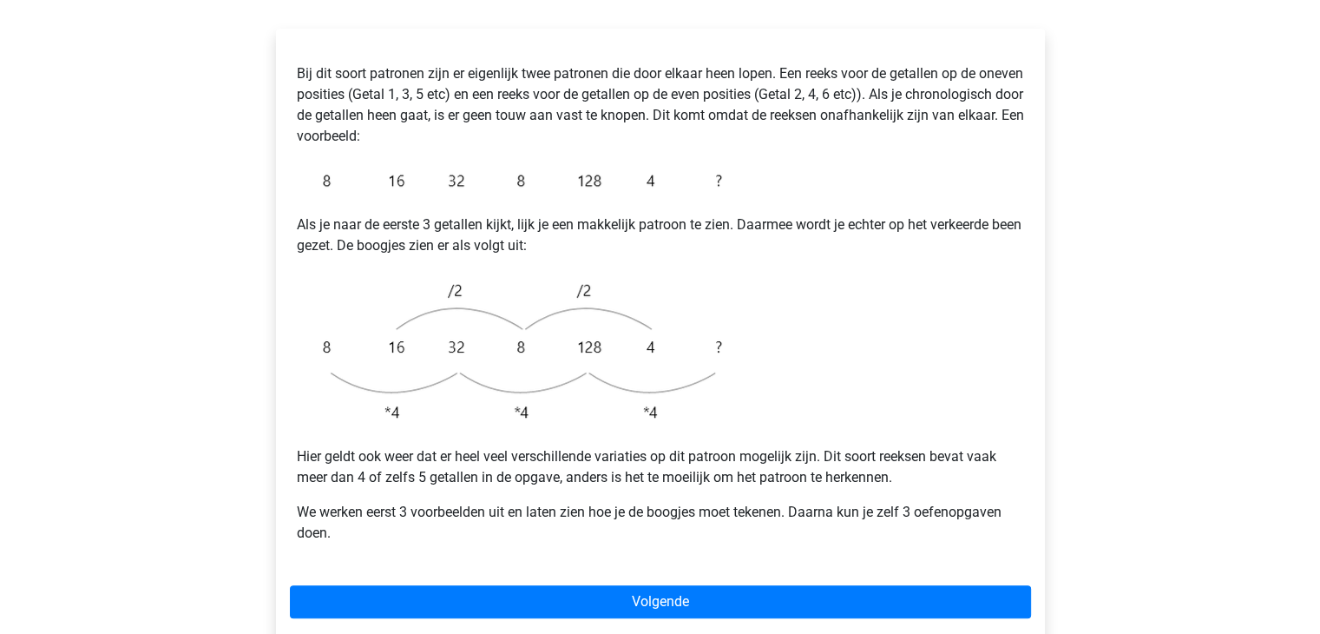
scroll to position [312, 0]
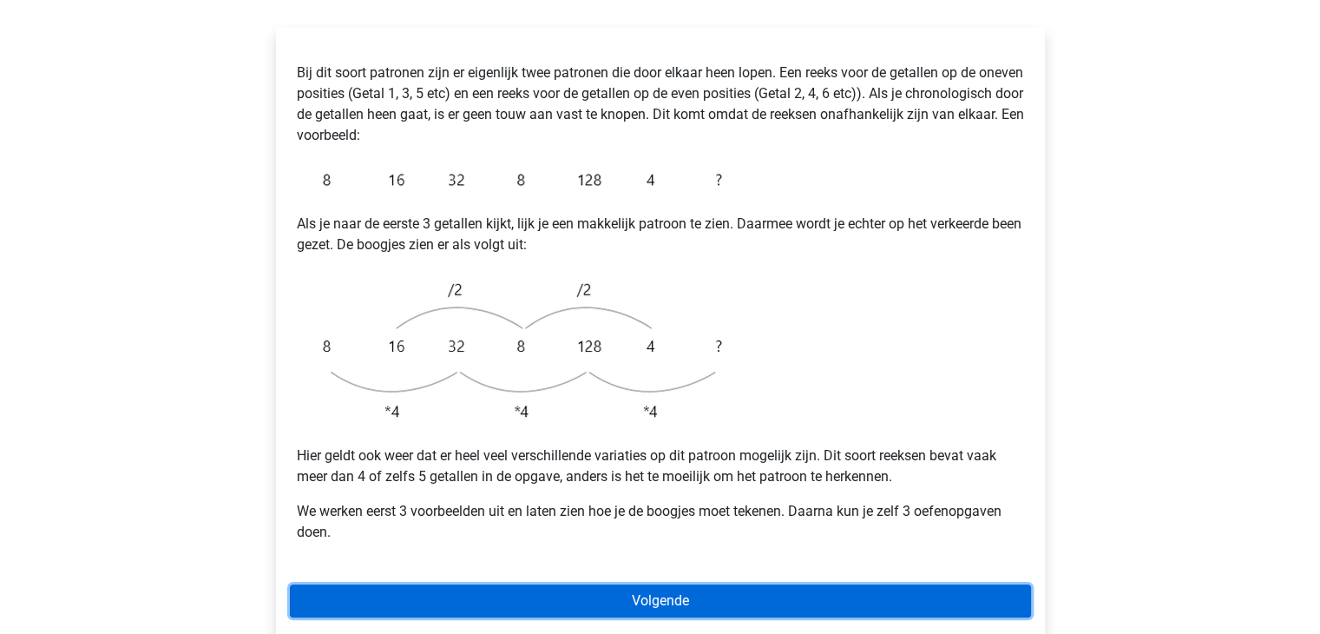
click at [761, 584] on link "Volgende" at bounding box center [660, 600] width 741 height 33
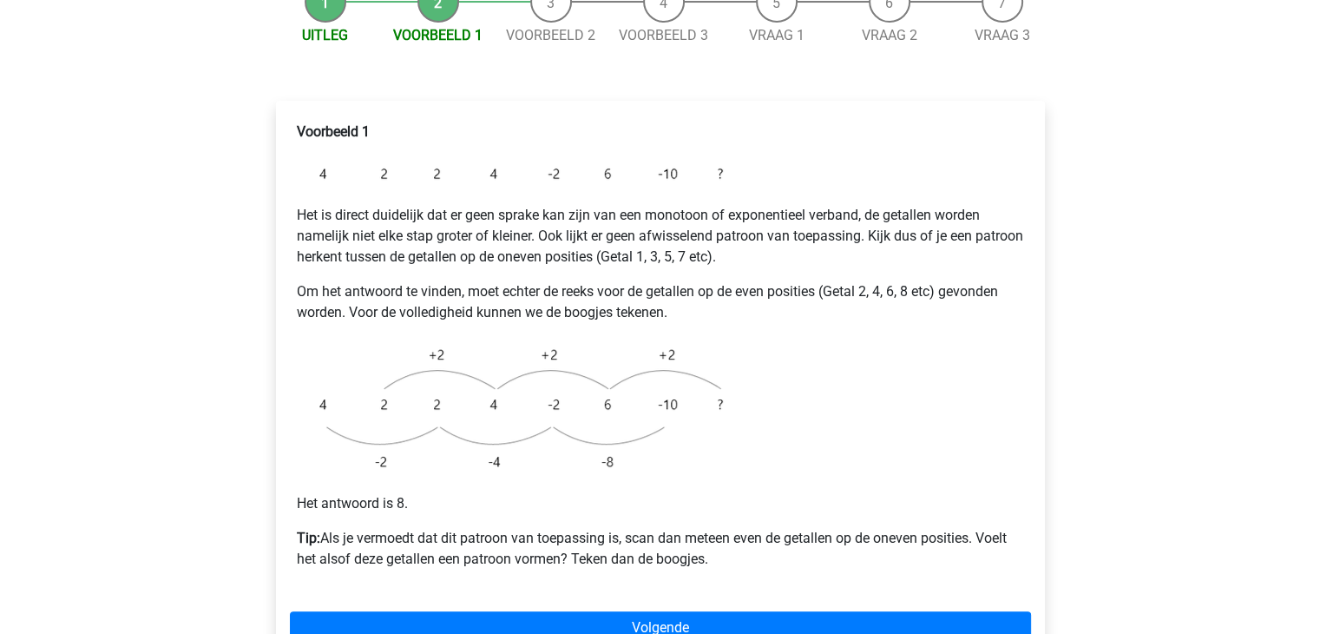
scroll to position [243, 0]
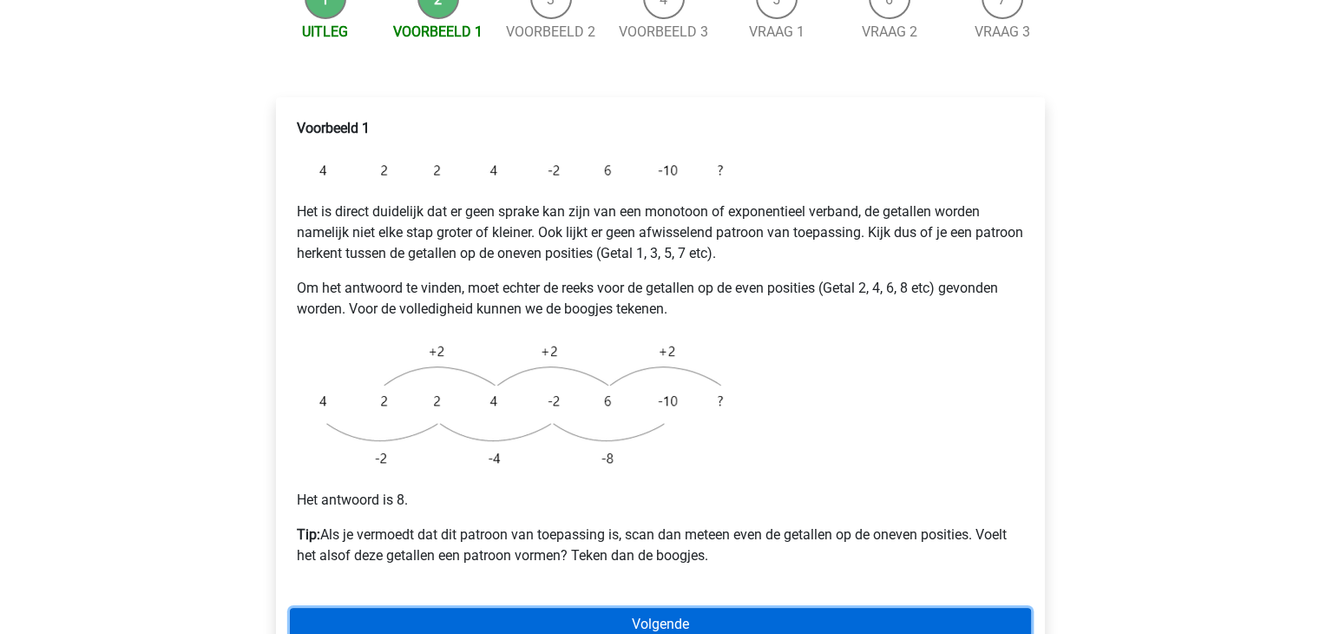
click at [754, 608] on link "Volgende" at bounding box center [660, 624] width 741 height 33
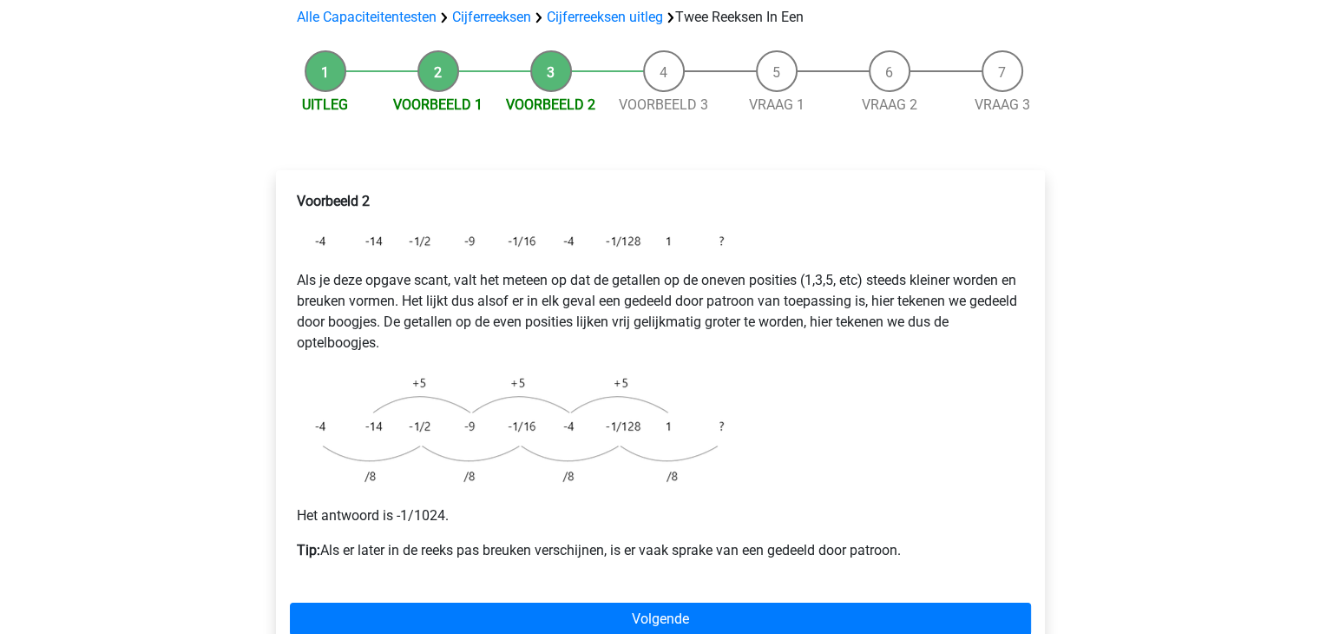
scroll to position [174, 0]
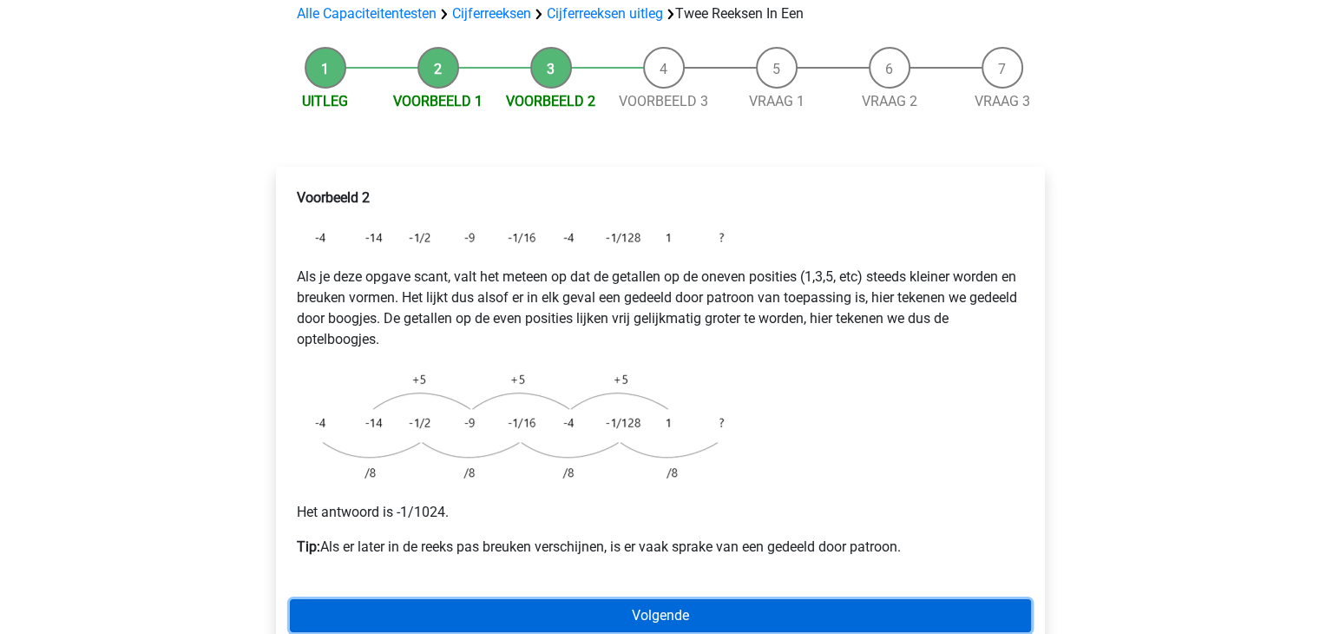
click at [752, 599] on link "Volgende" at bounding box center [660, 615] width 741 height 33
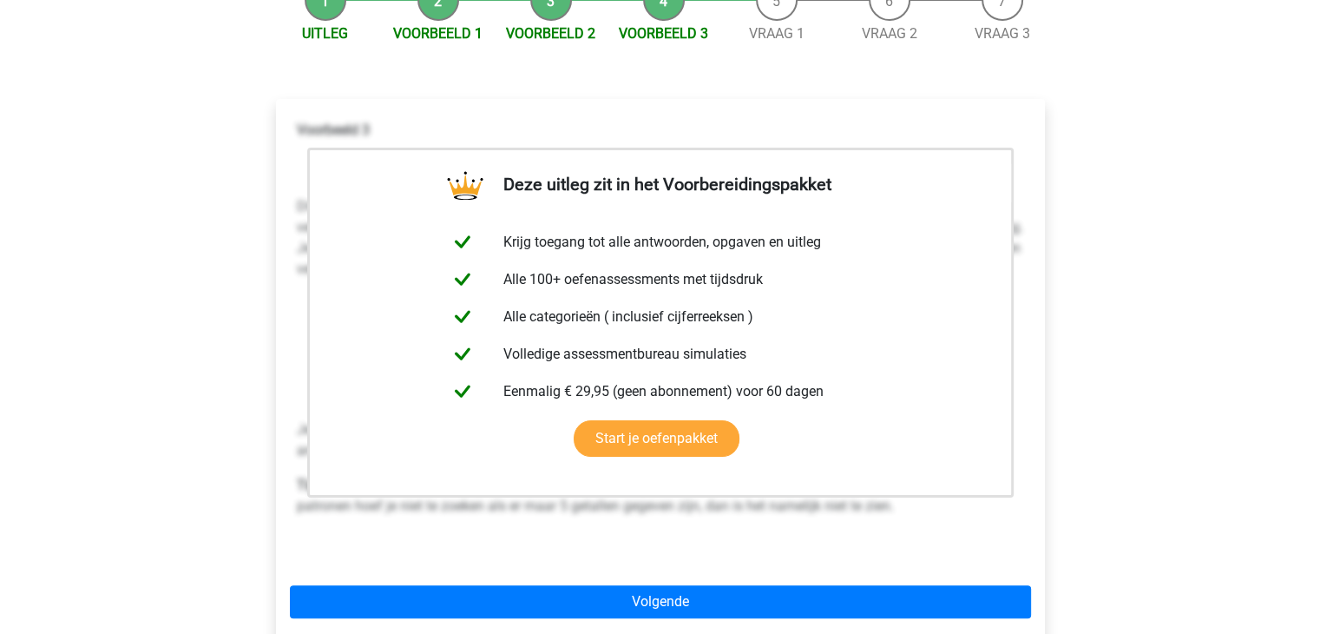
scroll to position [243, 0]
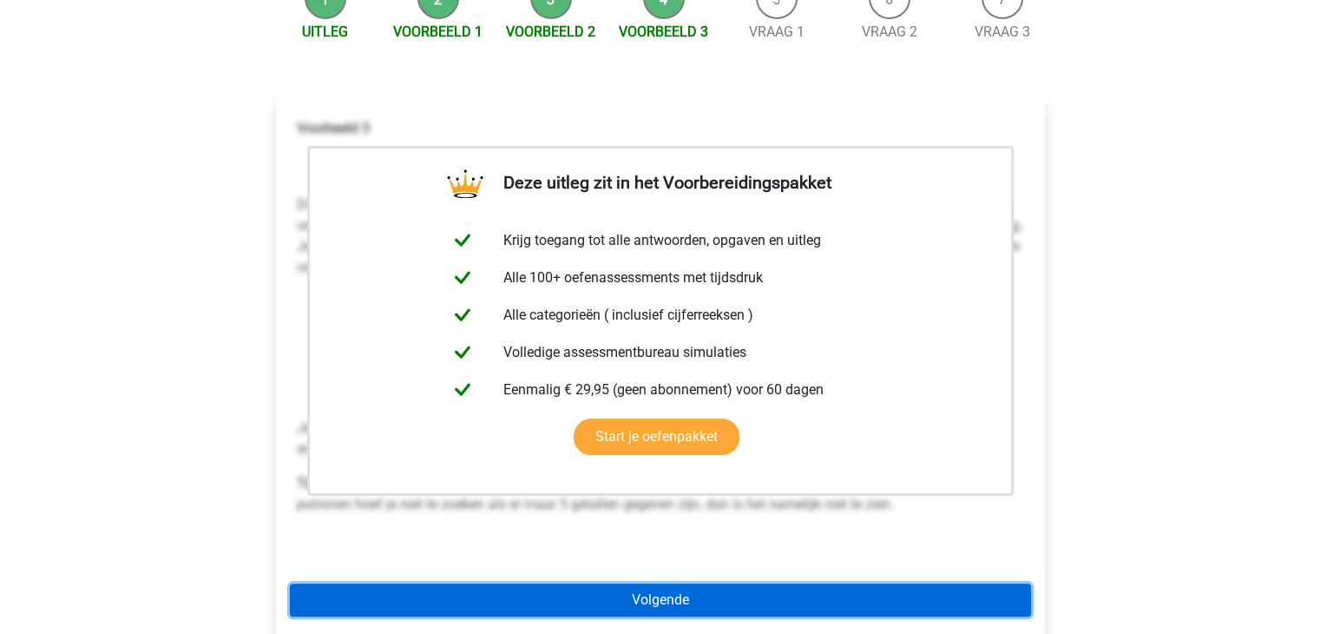
click at [670, 583] on link "Volgende" at bounding box center [660, 599] width 741 height 33
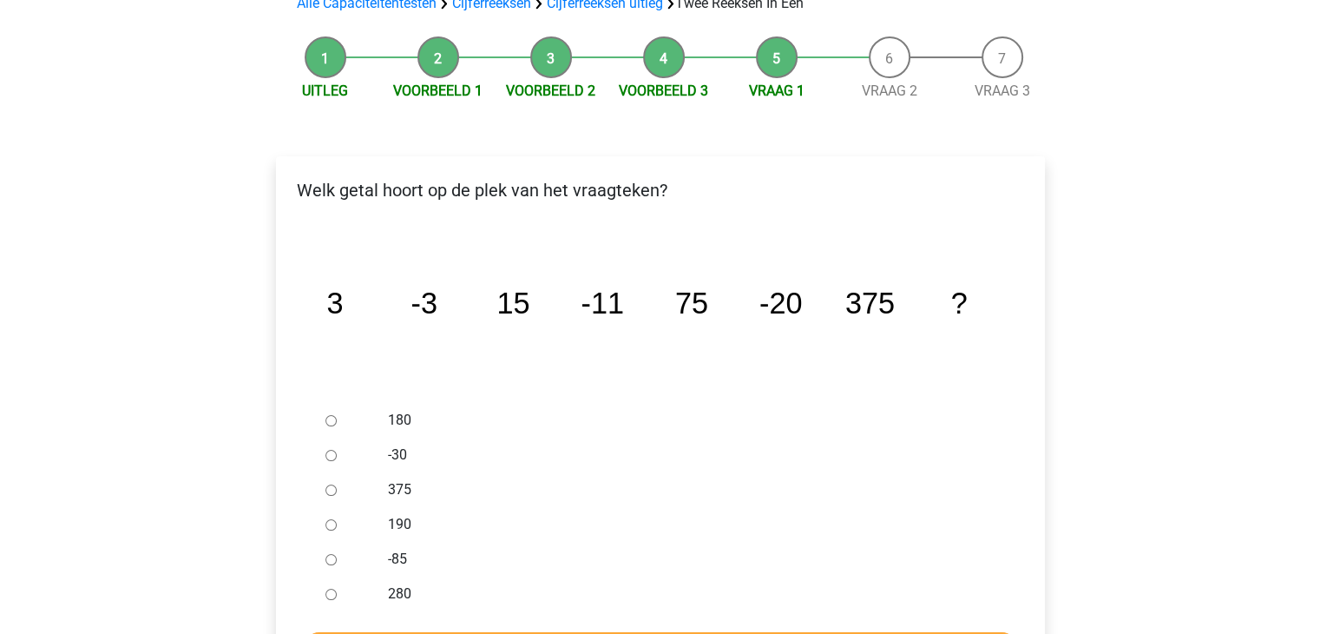
scroll to position [208, 0]
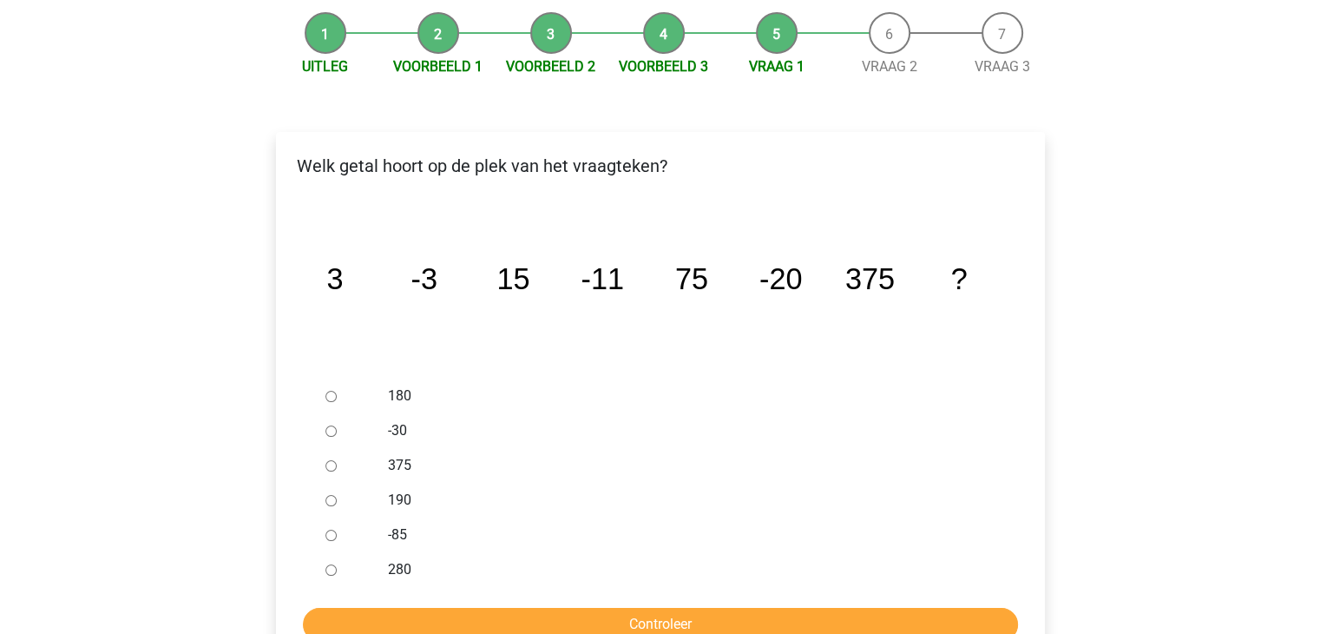
click at [670, 563] on form "180 -30 375 190 -85 280 Controleer" at bounding box center [660, 509] width 741 height 262
click at [323, 517] on div at bounding box center [347, 534] width 57 height 35
click at [333, 529] on input "-85" at bounding box center [330, 534] width 11 height 11
radio input "true"
click at [455, 608] on input "Controleer" at bounding box center [660, 624] width 715 height 33
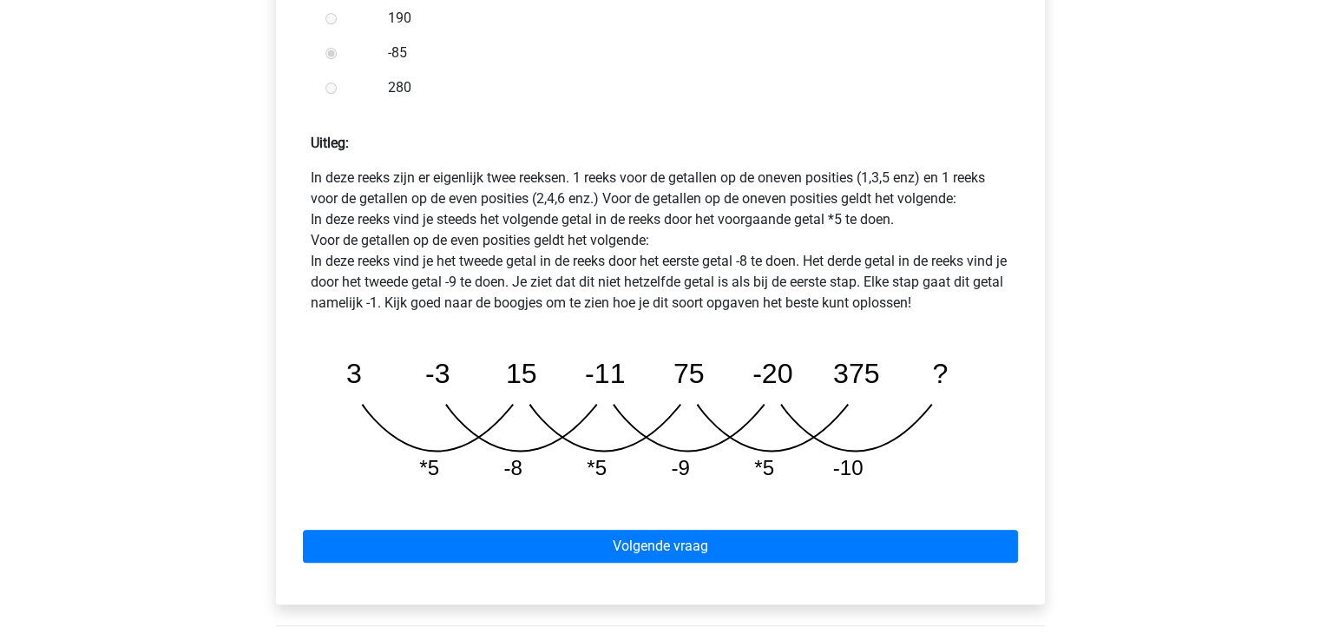
scroll to position [729, 0]
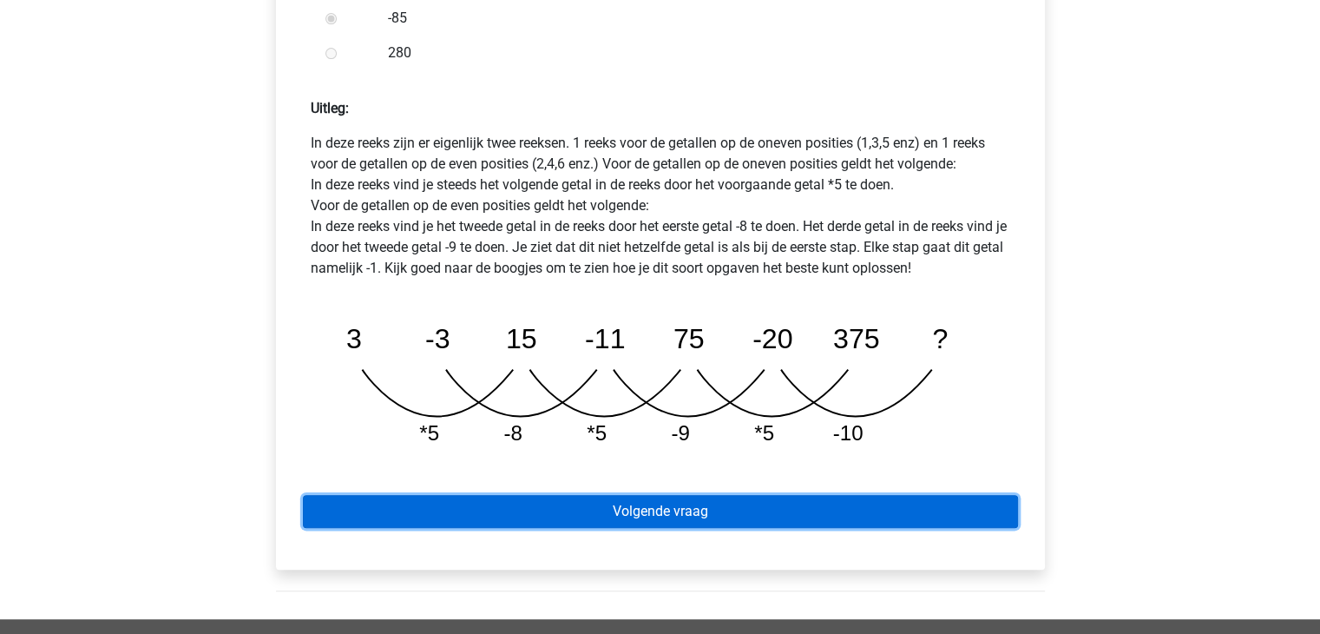
click at [629, 495] on link "Volgende vraag" at bounding box center [660, 511] width 715 height 33
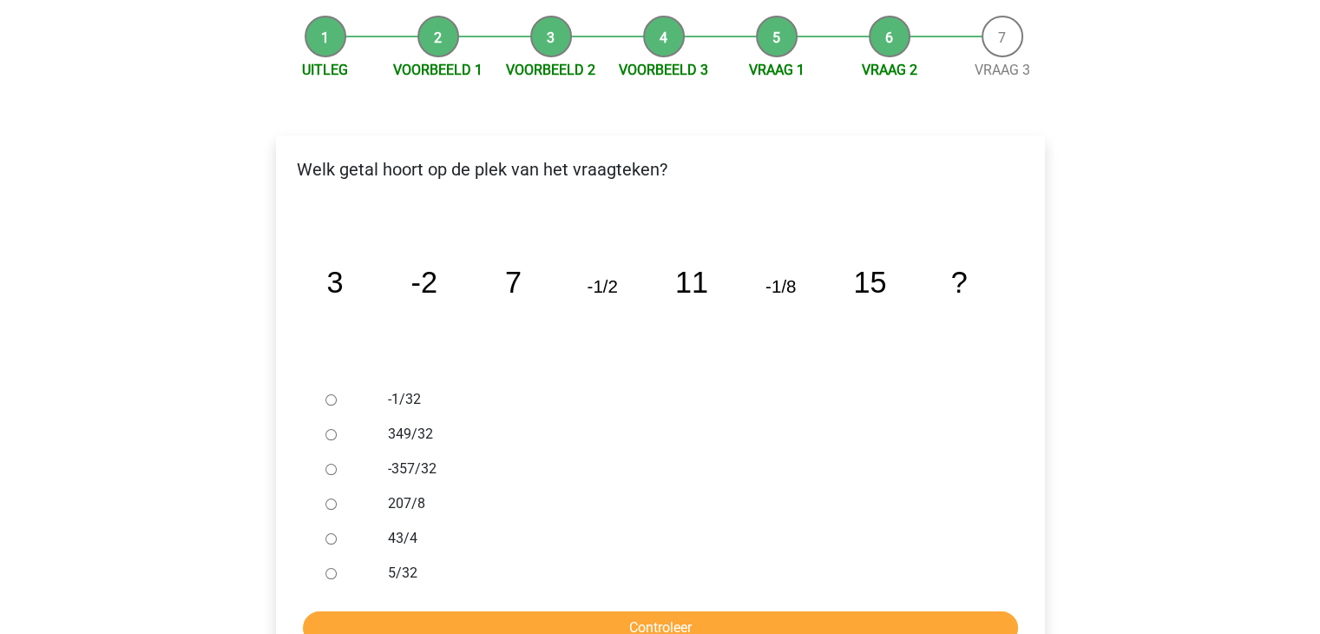
scroll to position [208, 0]
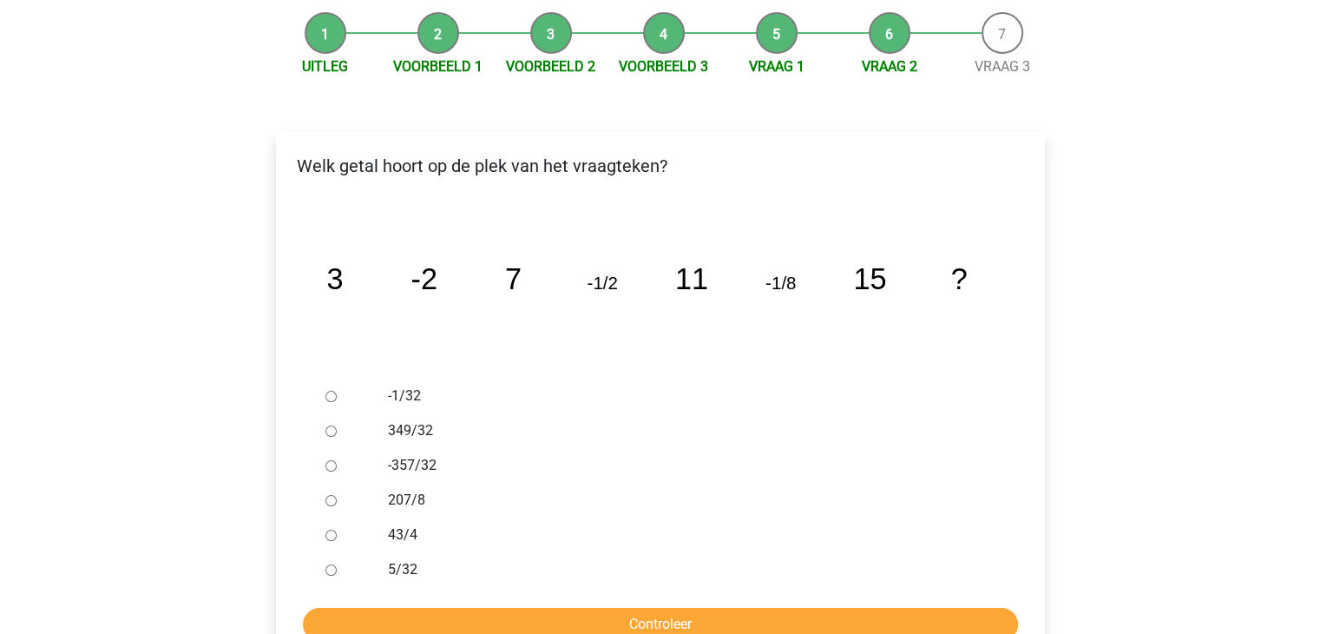
click at [402, 385] on label "-1/32" at bounding box center [688, 395] width 601 height 21
click at [337, 391] on input "-1/32" at bounding box center [330, 396] width 11 height 11
radio input "true"
click at [571, 608] on input "Controleer" at bounding box center [660, 624] width 715 height 33
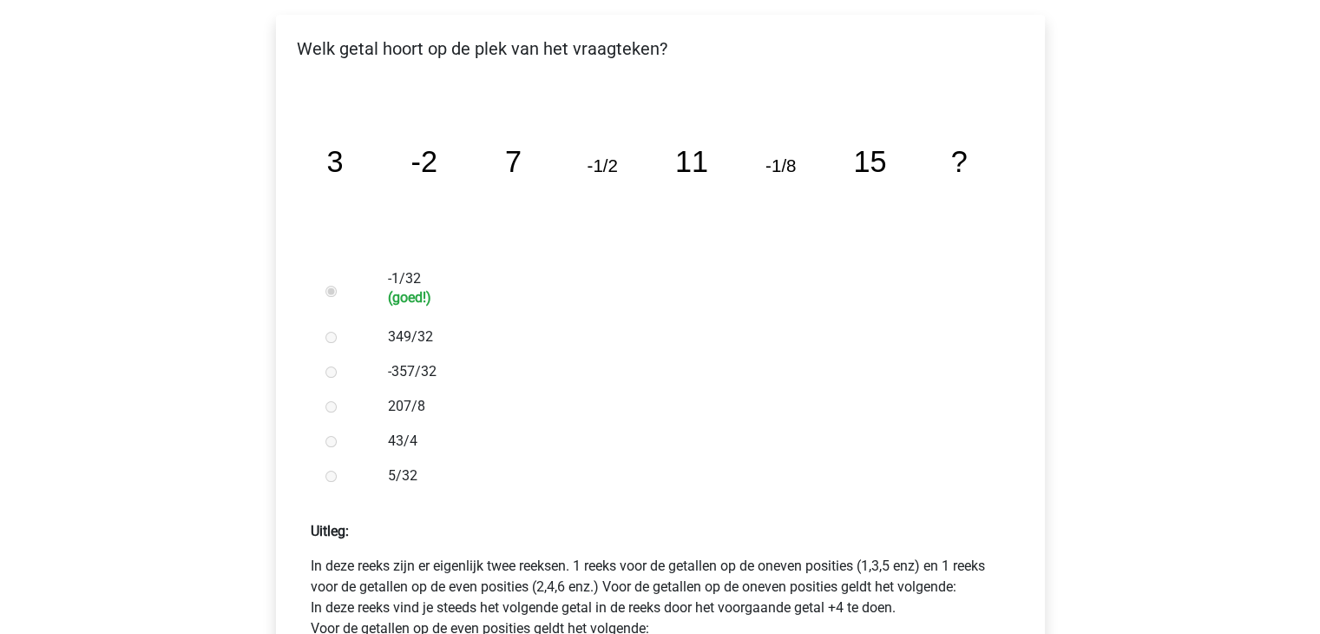
scroll to position [597, 0]
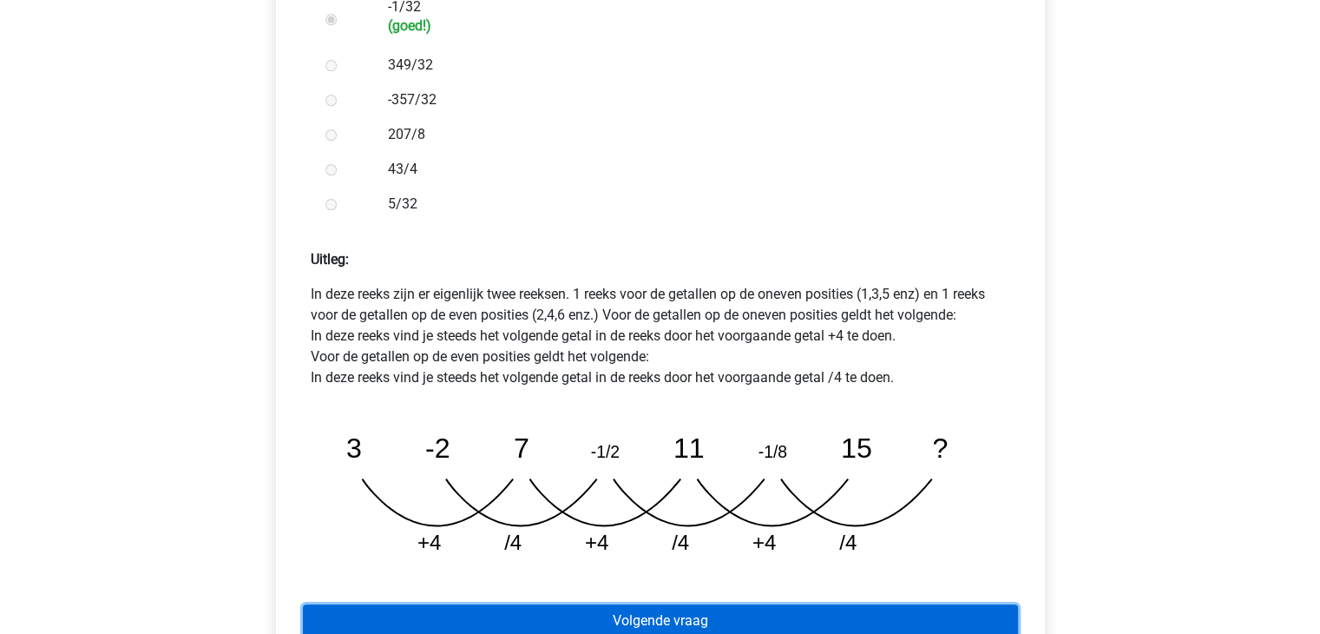
click at [818, 604] on link "Volgende vraag" at bounding box center [660, 620] width 715 height 33
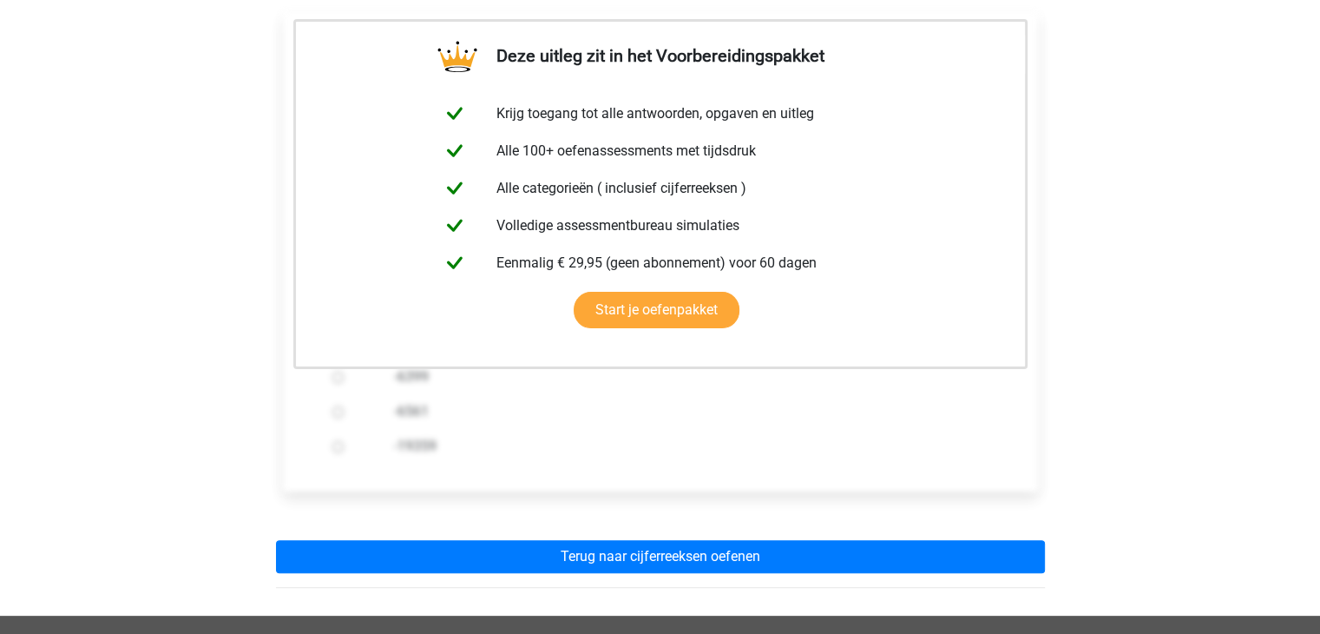
scroll to position [385, 0]
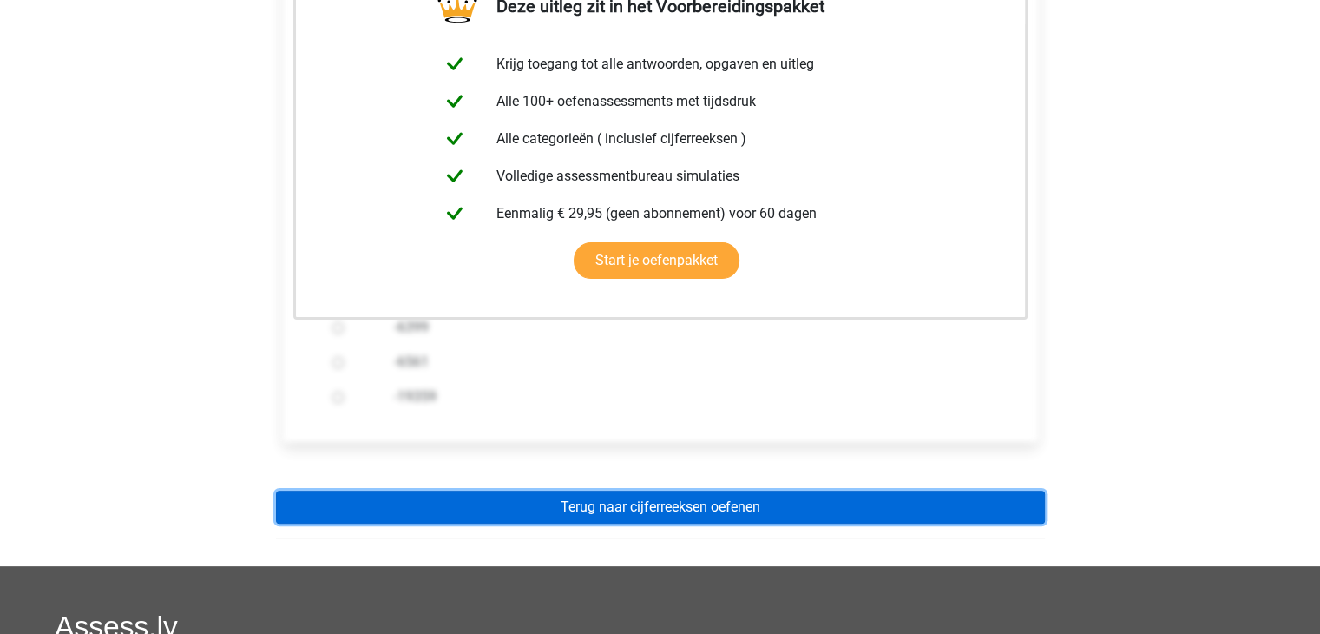
click at [782, 490] on link "Terug naar cijferreeksen oefenen" at bounding box center [660, 506] width 769 height 33
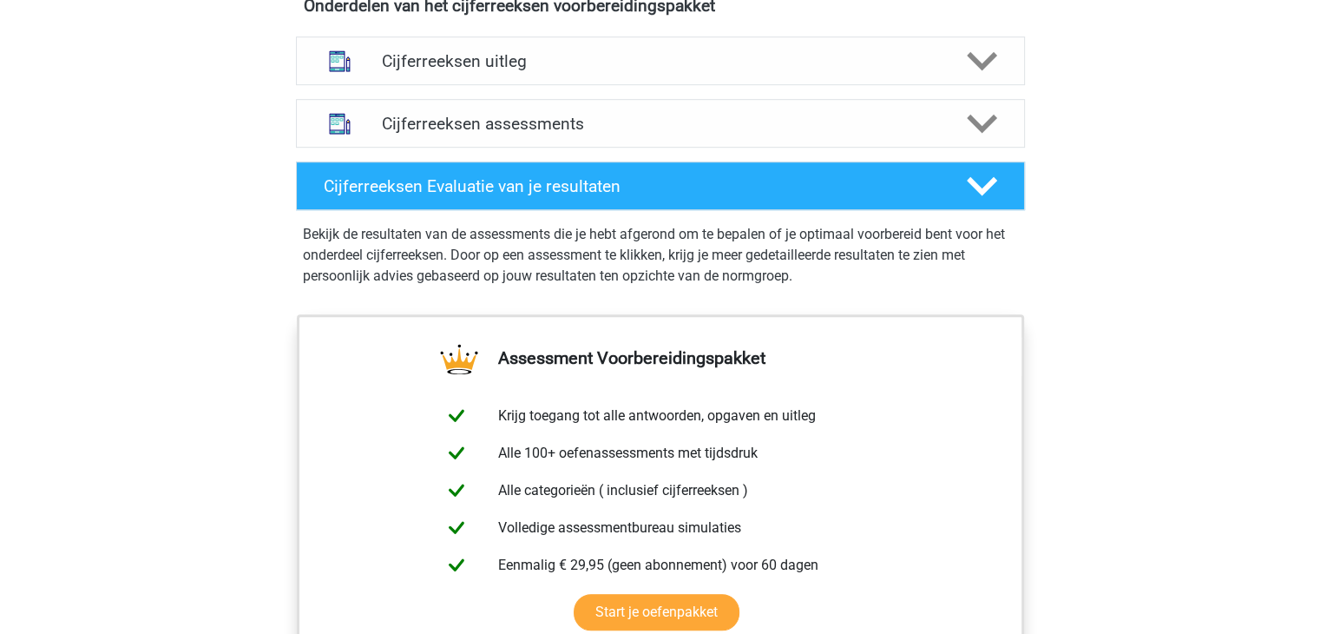
scroll to position [1080, 0]
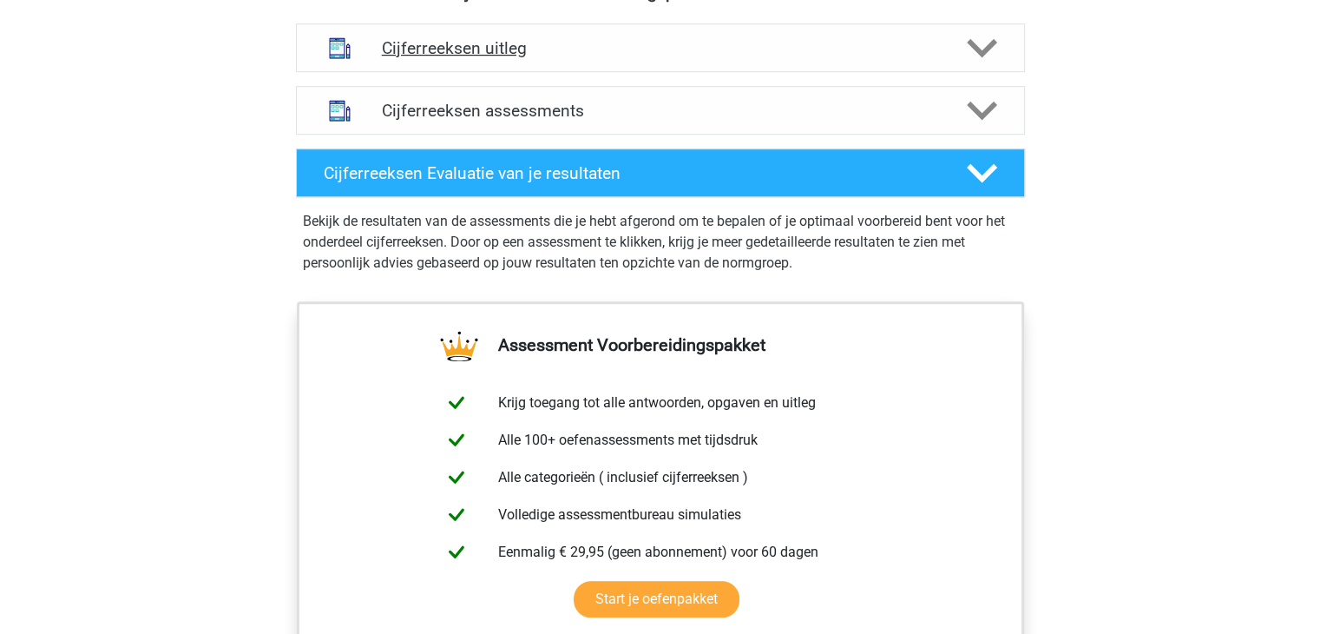
click at [970, 53] on icon at bounding box center [982, 48] width 30 height 30
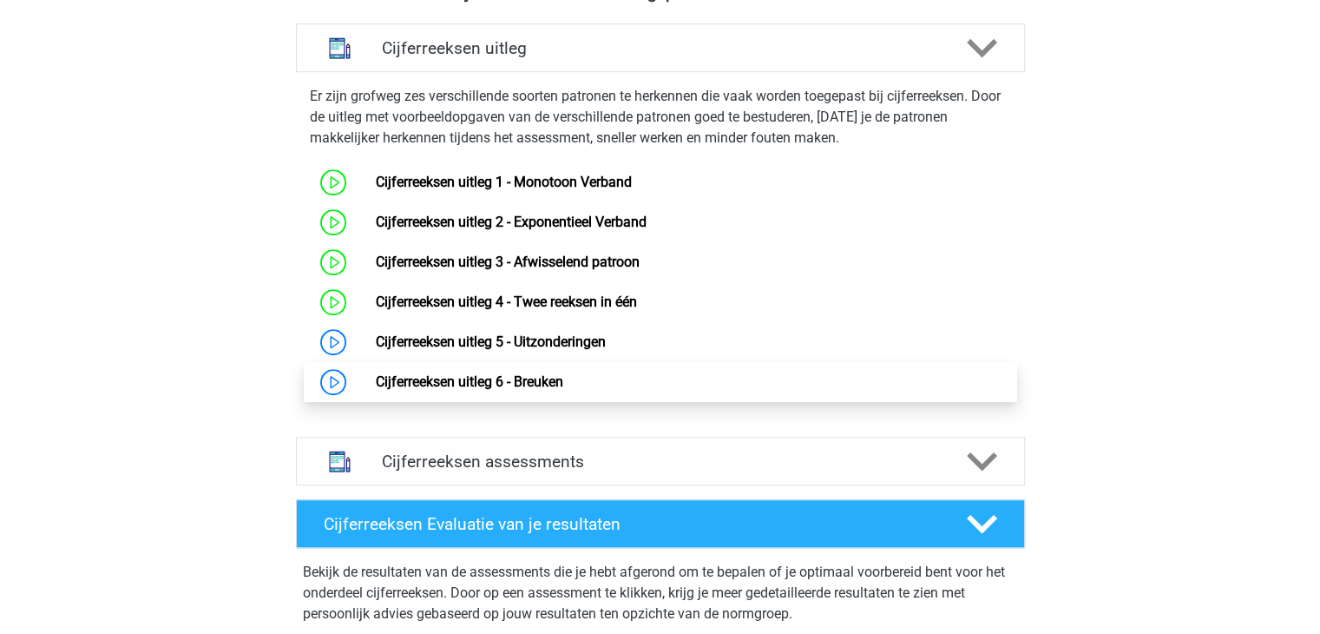
click at [501, 388] on link "Cijferreeksen uitleg 6 - Breuken" at bounding box center [469, 381] width 187 height 16
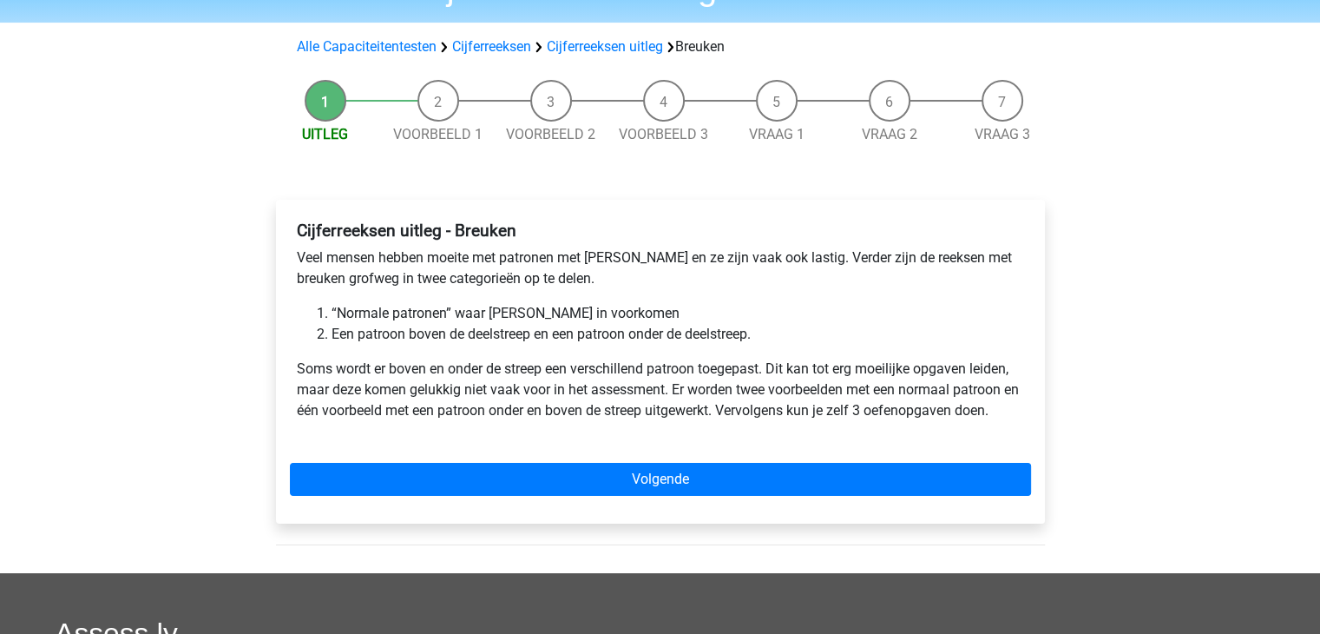
scroll to position [104, 0]
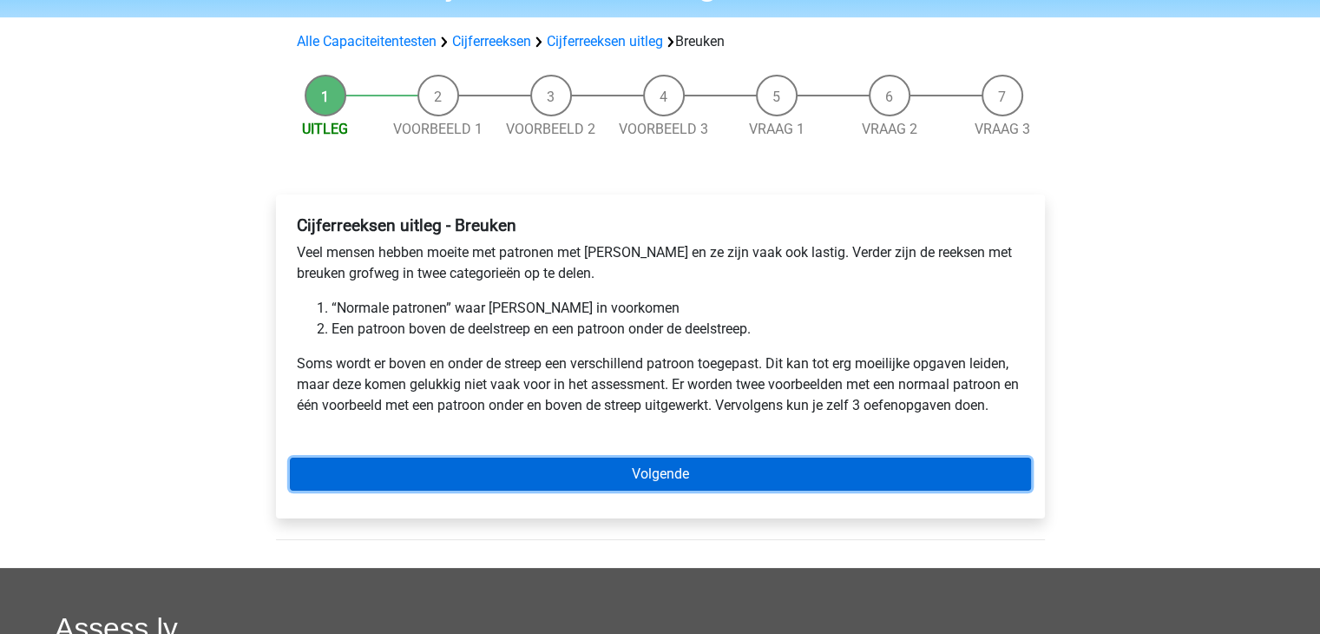
click at [531, 477] on link "Volgende" at bounding box center [660, 473] width 741 height 33
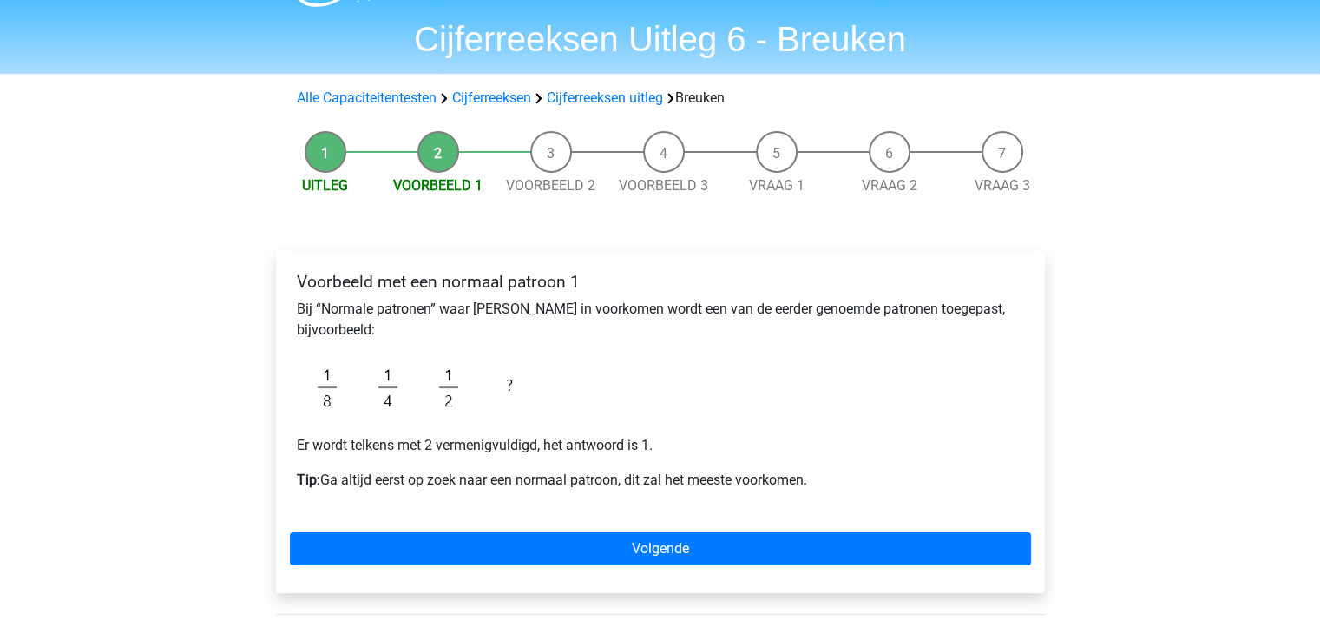
scroll to position [69, 0]
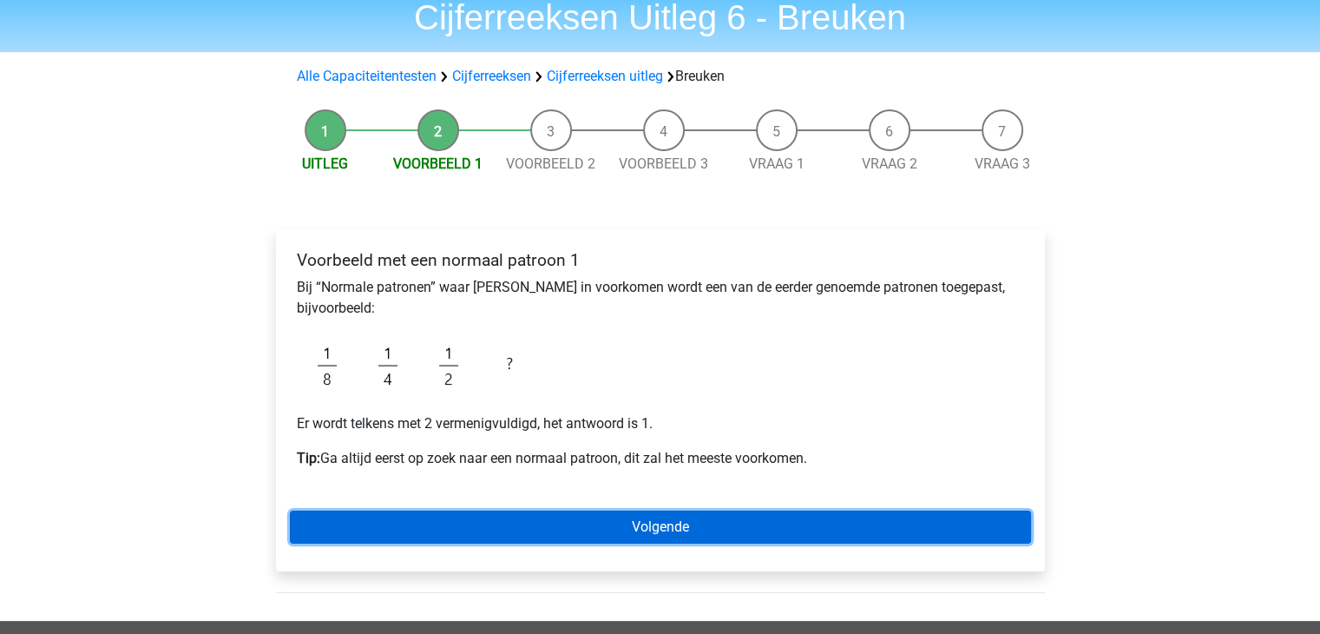
click at [566, 520] on link "Volgende" at bounding box center [660, 526] width 741 height 33
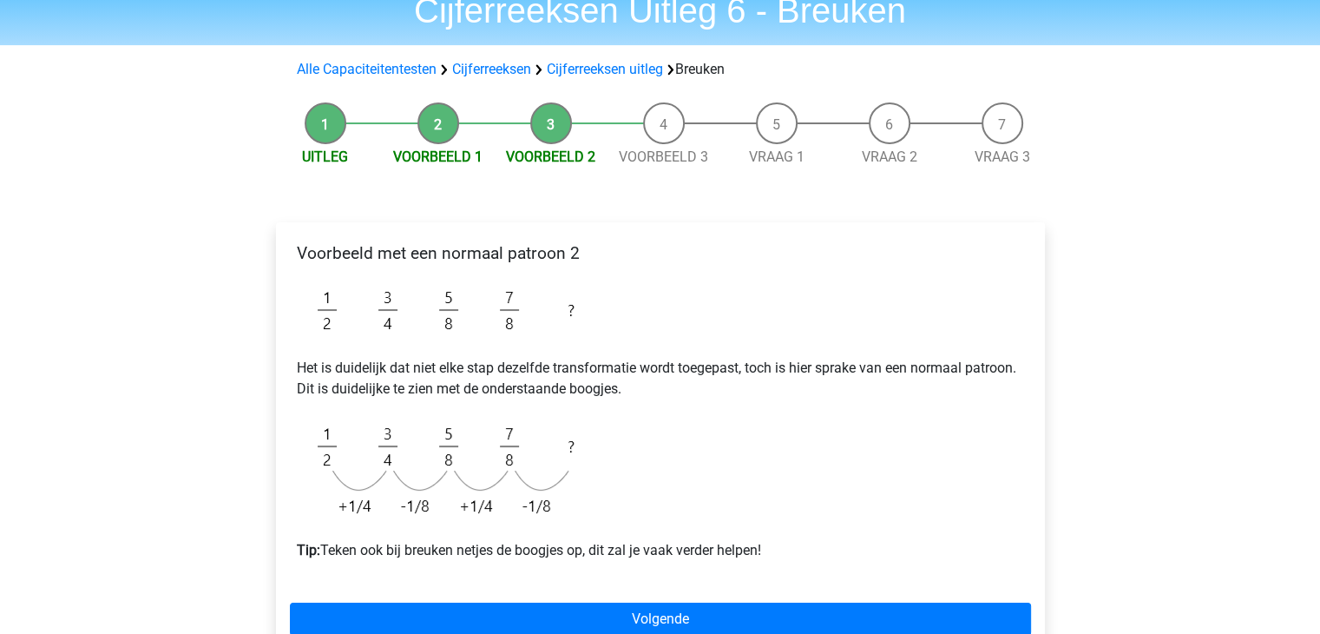
scroll to position [104, 0]
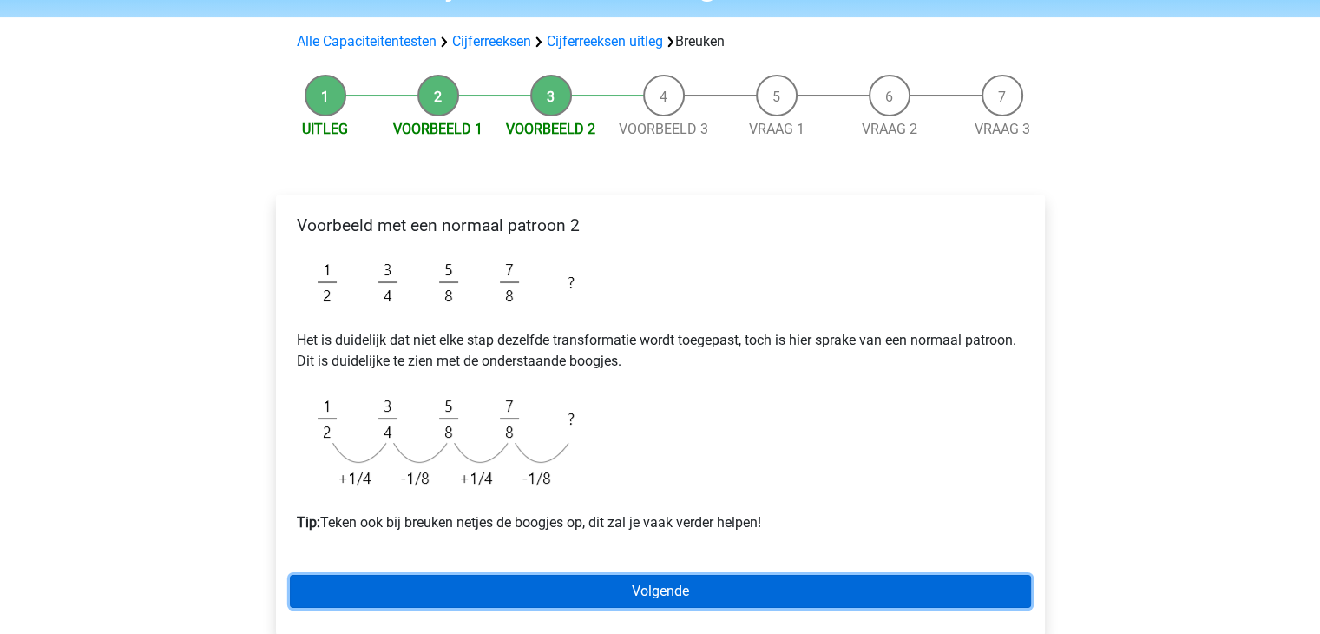
click at [628, 598] on link "Volgende" at bounding box center [660, 591] width 741 height 33
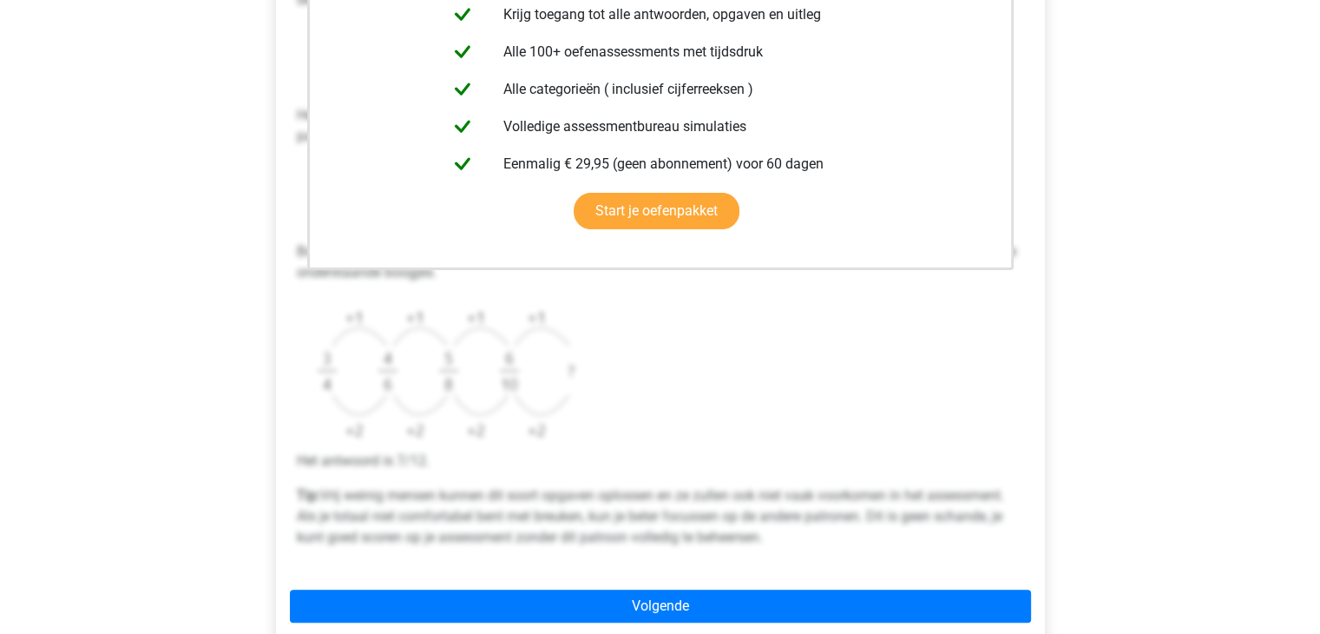
scroll to position [469, 0]
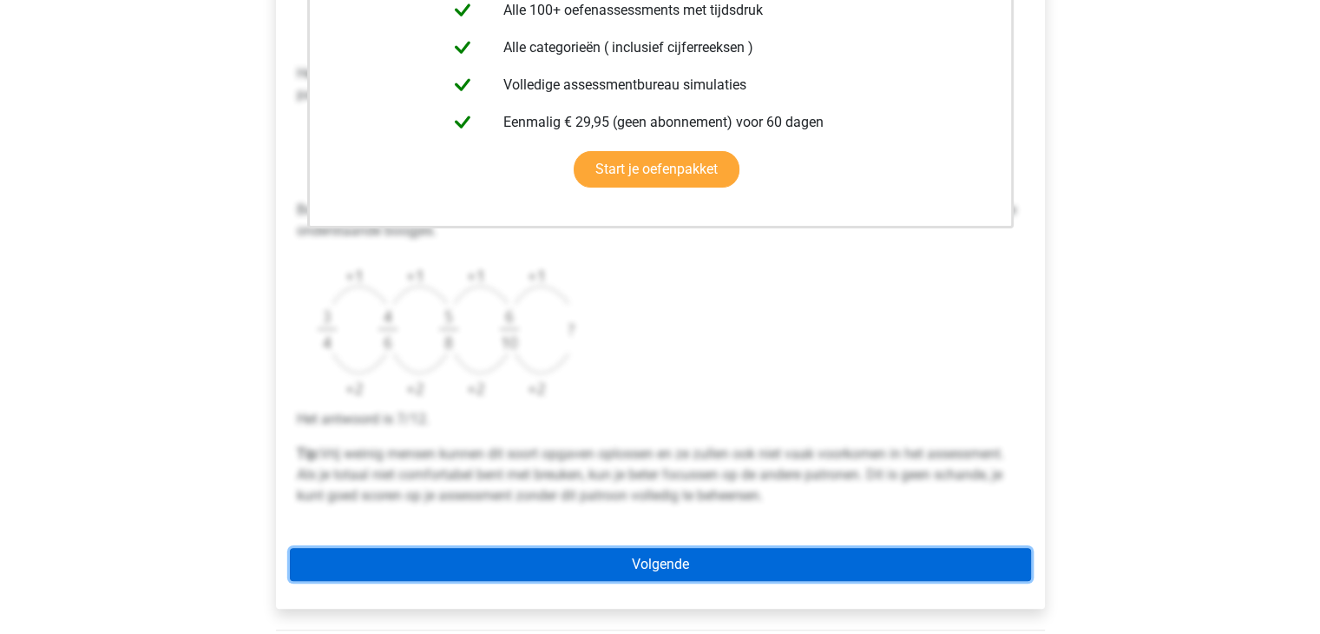
click at [785, 562] on link "Volgende" at bounding box center [660, 564] width 741 height 33
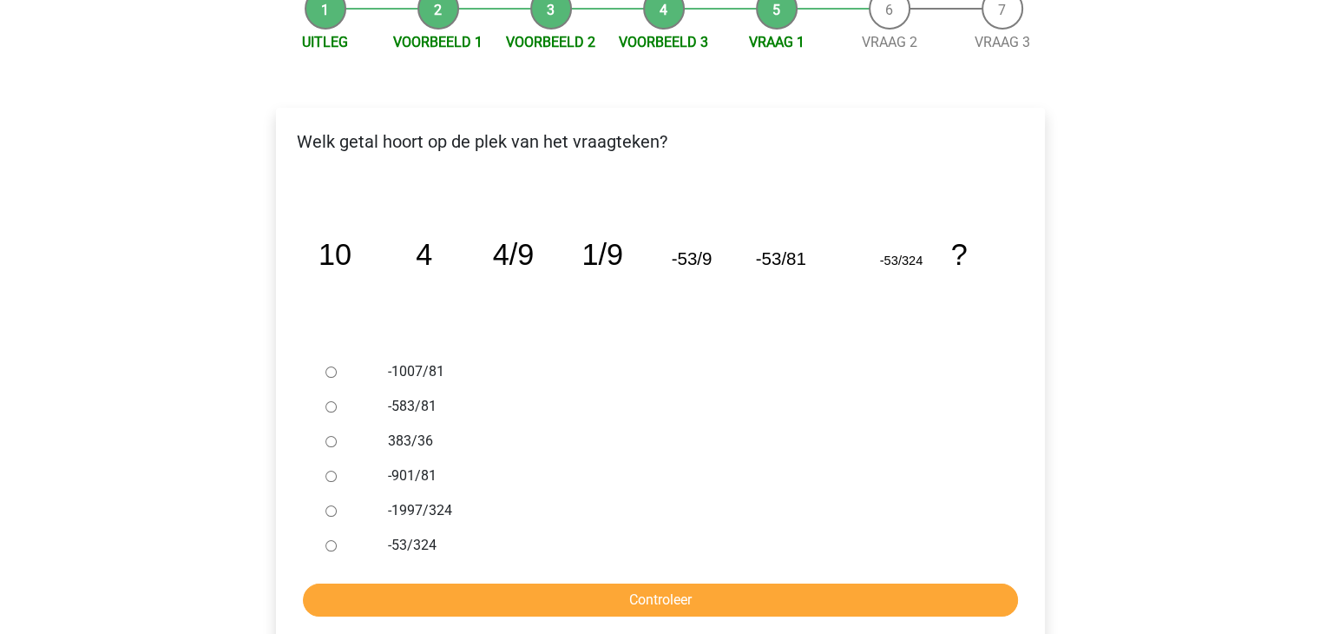
scroll to position [208, 0]
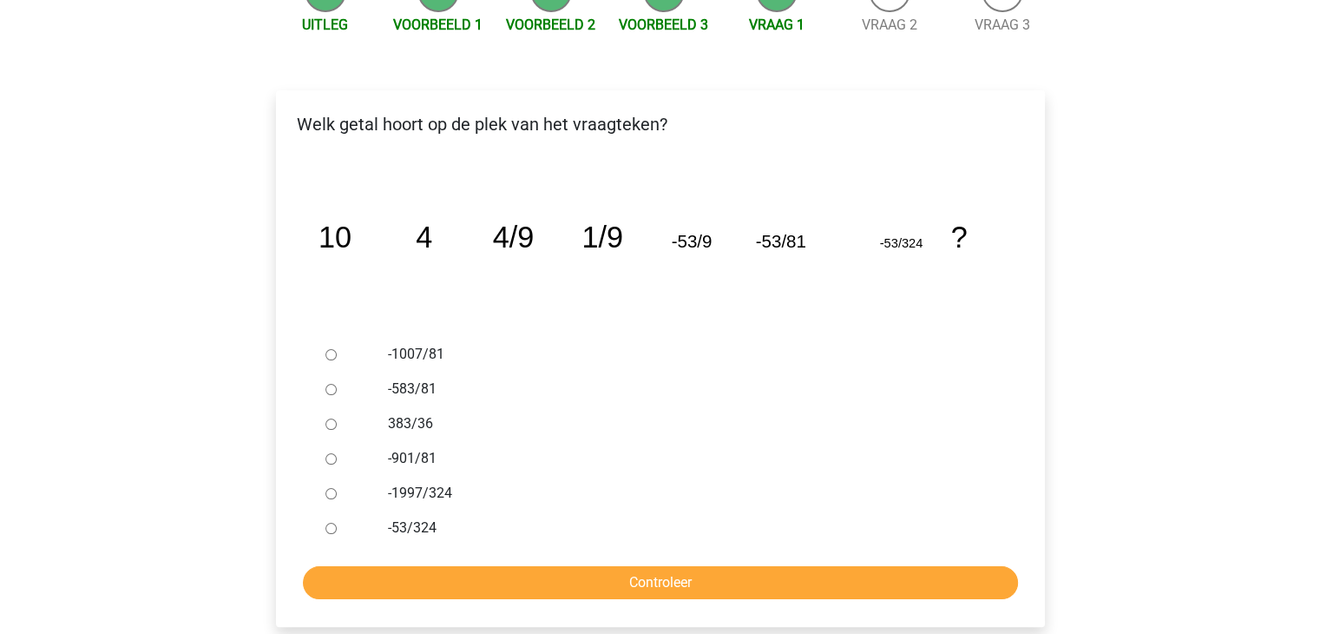
click at [374, 384] on div at bounding box center [347, 388] width 57 height 35
click at [339, 389] on div at bounding box center [347, 388] width 57 height 35
click at [330, 390] on input "-583/81" at bounding box center [330, 389] width 11 height 11
radio input "true"
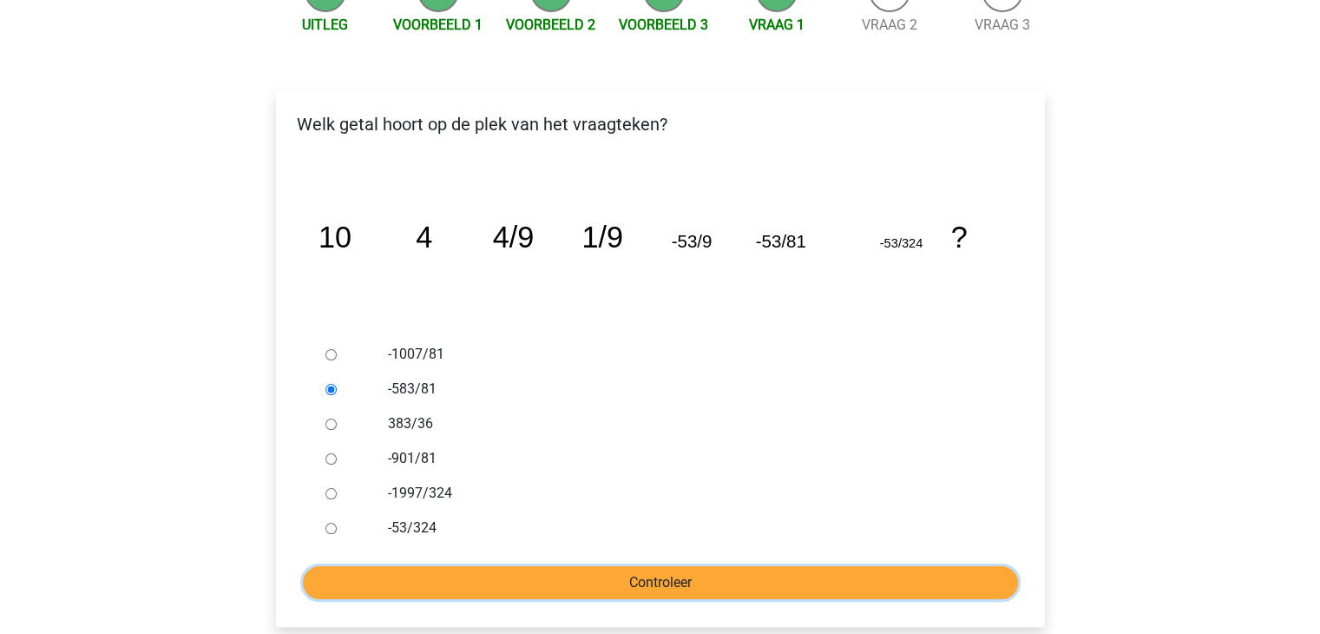
click at [529, 588] on input "Controleer" at bounding box center [660, 582] width 715 height 33
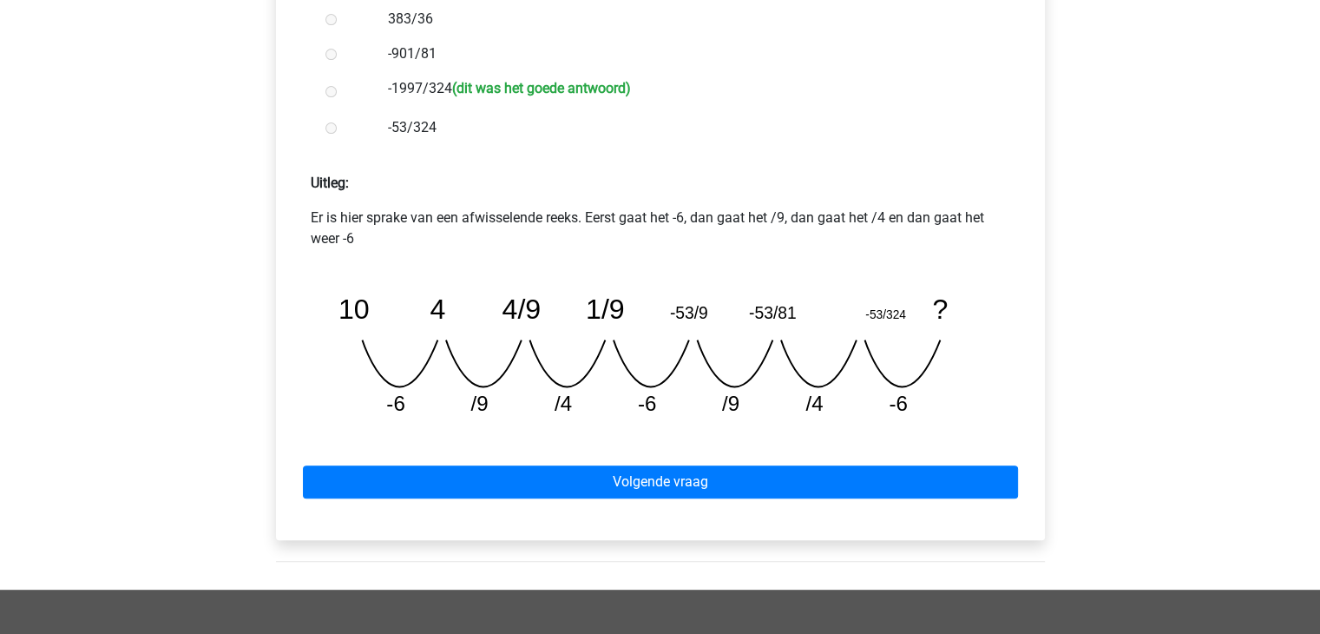
scroll to position [625, 0]
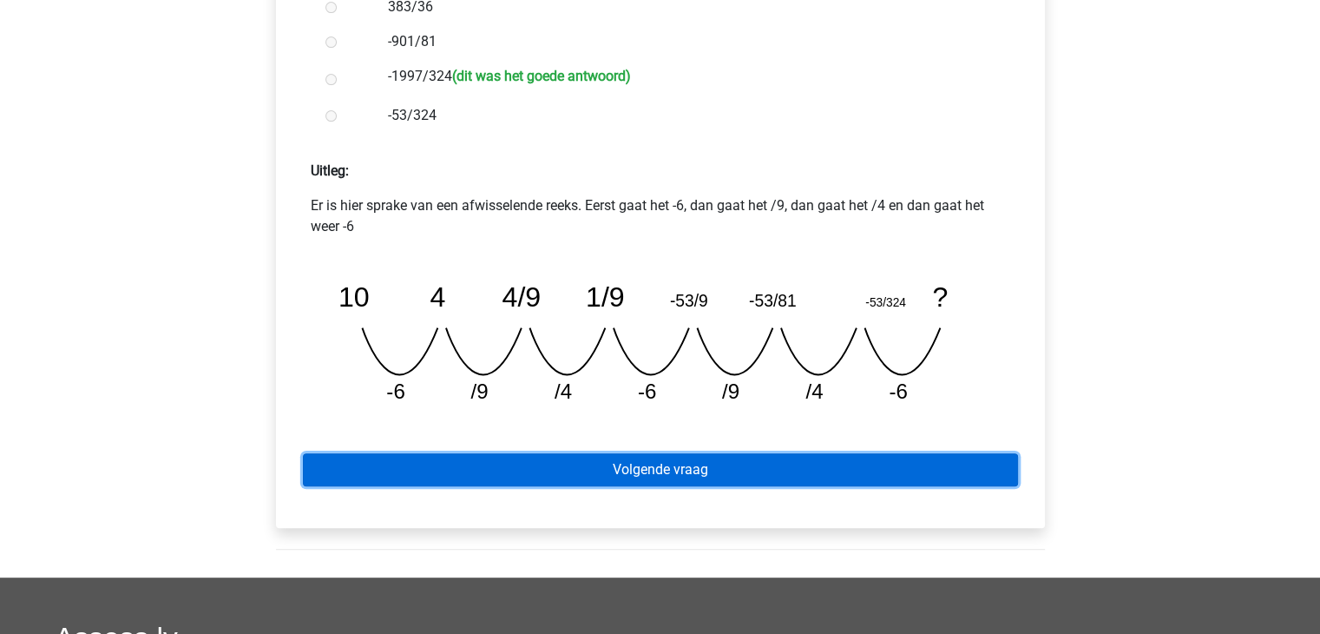
click at [667, 477] on link "Volgende vraag" at bounding box center [660, 469] width 715 height 33
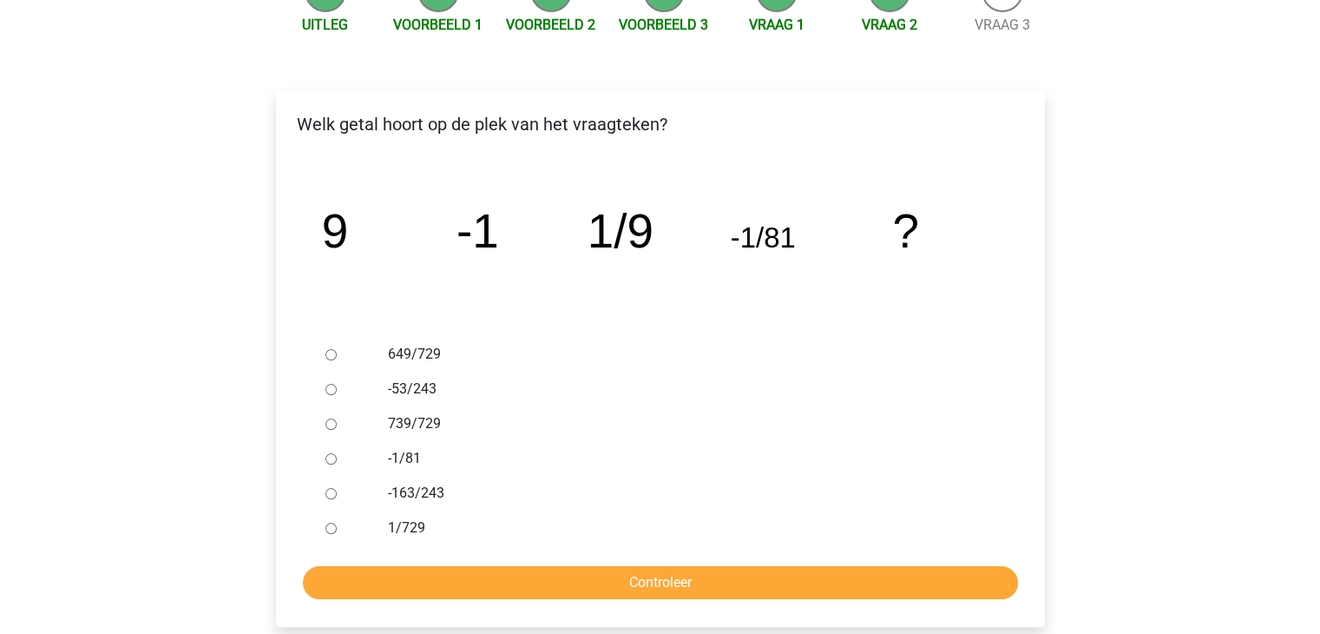
scroll to position [174, 0]
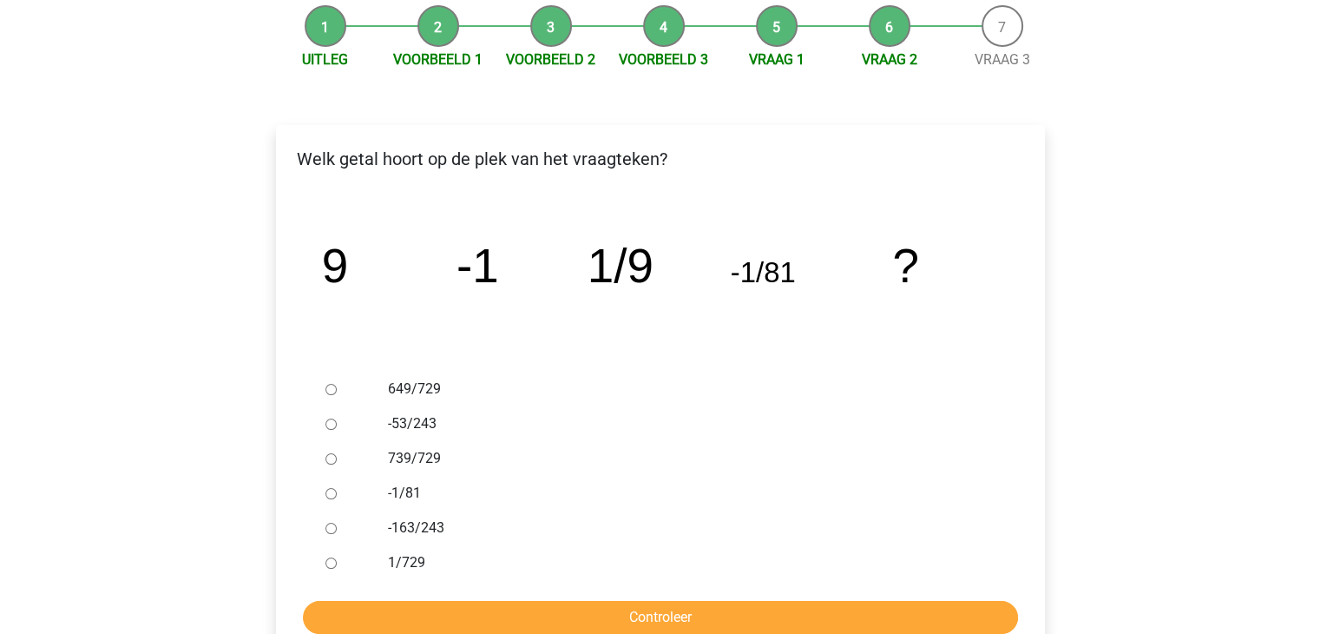
click at [348, 564] on div at bounding box center [347, 562] width 57 height 35
click at [337, 563] on div at bounding box center [347, 562] width 57 height 35
click at [332, 563] on input "1/729" at bounding box center [330, 562] width 11 height 11
radio input "true"
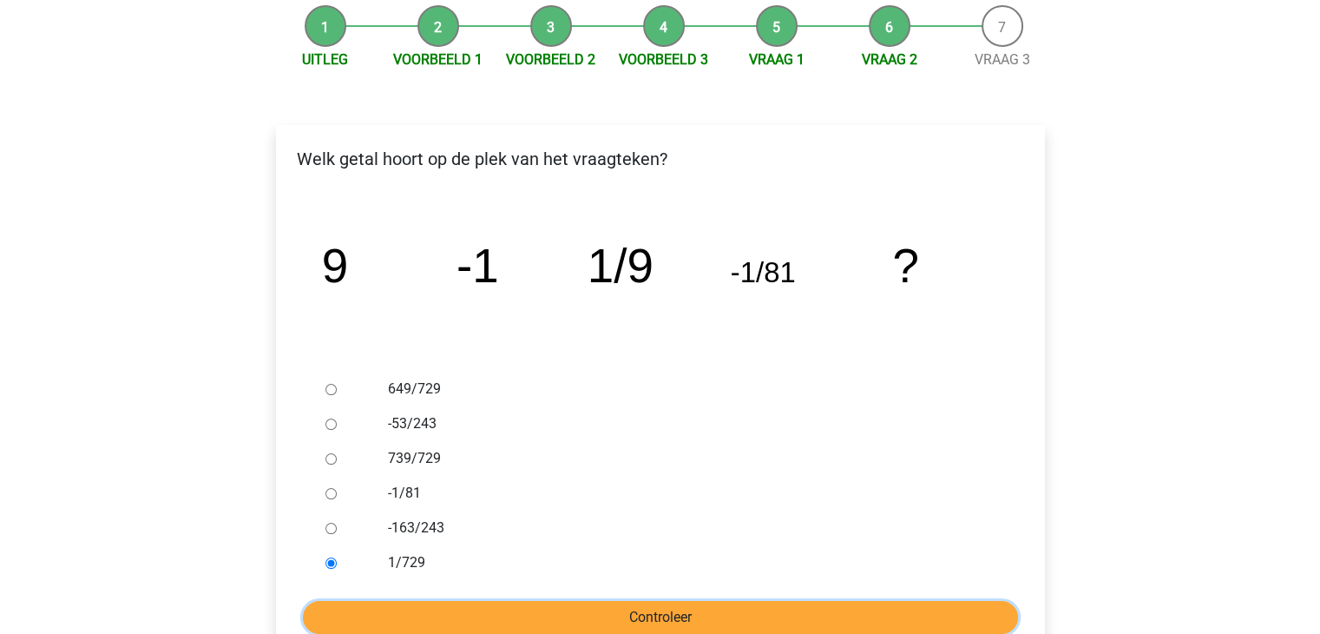
click at [472, 608] on input "Controleer" at bounding box center [660, 617] width 715 height 33
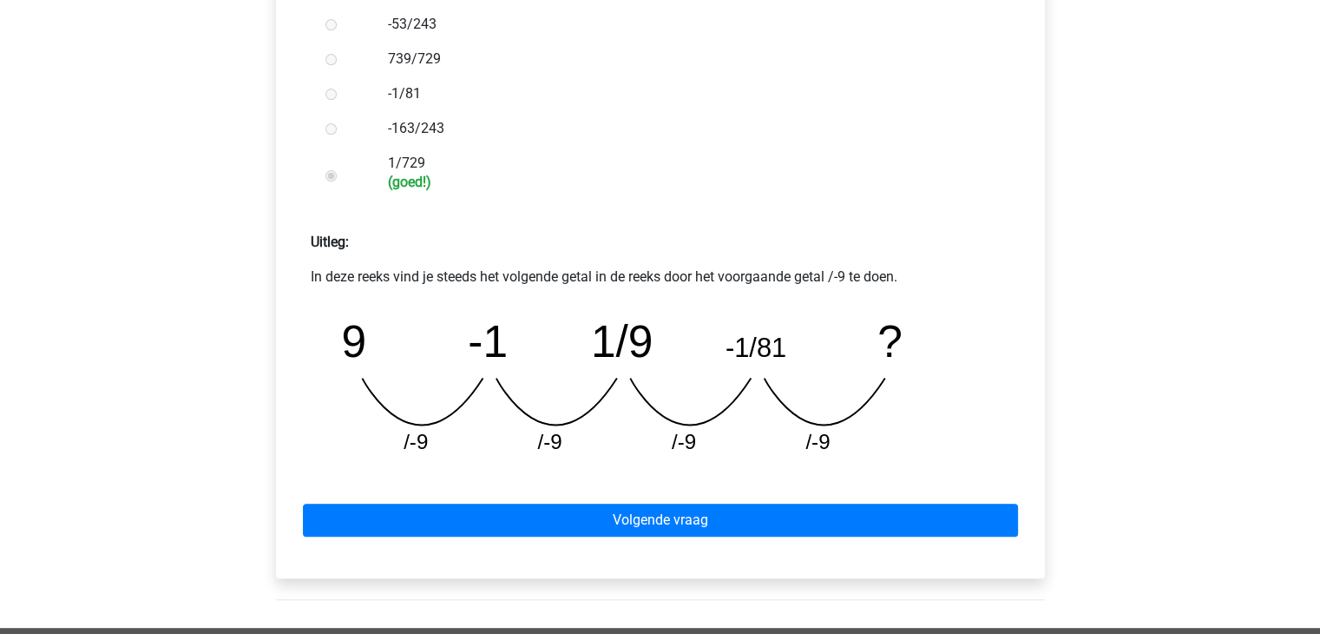
scroll to position [576, 0]
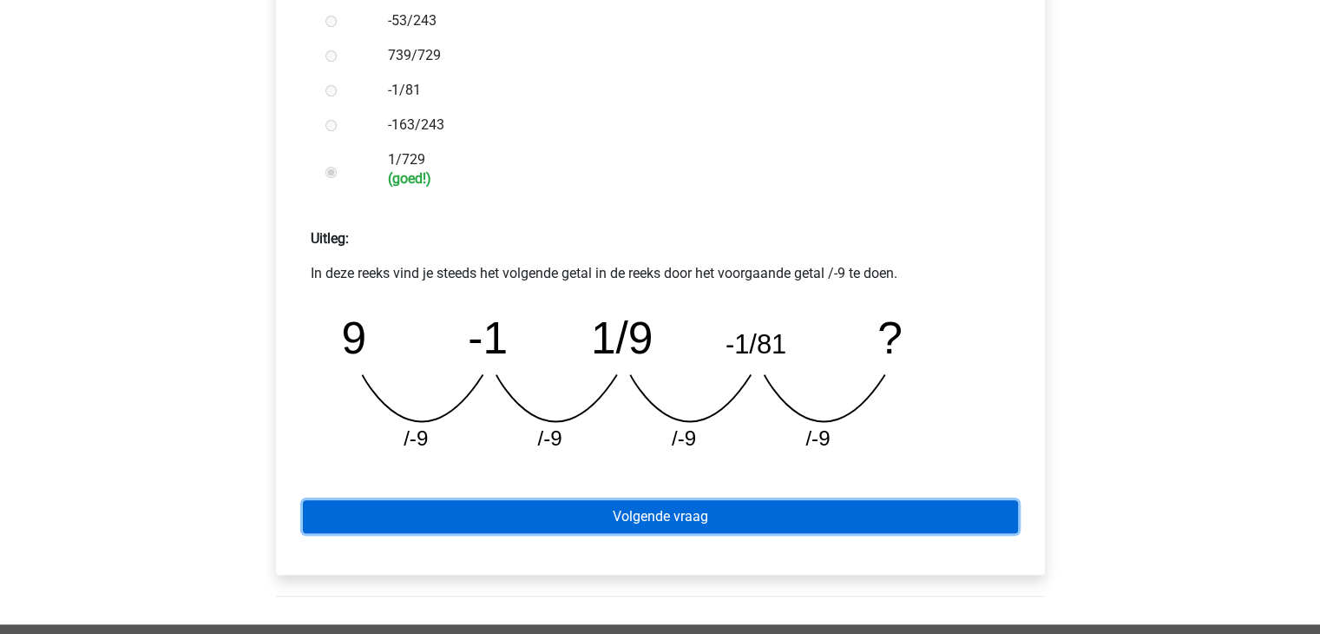
click at [918, 511] on link "Volgende vraag" at bounding box center [660, 516] width 715 height 33
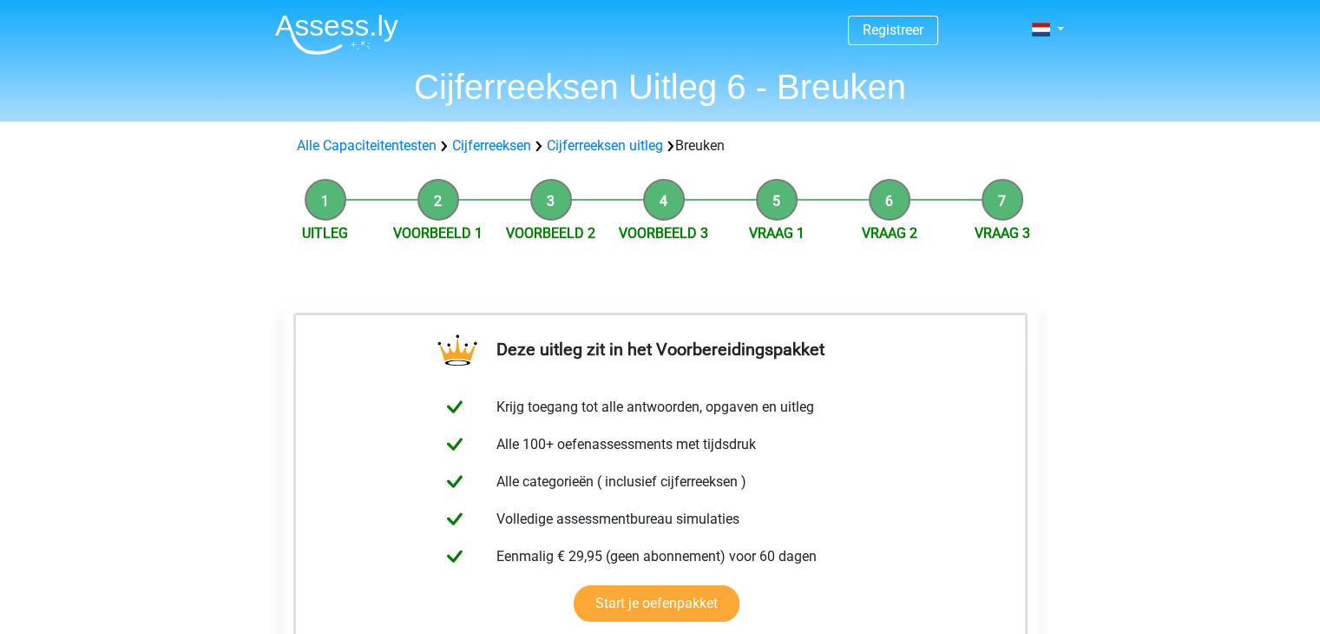
click at [369, 36] on img at bounding box center [336, 34] width 123 height 41
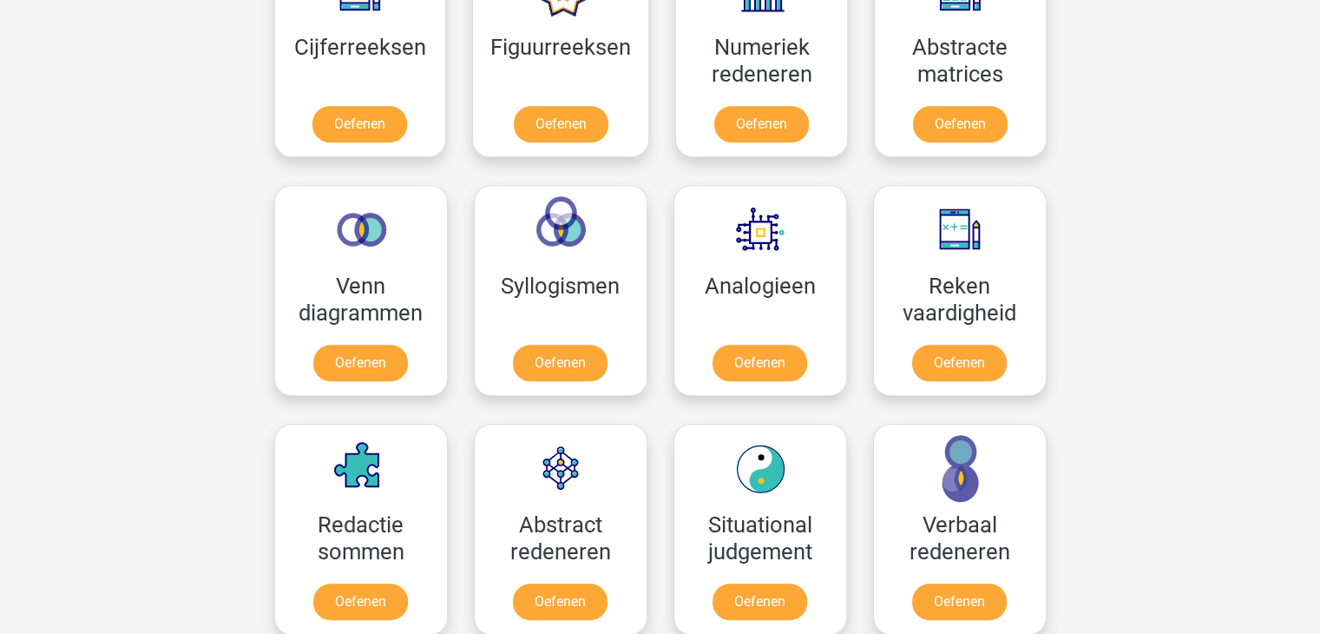
scroll to position [833, 0]
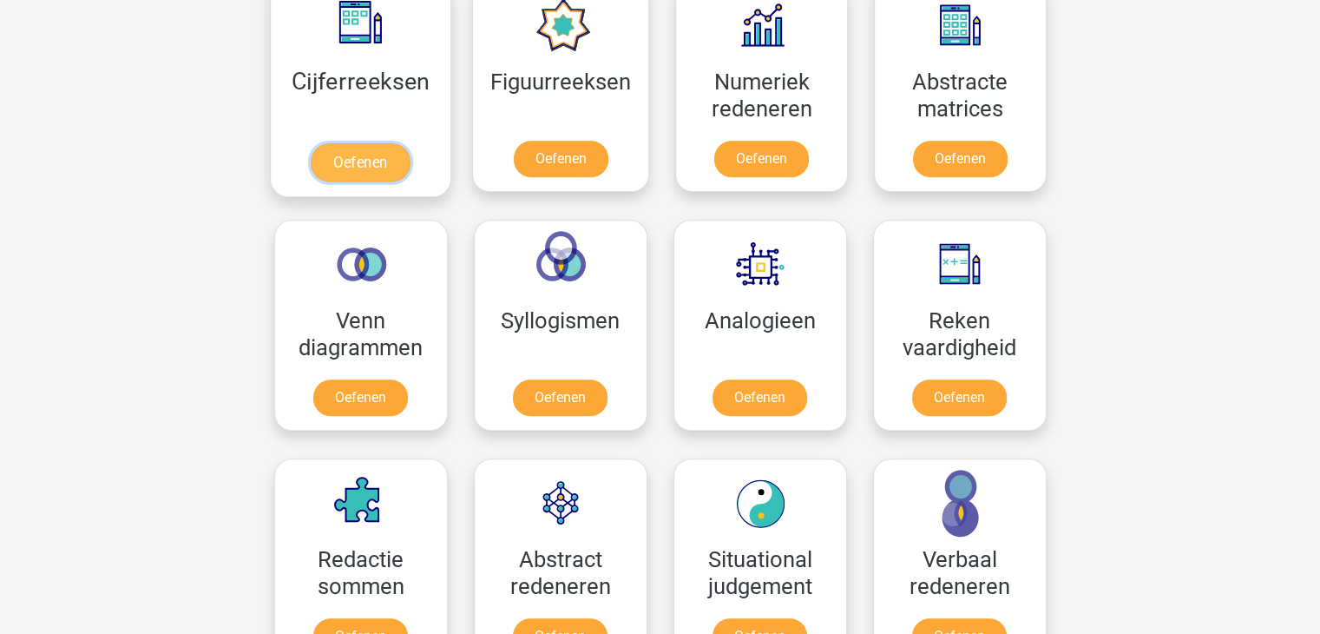
click at [375, 143] on link "Oefenen" at bounding box center [360, 162] width 99 height 38
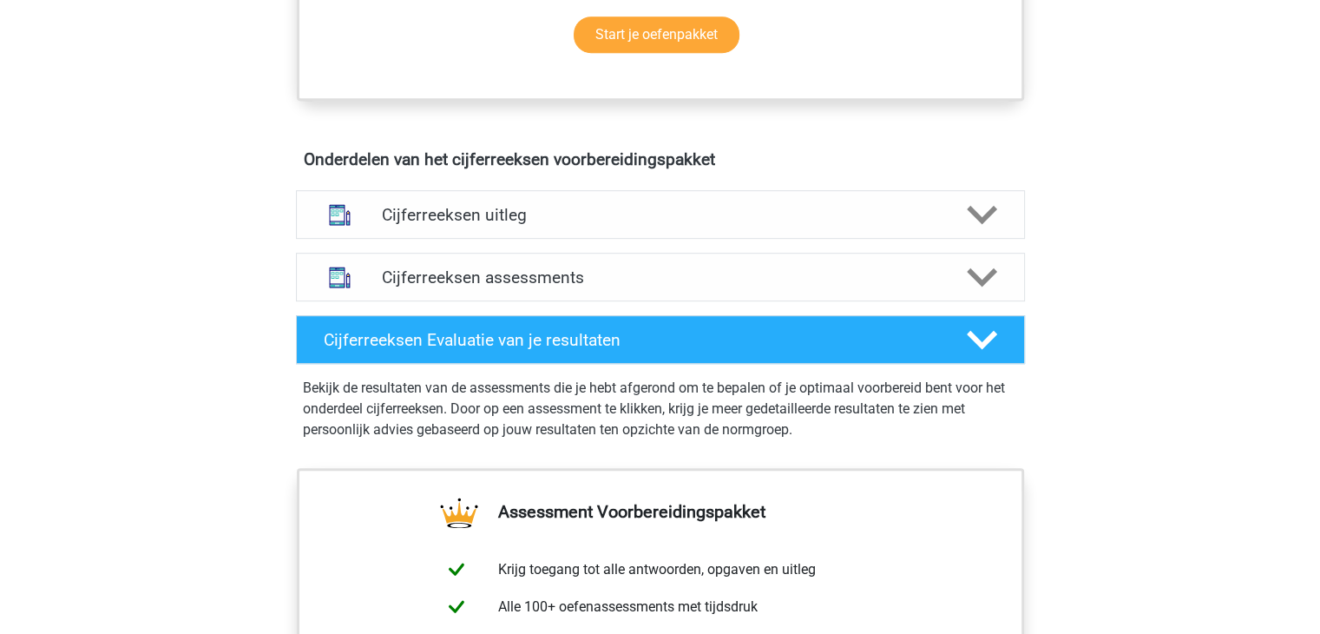
scroll to position [924, 0]
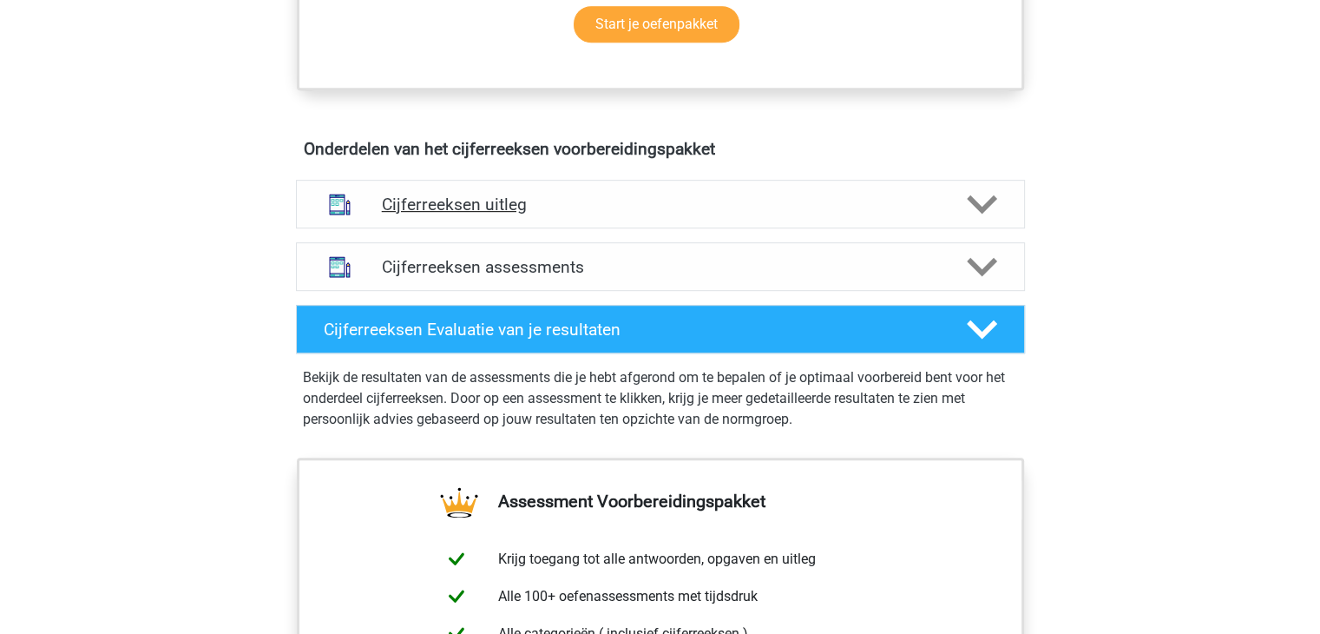
click at [942, 228] on div "Cijferreeksen uitleg" at bounding box center [660, 204] width 729 height 49
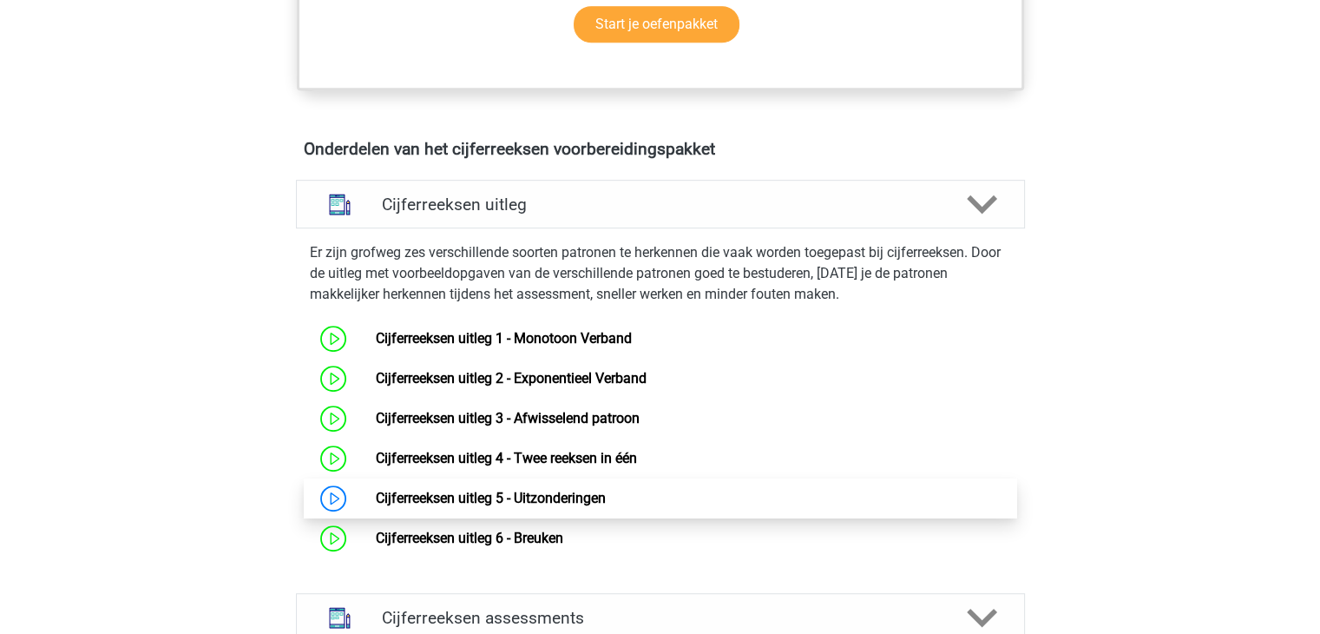
click at [455, 506] on link "Cijferreeksen uitleg 5 - Uitzonderingen" at bounding box center [491, 498] width 230 height 16
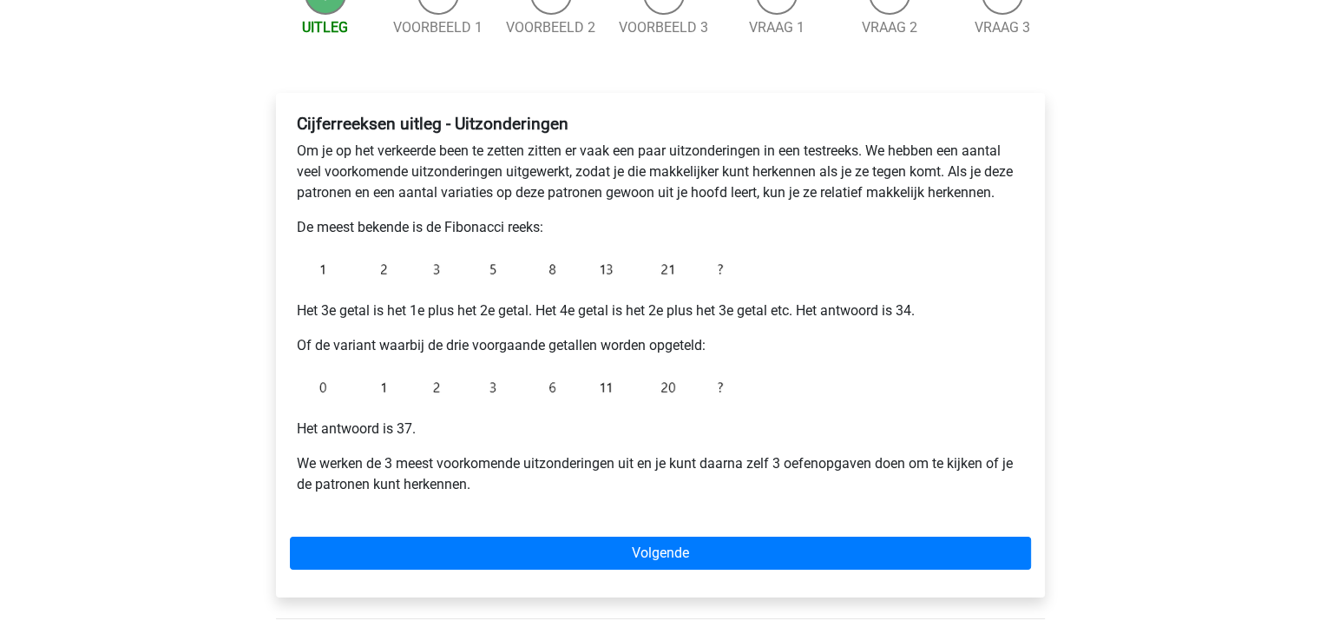
scroll to position [208, 0]
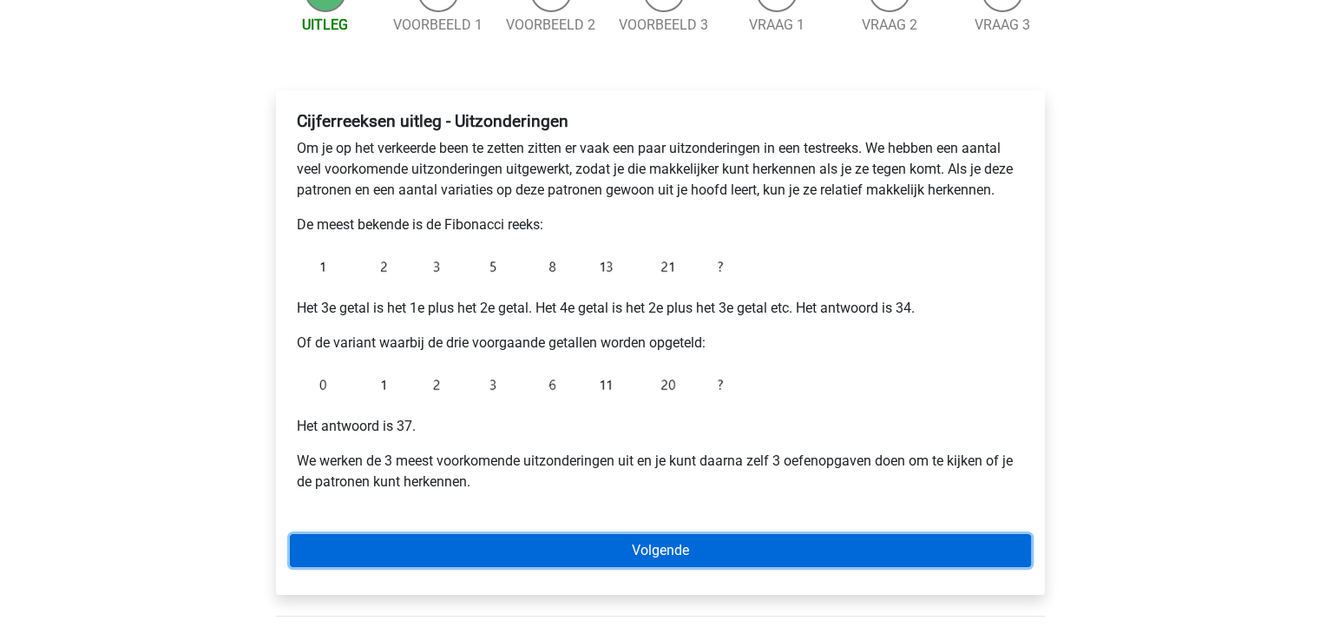
click at [549, 554] on link "Volgende" at bounding box center [660, 550] width 741 height 33
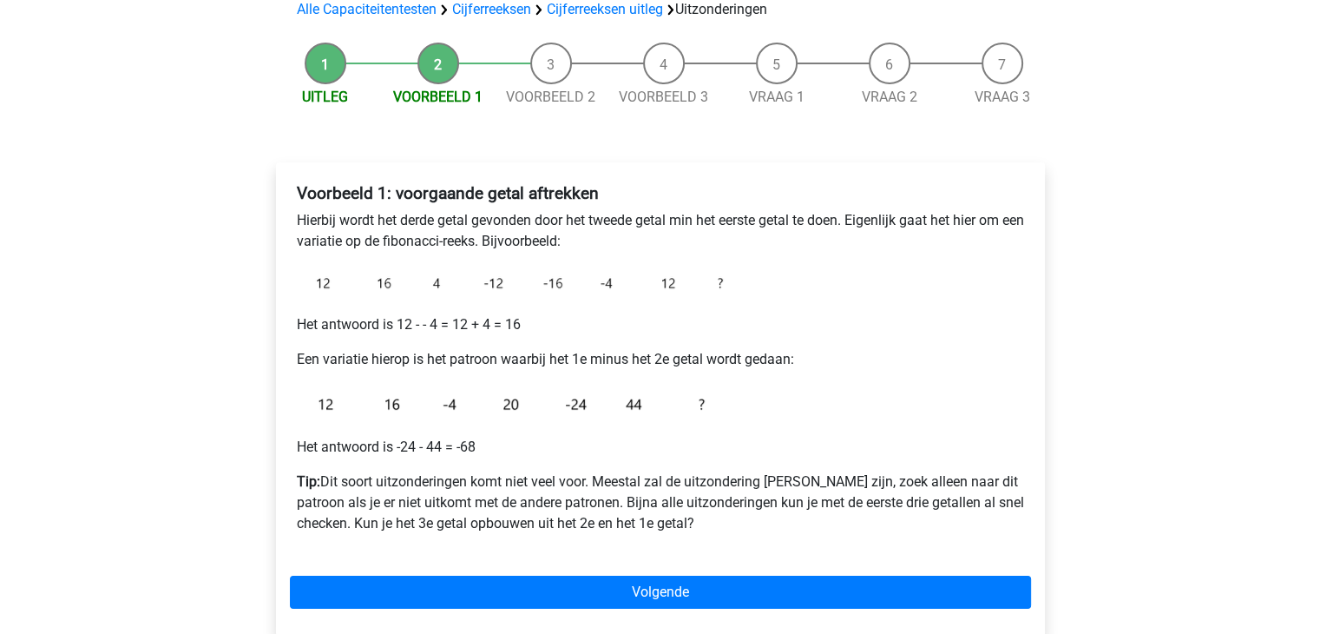
scroll to position [139, 0]
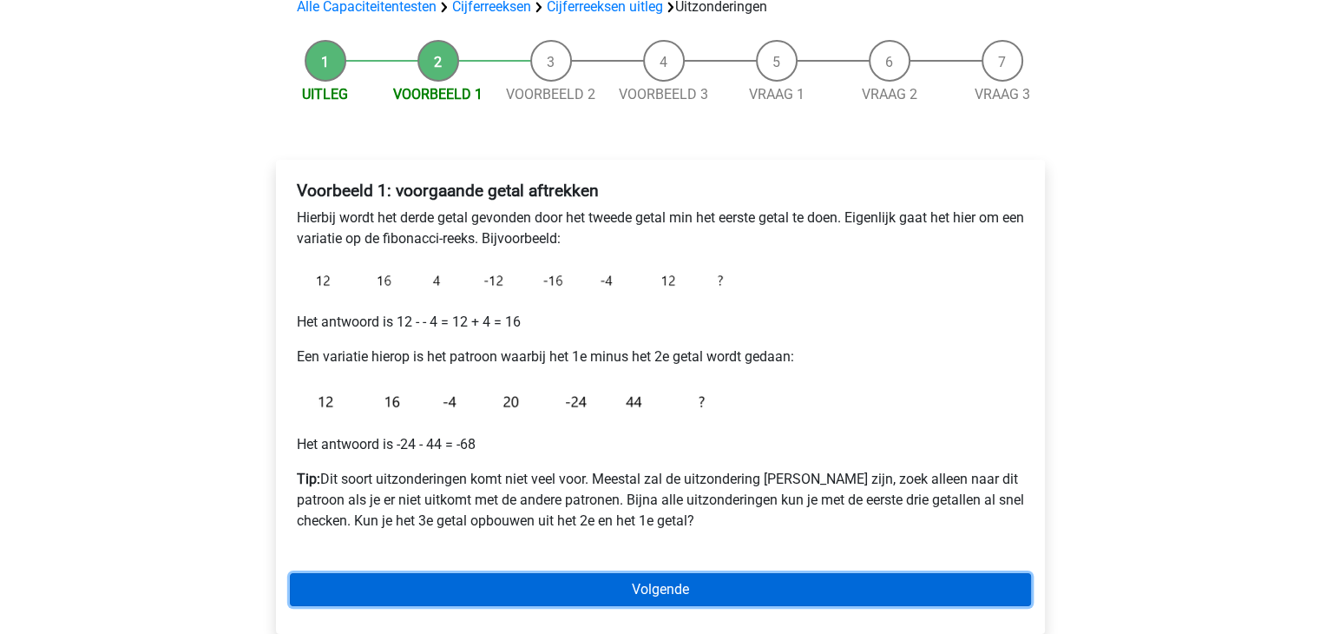
click at [658, 587] on link "Volgende" at bounding box center [660, 589] width 741 height 33
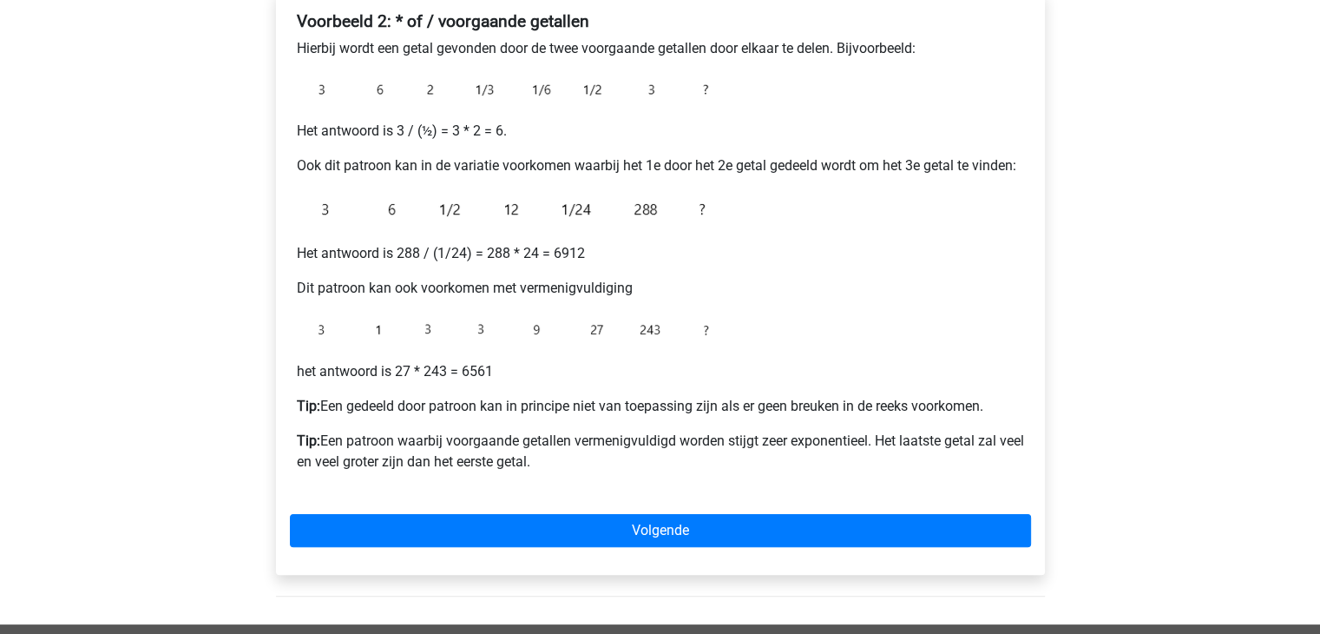
scroll to position [337, 0]
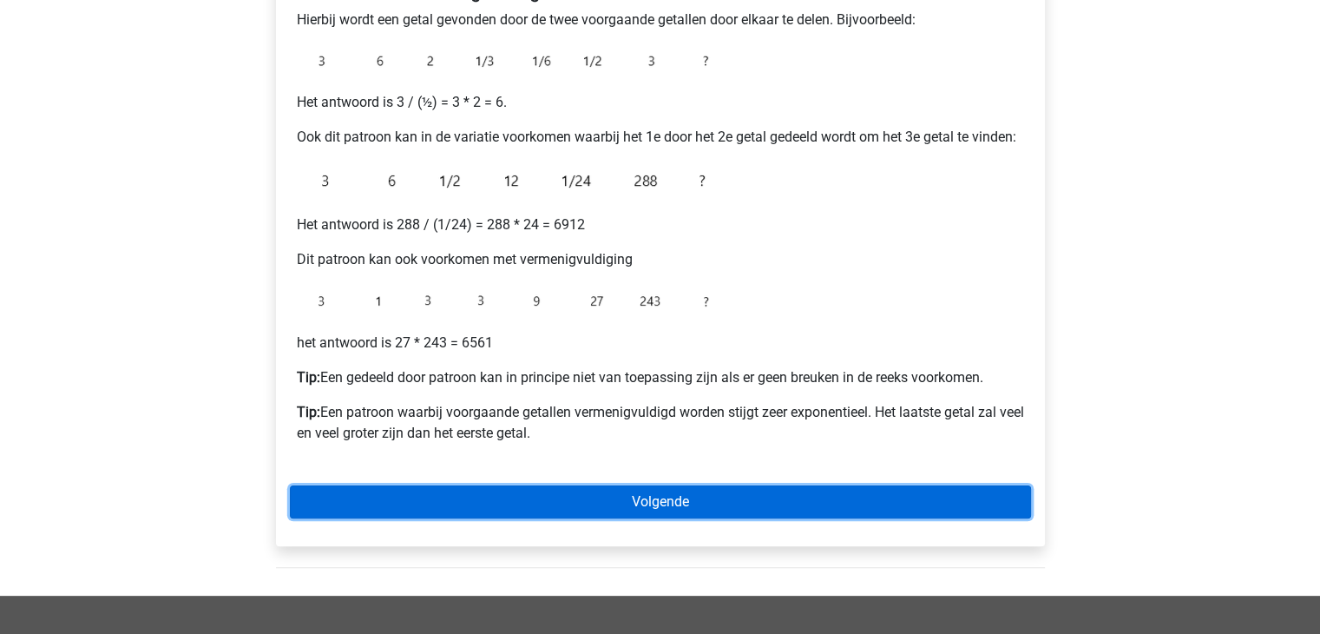
click at [845, 493] on link "Volgende" at bounding box center [660, 501] width 741 height 33
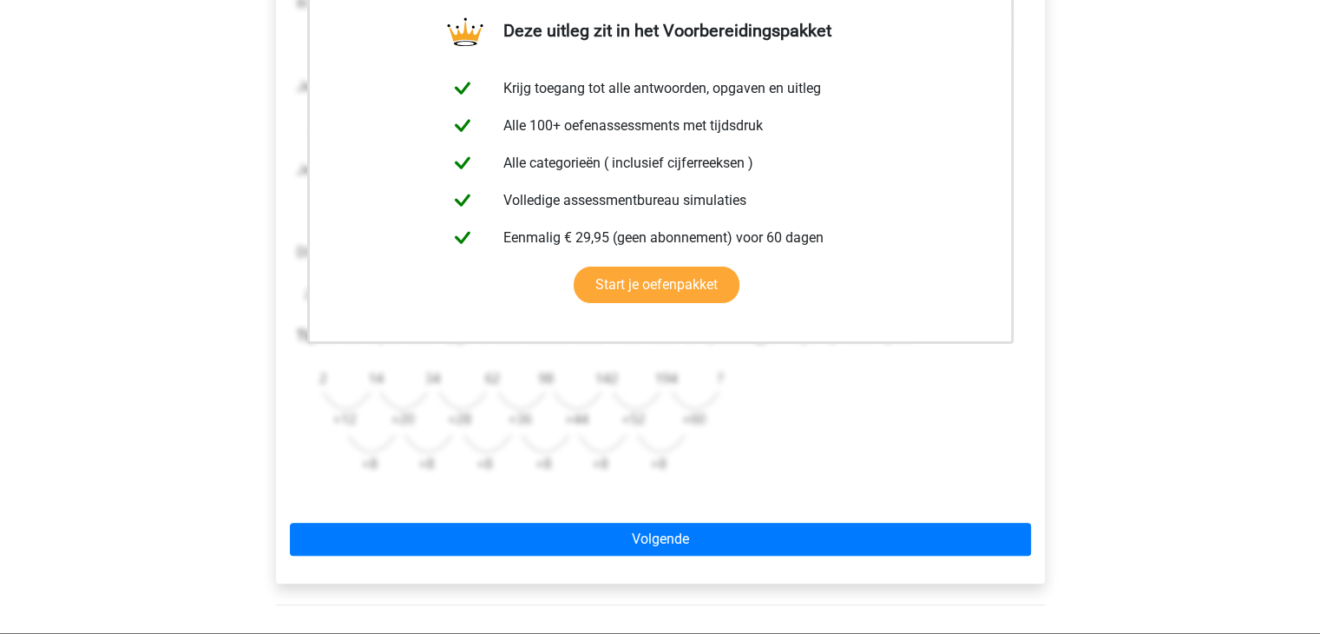
scroll to position [383, 0]
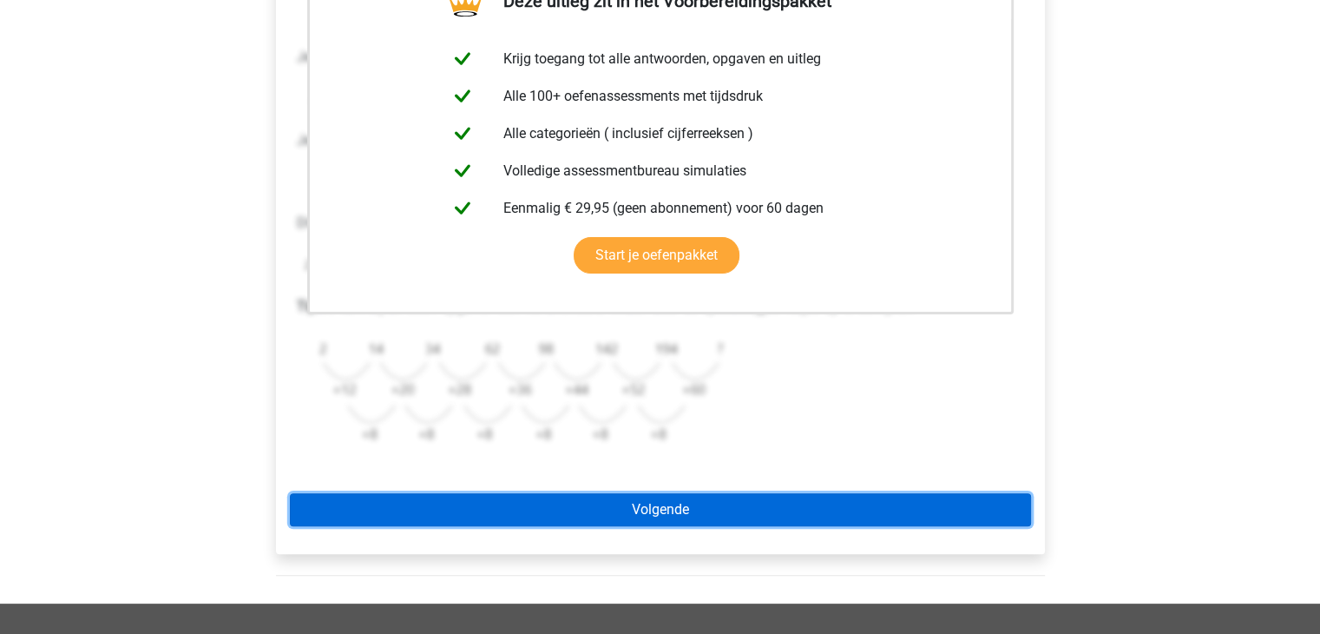
click at [717, 504] on link "Volgende" at bounding box center [660, 509] width 741 height 33
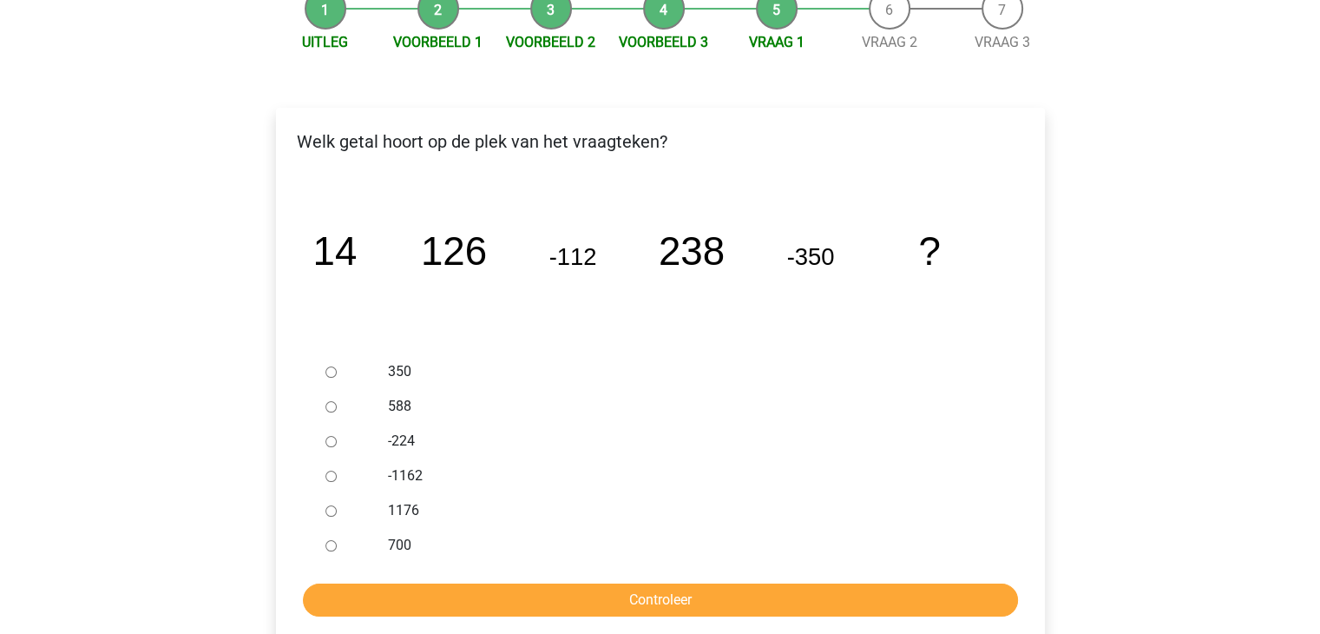
scroll to position [208, 0]
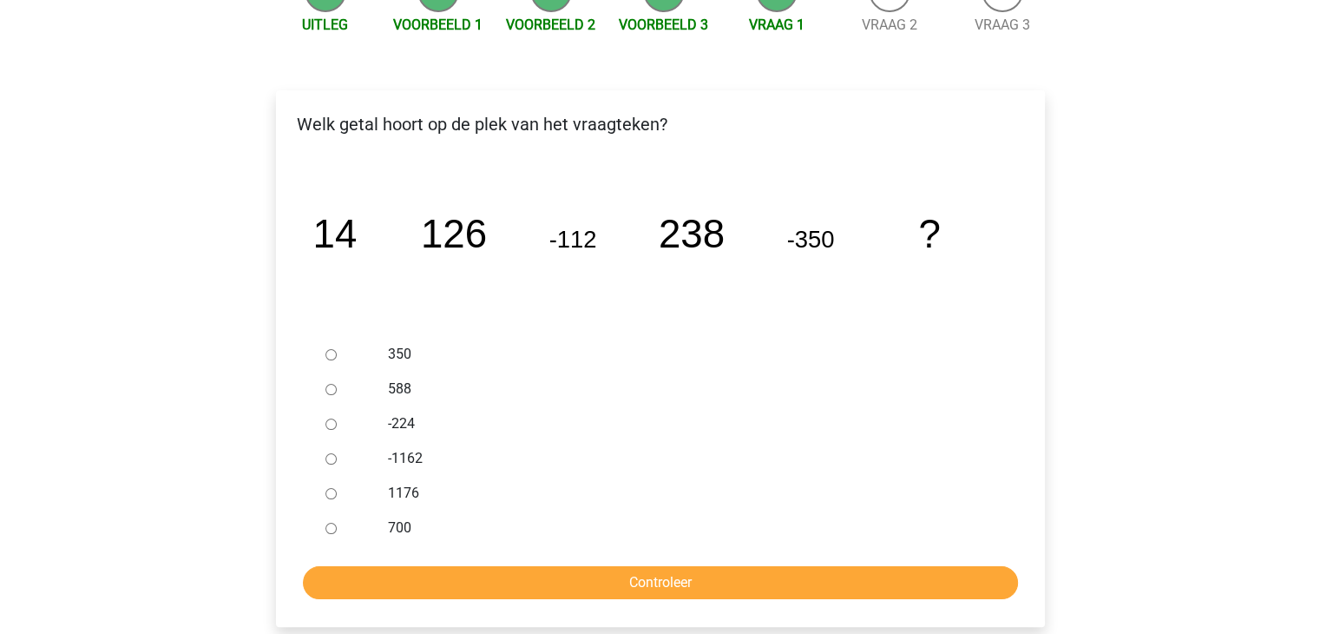
click at [391, 417] on label "-224" at bounding box center [688, 423] width 601 height 21
click at [337, 418] on input "-224" at bounding box center [330, 423] width 11 height 11
radio input "true"
click at [391, 417] on label "-224" at bounding box center [688, 423] width 601 height 21
click at [337, 418] on input "-224" at bounding box center [330, 423] width 11 height 11
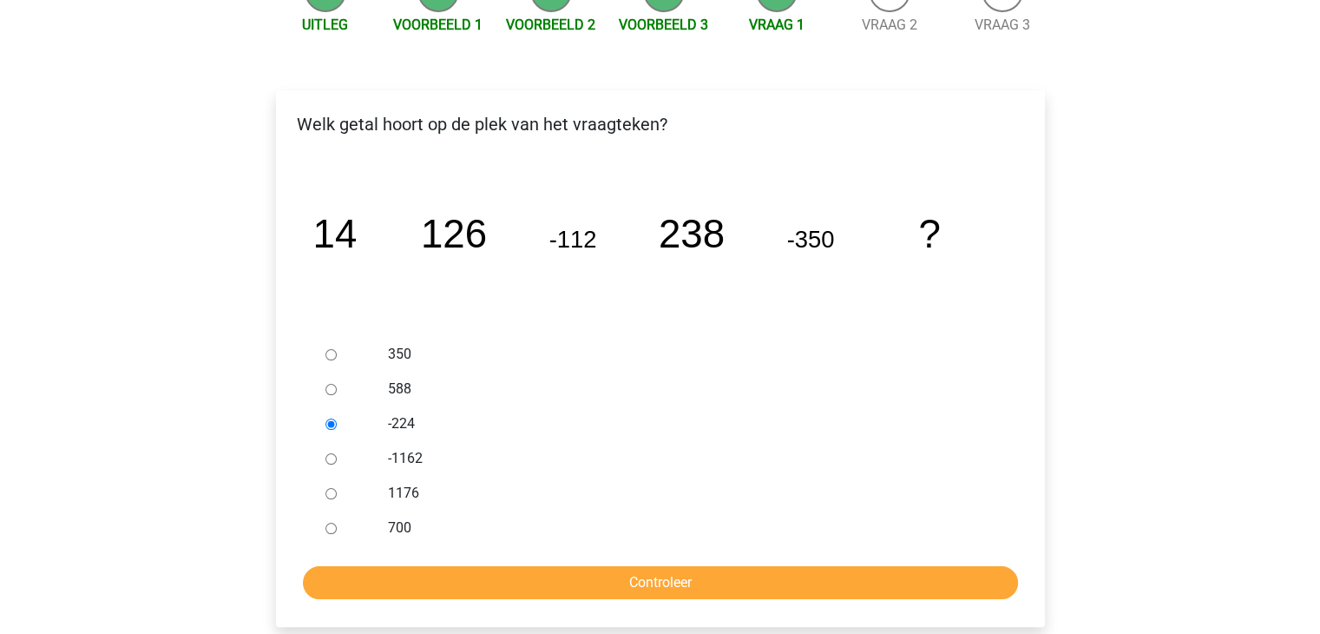
click at [358, 459] on div at bounding box center [347, 458] width 57 height 35
click at [340, 459] on div at bounding box center [347, 458] width 57 height 35
click at [334, 459] on input "-1162" at bounding box center [330, 458] width 11 height 11
radio input "true"
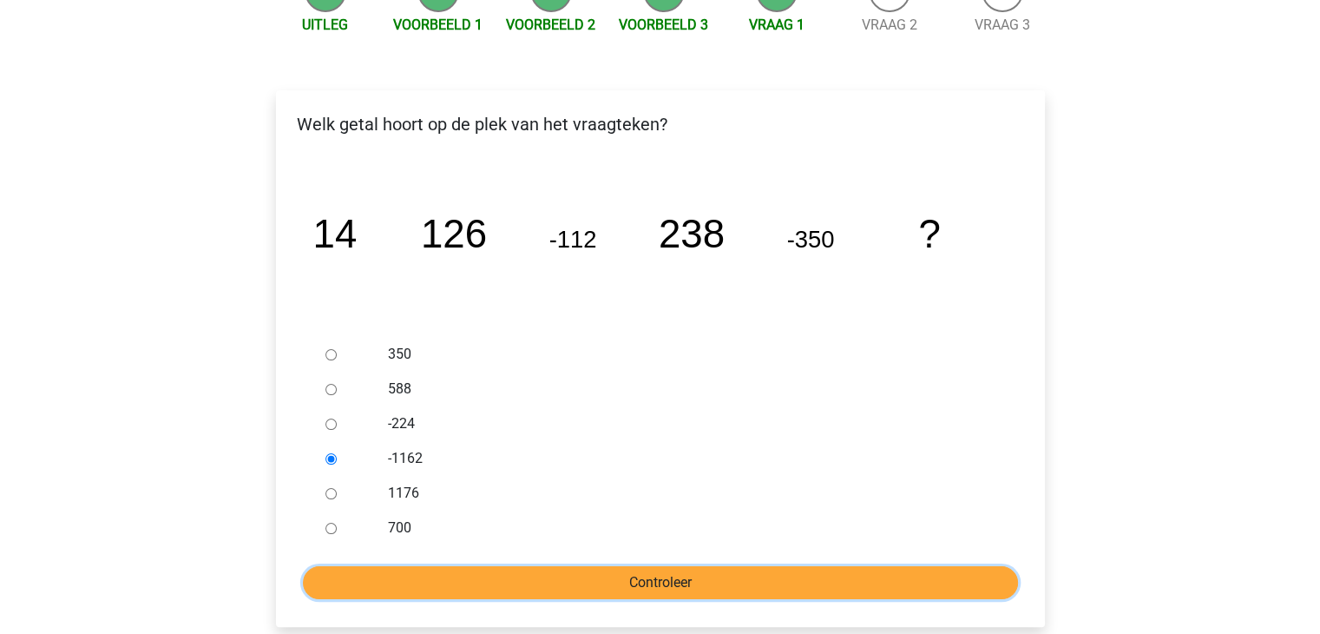
click at [431, 575] on input "Controleer" at bounding box center [660, 582] width 715 height 33
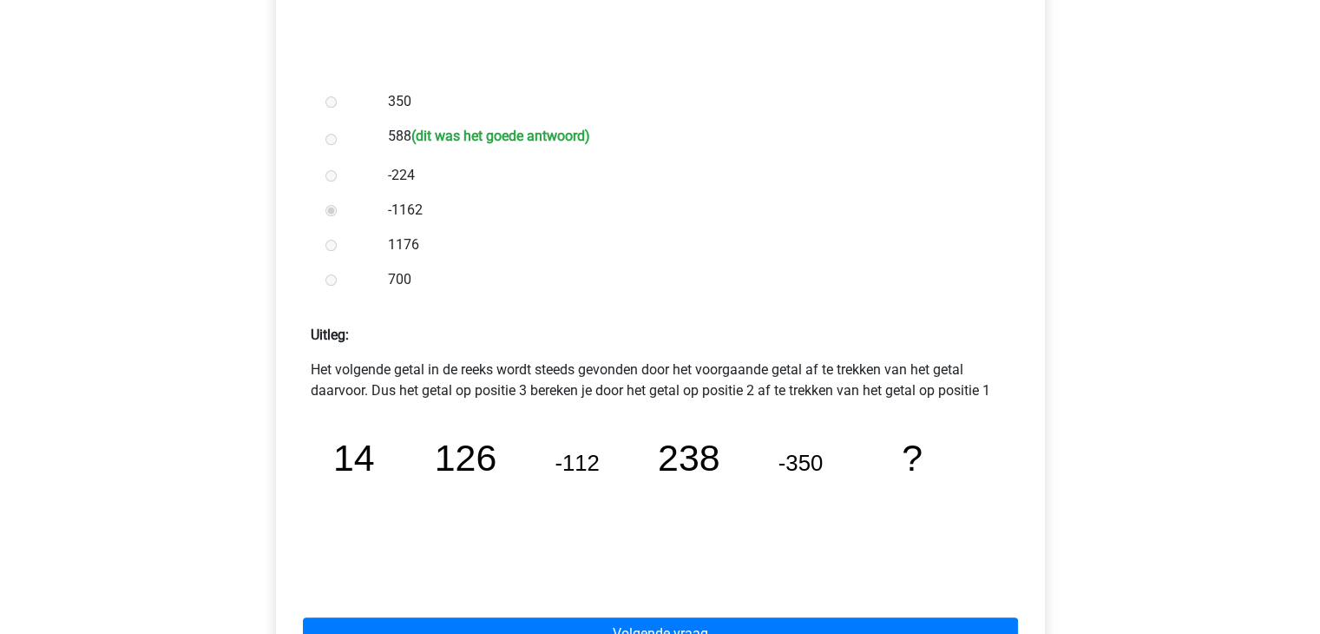
scroll to position [486, 0]
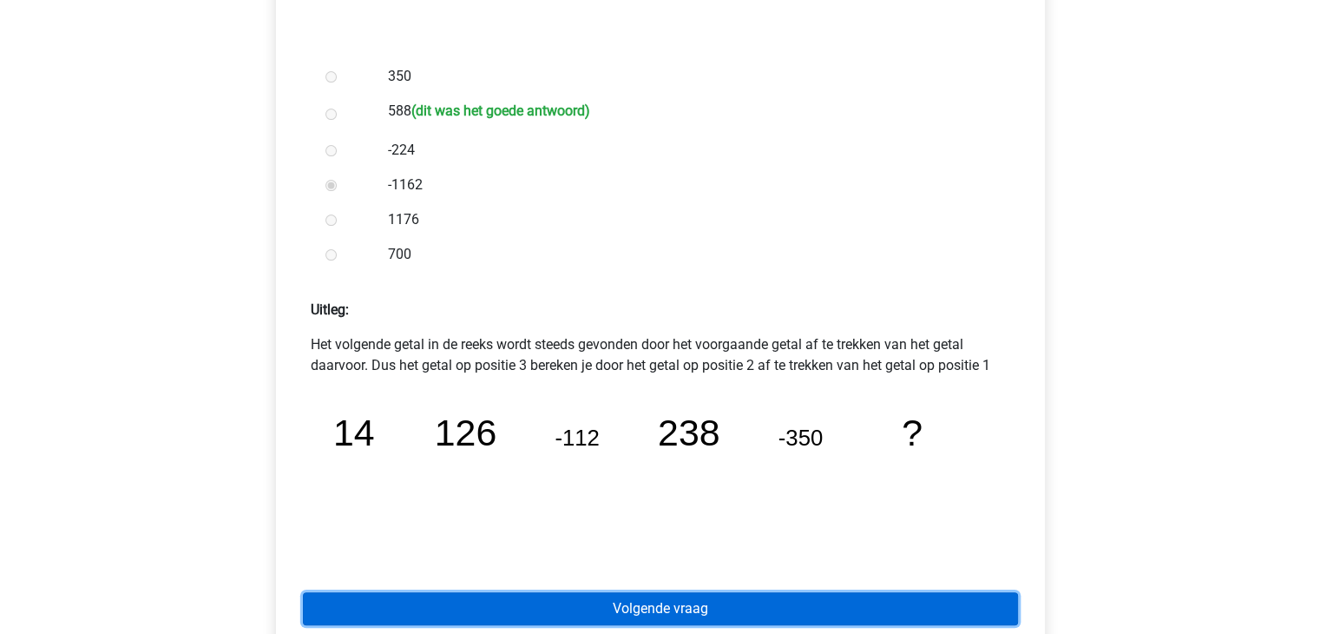
click at [577, 617] on link "Volgende vraag" at bounding box center [660, 608] width 715 height 33
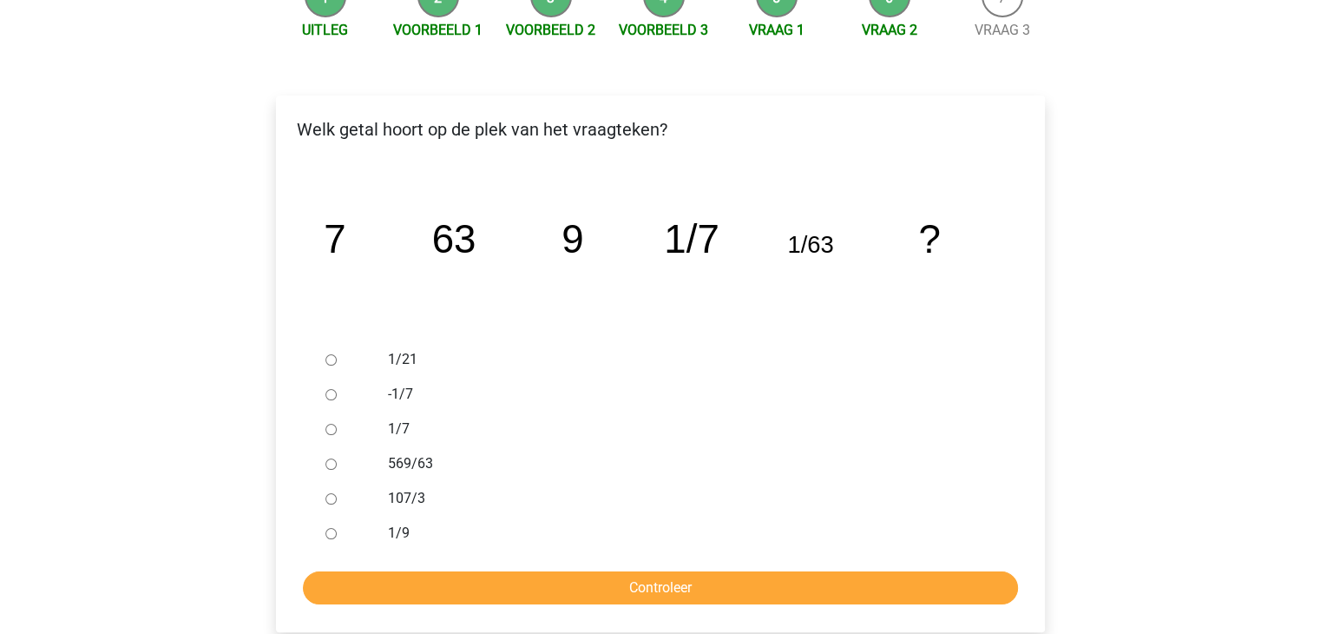
scroll to position [208, 0]
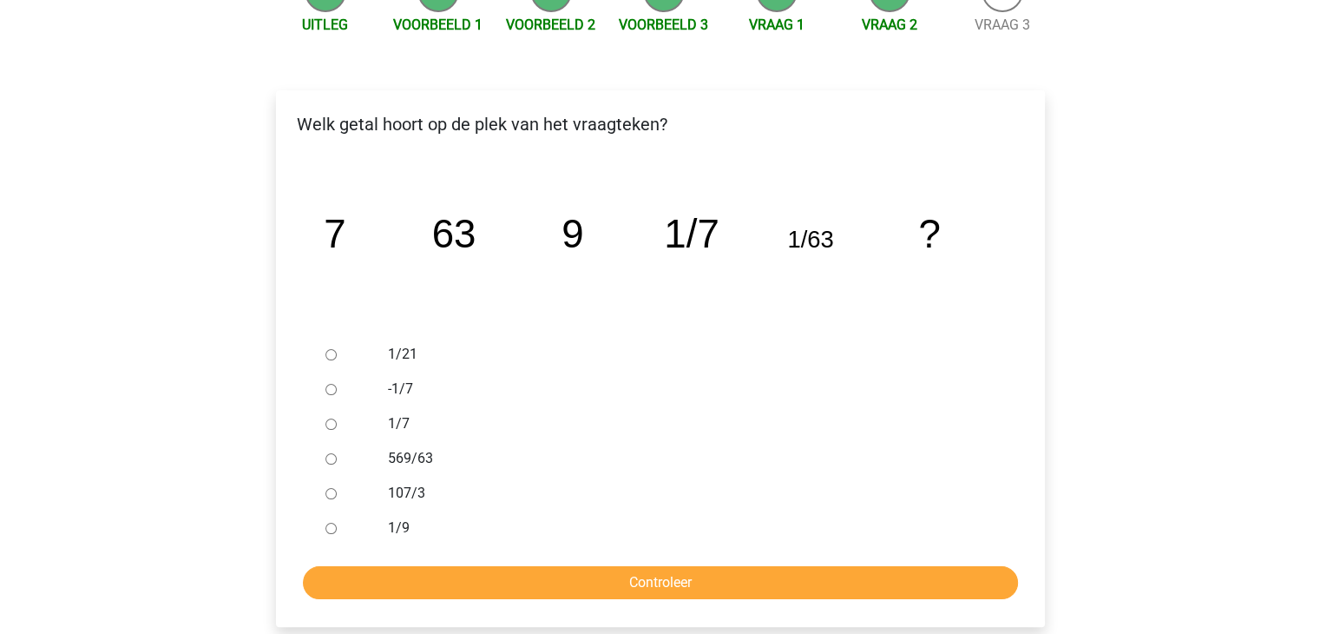
click at [401, 494] on label "107/3" at bounding box center [688, 493] width 601 height 21
click at [337, 494] on input "107/3" at bounding box center [330, 493] width 11 height 11
radio input "true"
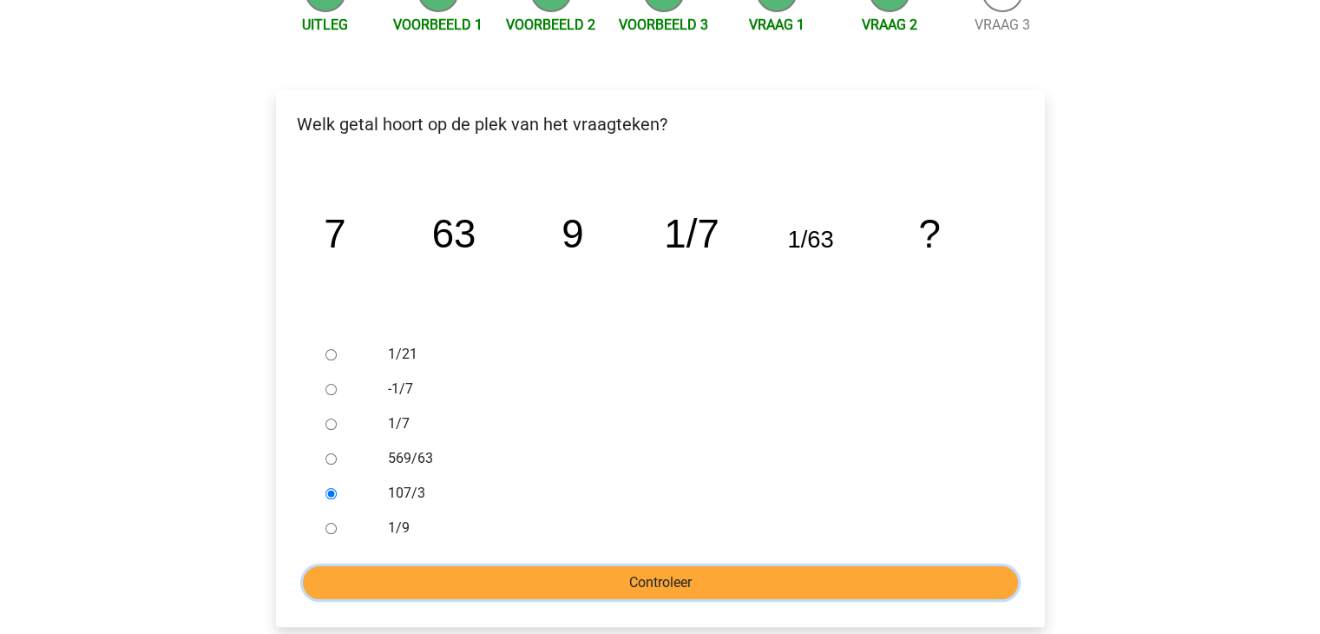
click at [496, 569] on input "Controleer" at bounding box center [660, 582] width 715 height 33
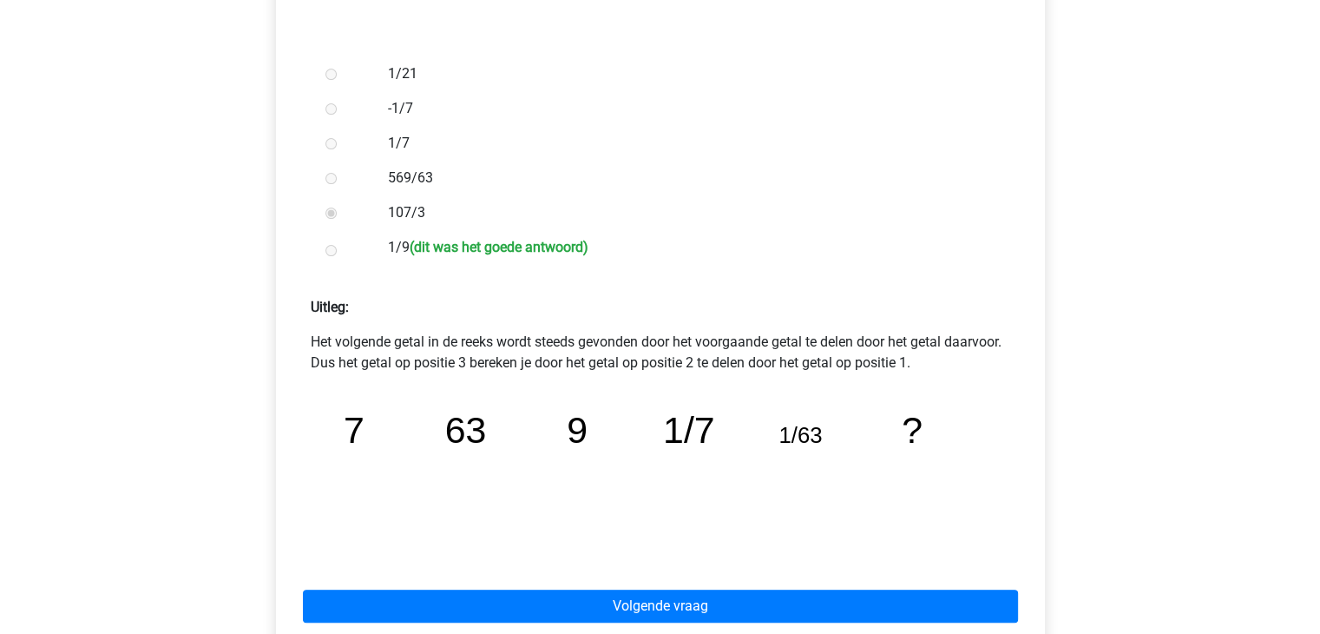
scroll to position [521, 0]
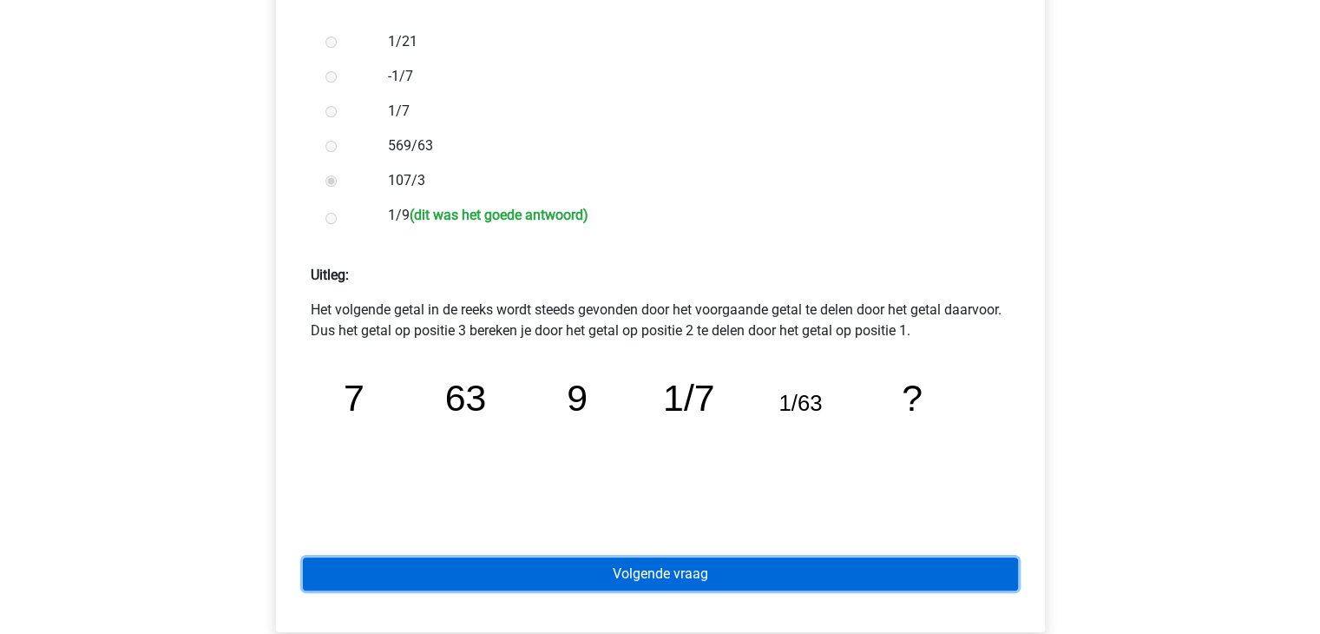
click at [523, 575] on link "Volgende vraag" at bounding box center [660, 573] width 715 height 33
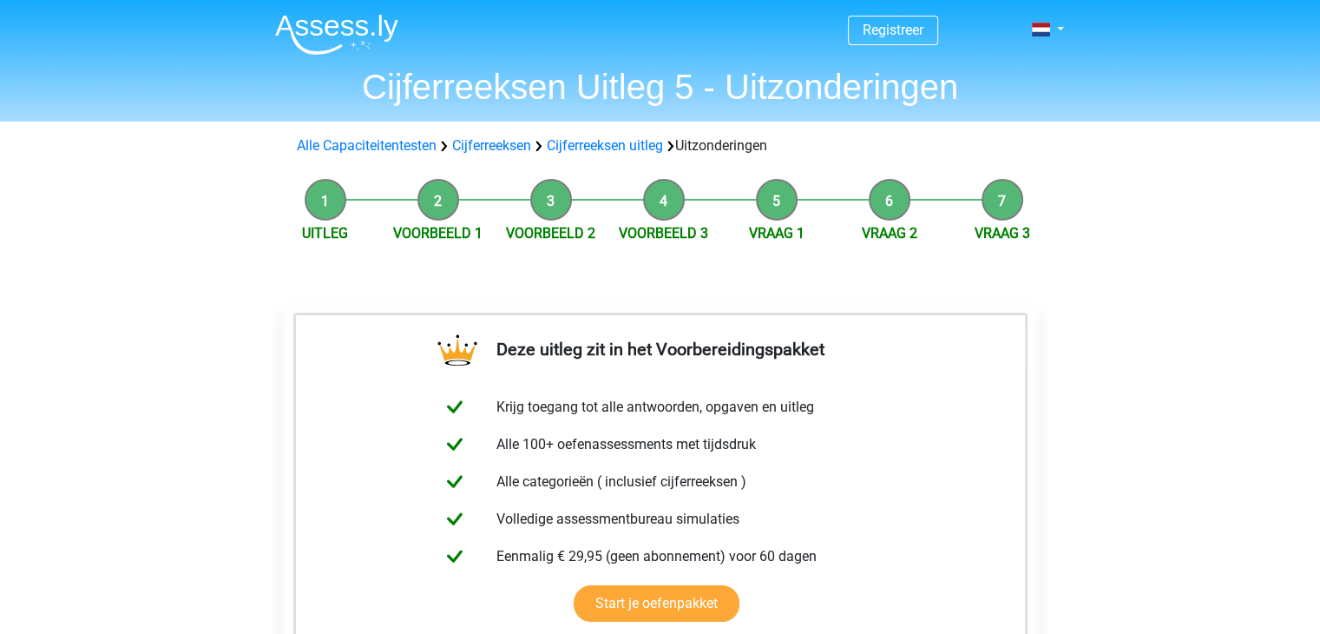
click at [326, 36] on img at bounding box center [336, 34] width 123 height 41
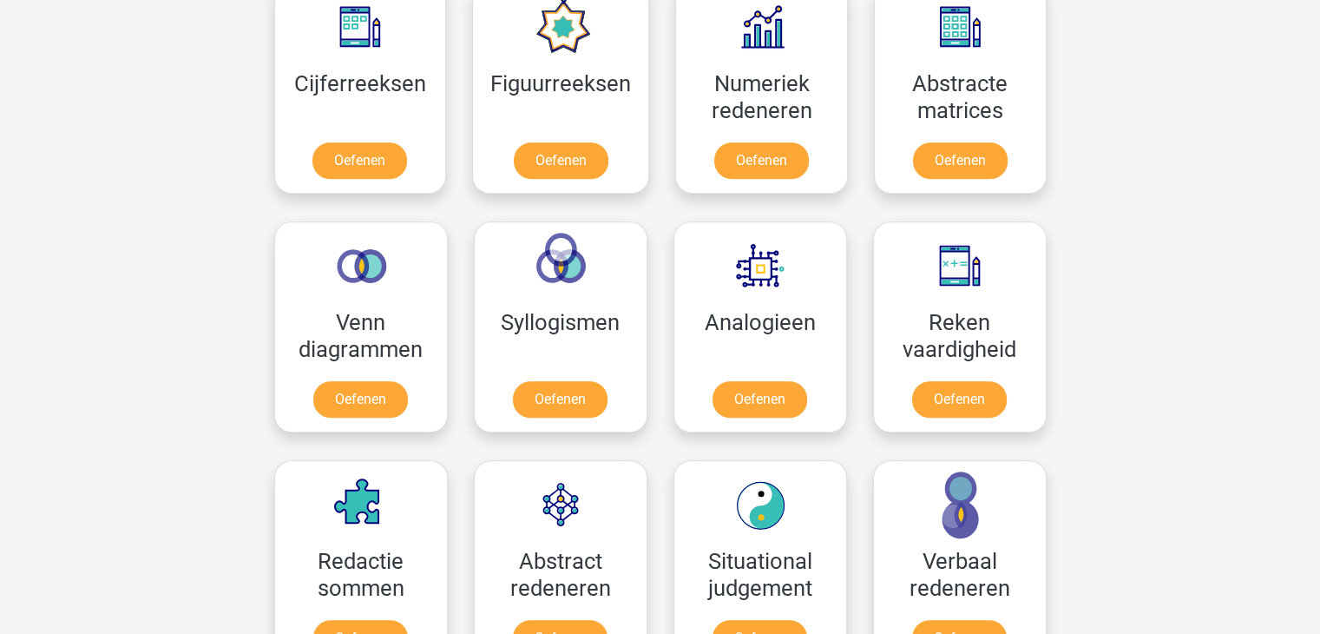
scroll to position [660, 0]
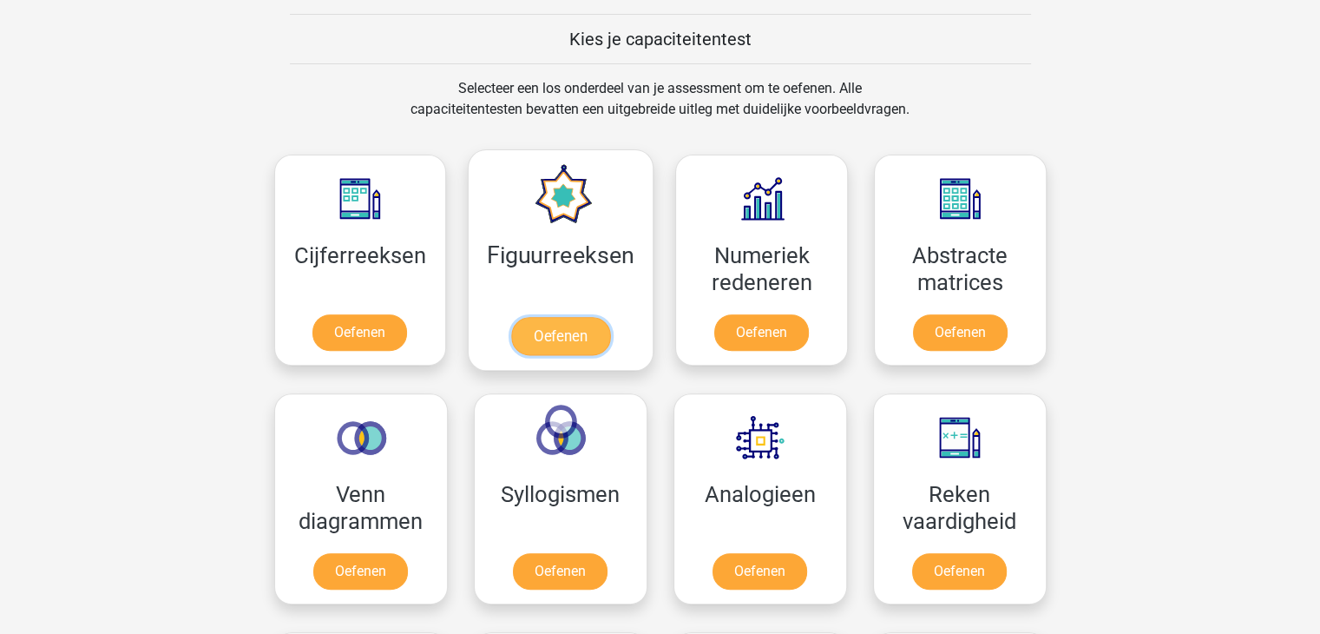
click at [536, 331] on link "Oefenen" at bounding box center [560, 336] width 99 height 38
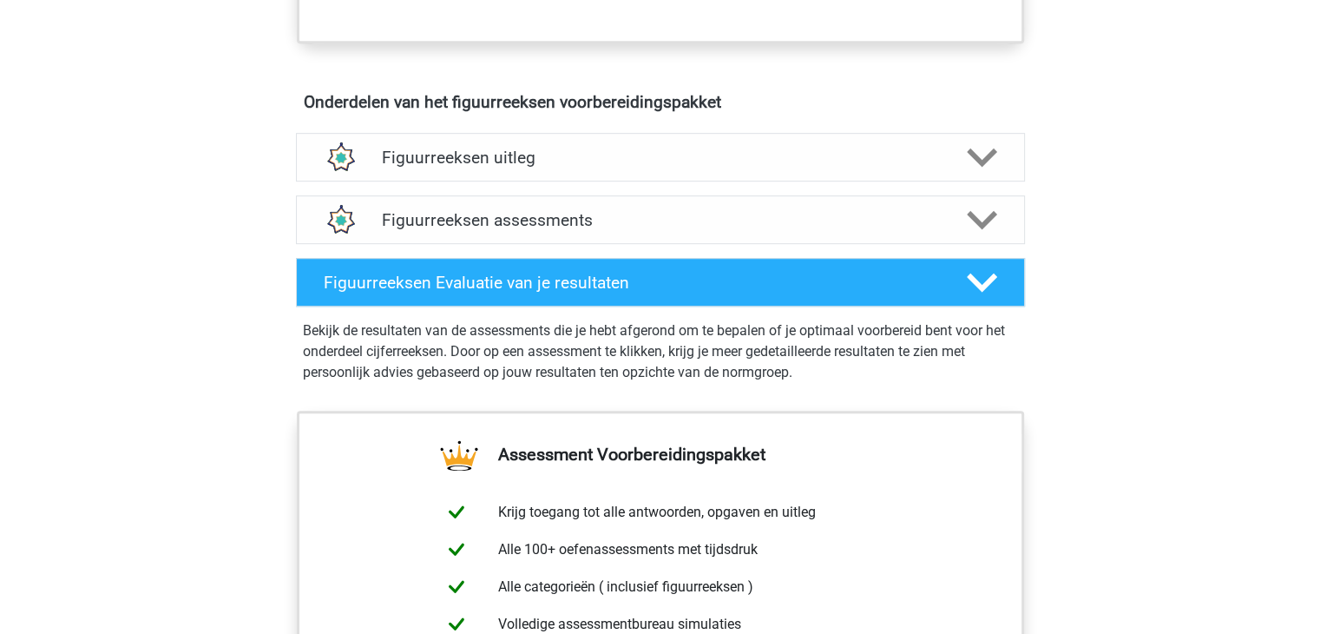
scroll to position [972, 0]
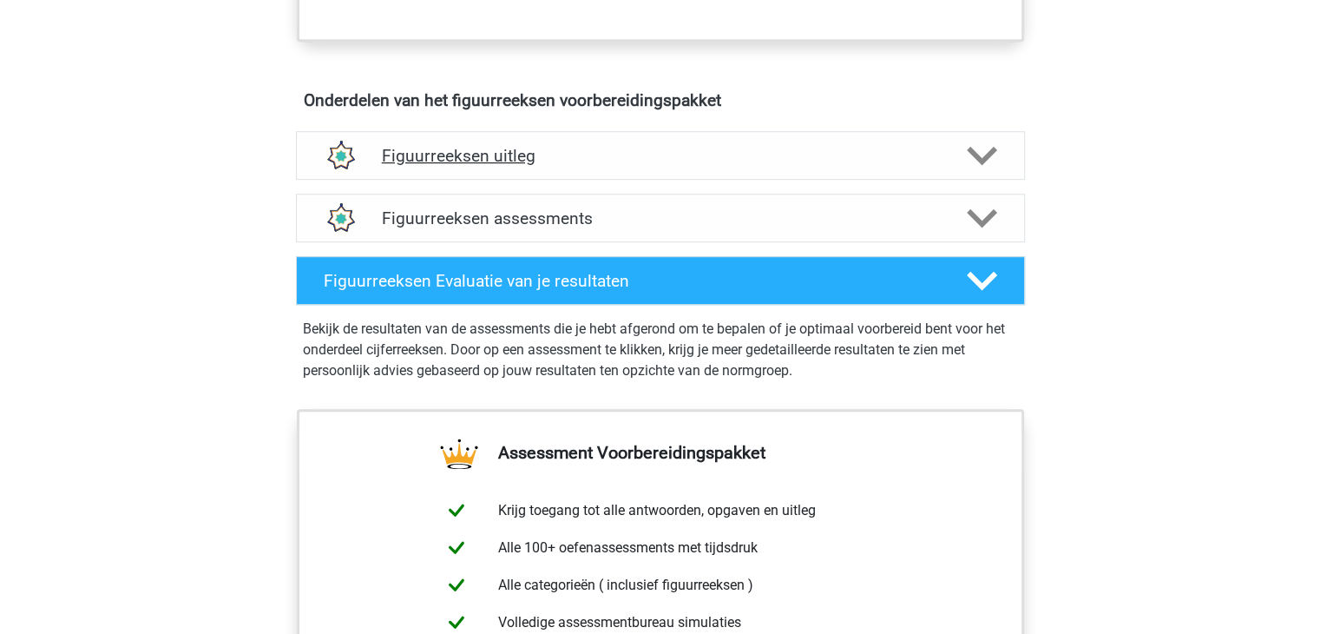
click at [564, 163] on h4 "Figuurreeksen uitleg" at bounding box center [660, 156] width 557 height 20
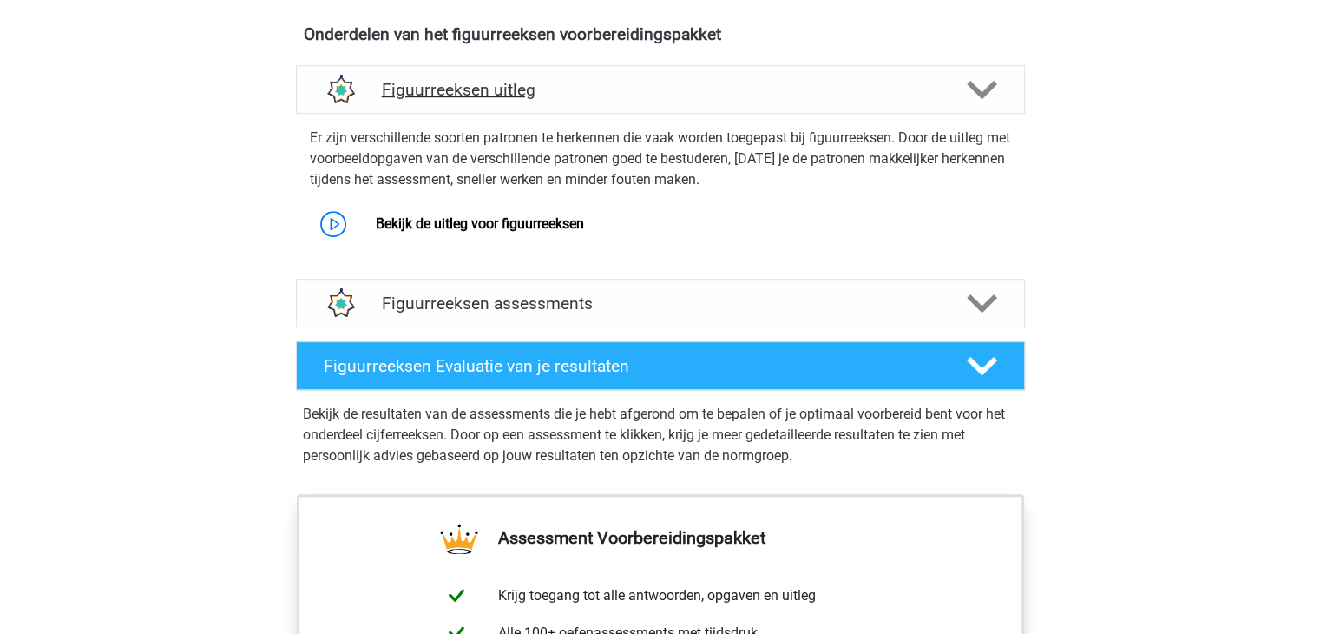
scroll to position [1042, 0]
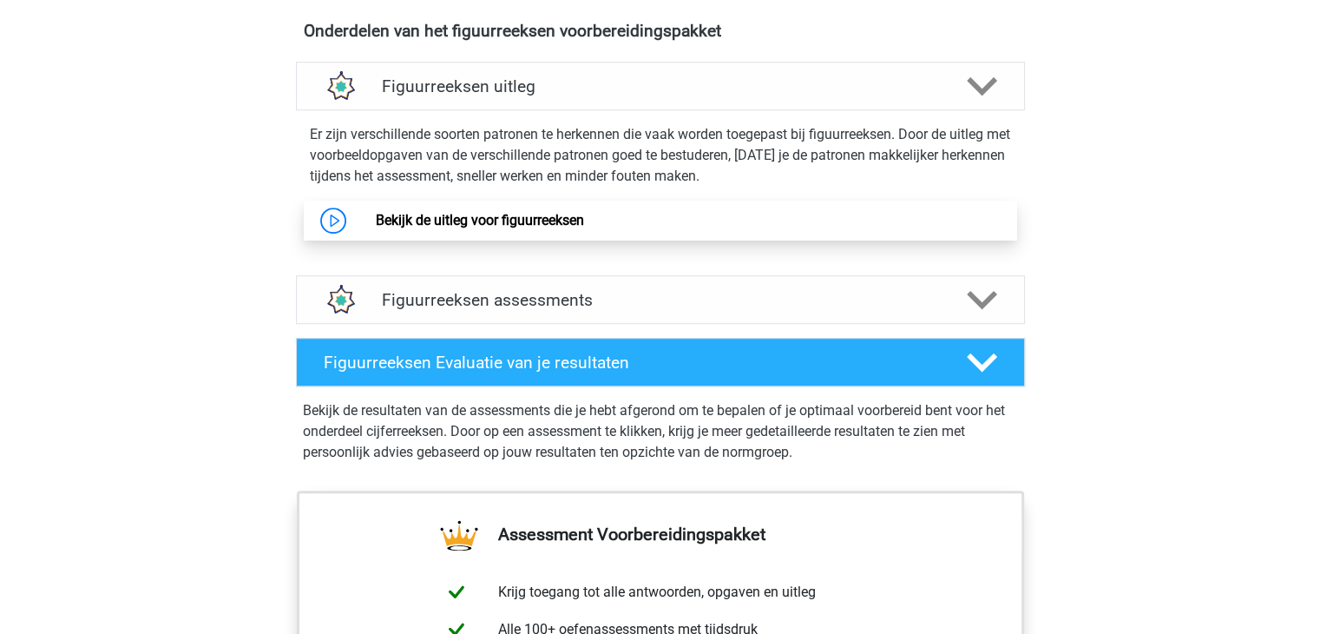
click at [509, 228] on link "Bekijk de uitleg voor figuurreeksen" at bounding box center [480, 220] width 208 height 16
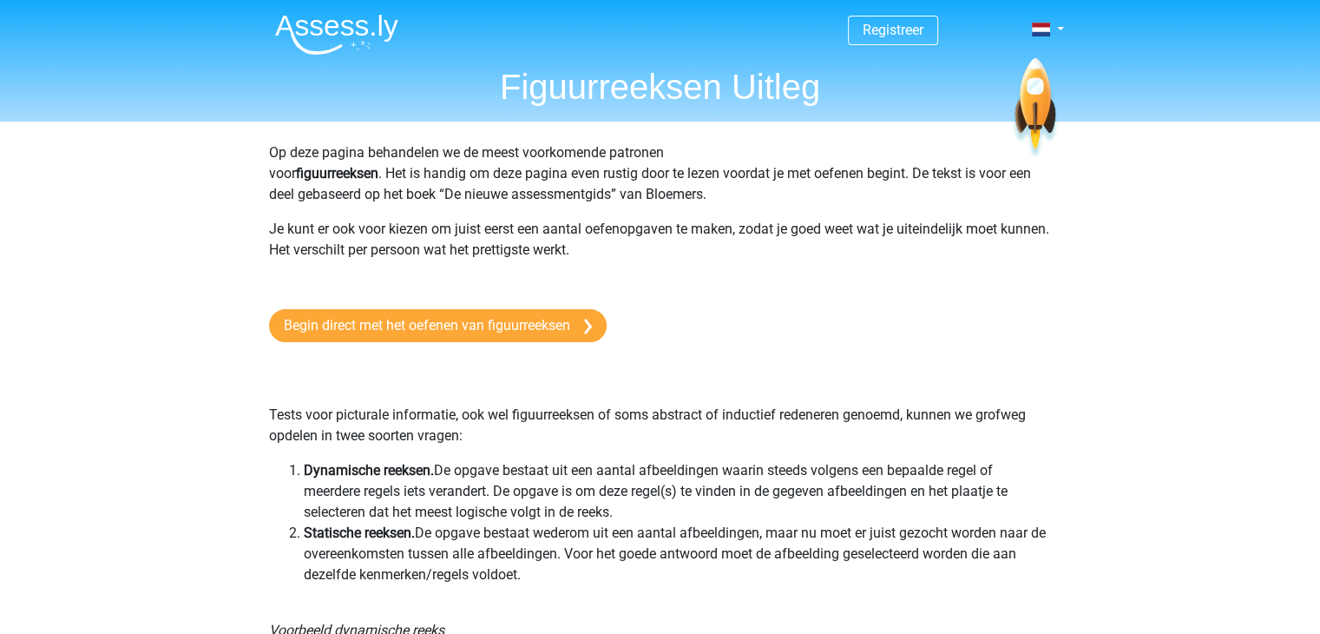
click at [580, 98] on h1 "Figuurreeksen Uitleg" at bounding box center [660, 87] width 799 height 42
click at [550, 103] on h1 "Figuurreeksen Uitleg" at bounding box center [660, 87] width 799 height 42
click at [388, 12] on li at bounding box center [329, 31] width 137 height 48
click at [364, 15] on img at bounding box center [336, 34] width 123 height 41
